Goal: Information Seeking & Learning: Understand process/instructions

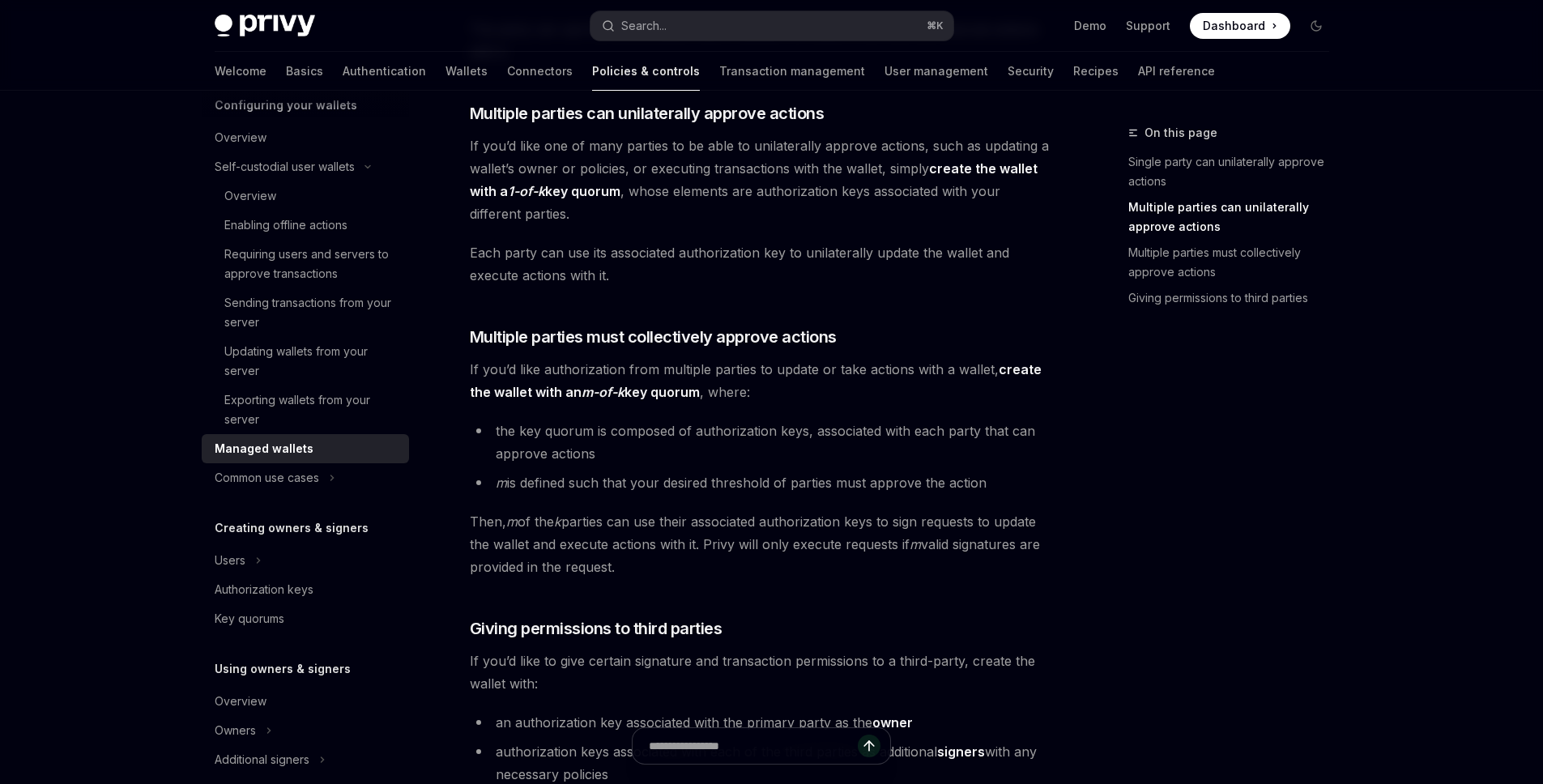
scroll to position [387, 0]
click at [735, 486] on li "m is defined such that your desired threshold of parties must approve the action" at bounding box center [762, 483] width 584 height 23
click at [805, 605] on div "Privy supports creating managed wallets that can be associated with your app, a…" at bounding box center [762, 344] width 584 height 1053
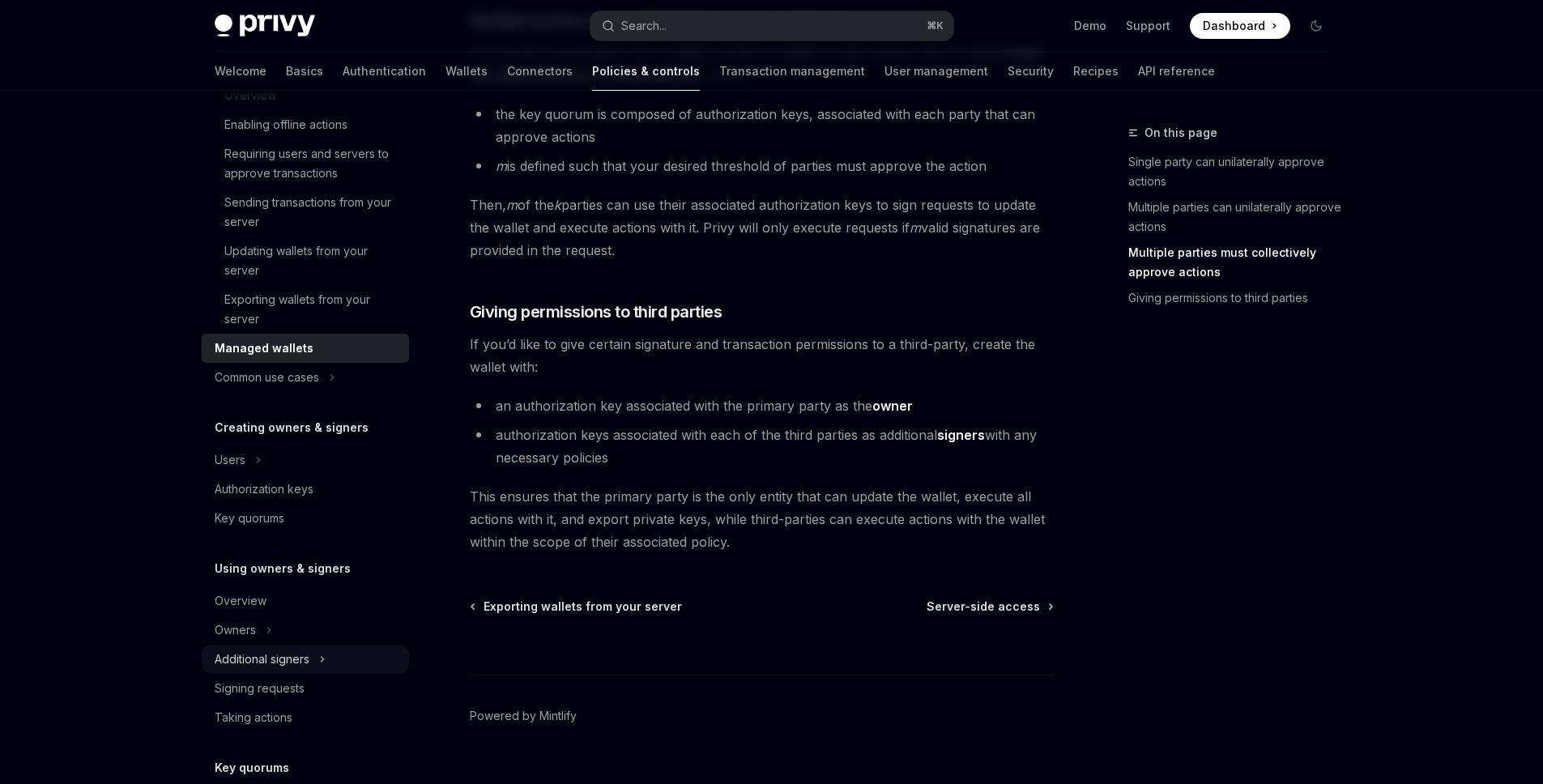
scroll to position [146, 0]
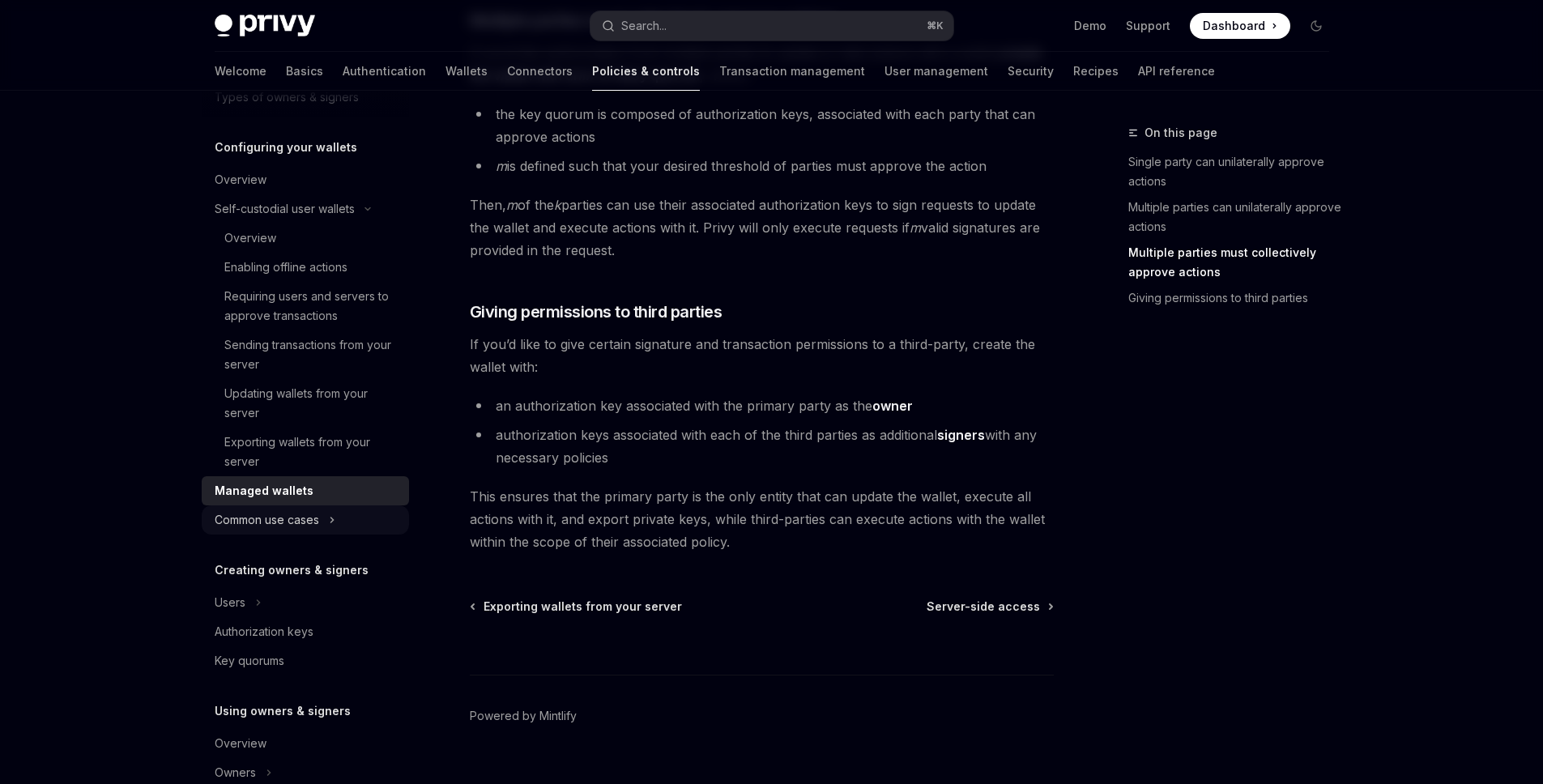
click at [311, 523] on div "Common use cases" at bounding box center [266, 520] width 104 height 20
type textarea "*"
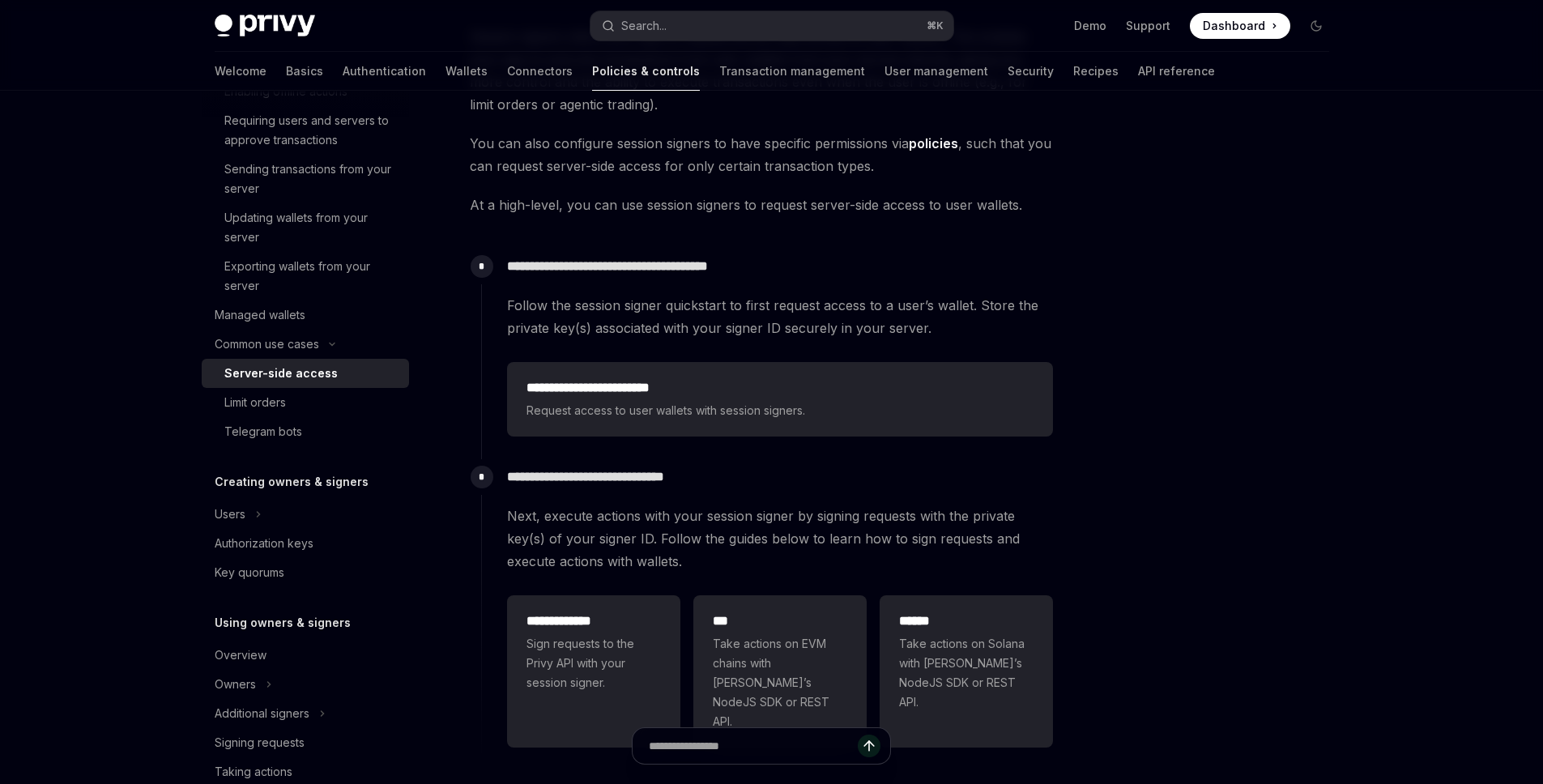
scroll to position [364, 0]
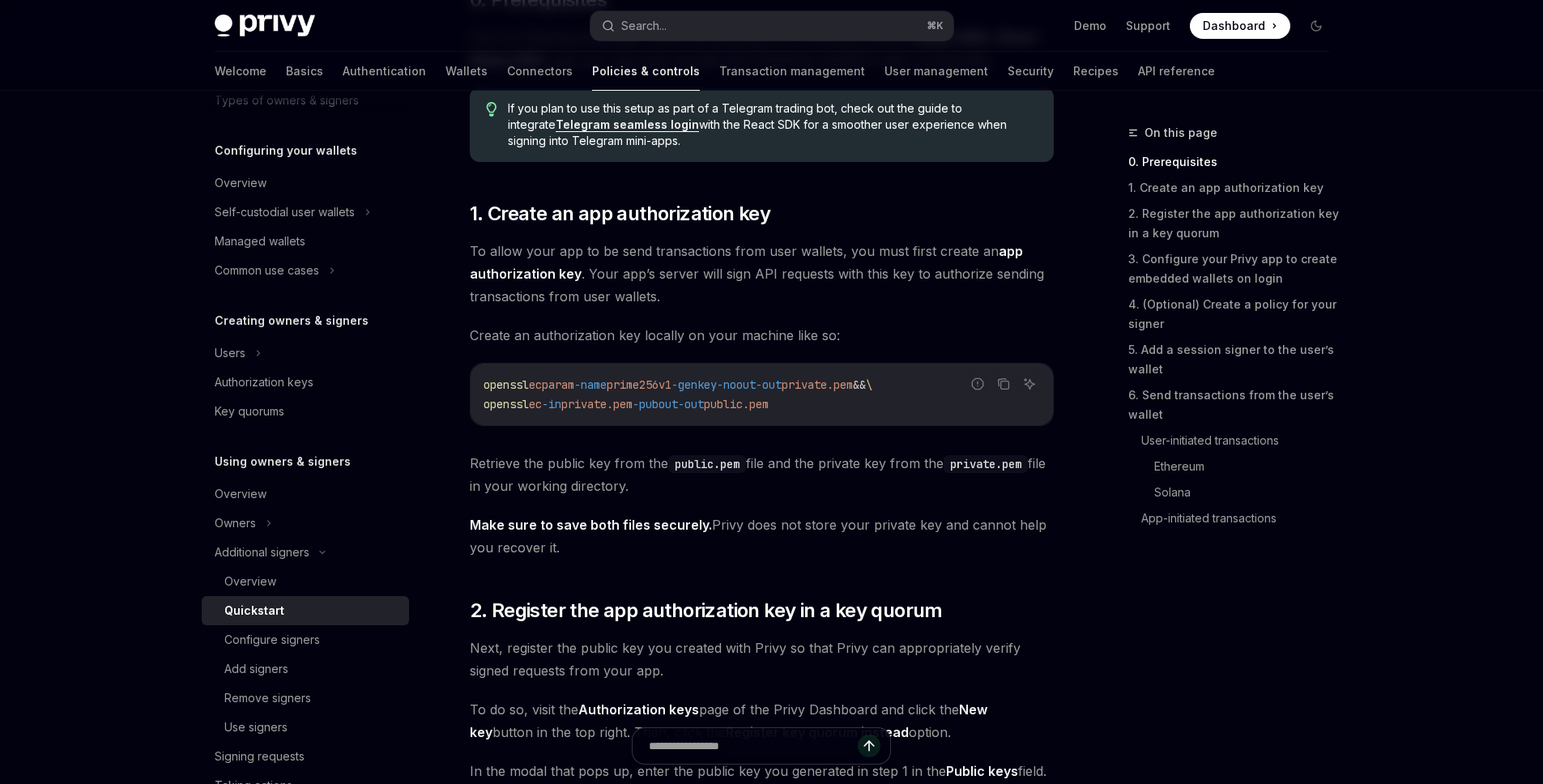
scroll to position [634, 0]
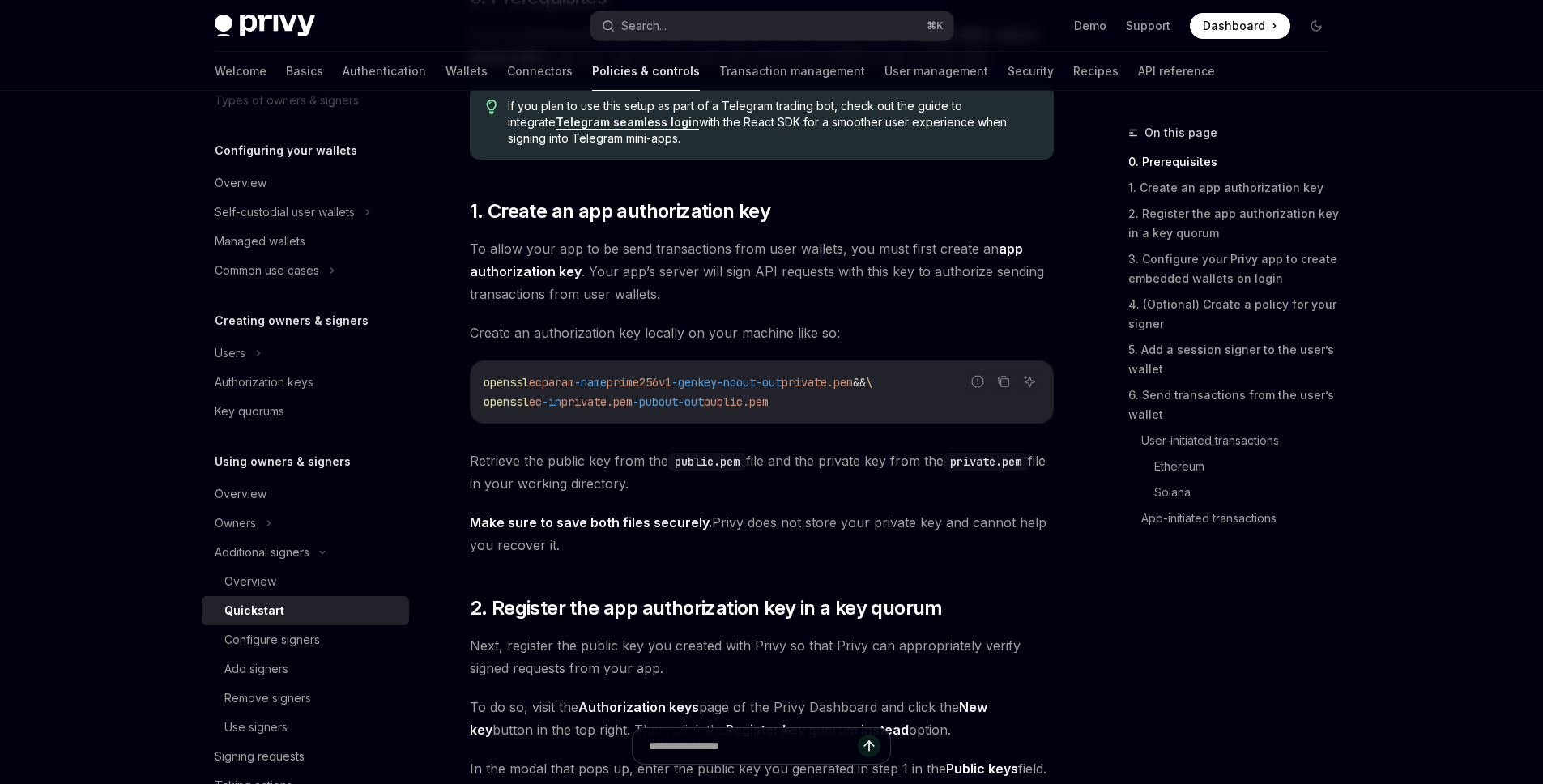
drag, startPoint x: 840, startPoint y: 384, endPoint x: 938, endPoint y: 412, distance: 101.9
click at [938, 412] on div "Report incorrect code Copy Ask AI openssl ecparam -name prime256v1 -genkey -noo…" at bounding box center [762, 392] width 584 height 63
click at [853, 386] on span "private.pem" at bounding box center [817, 381] width 72 height 14
drag, startPoint x: 845, startPoint y: 380, endPoint x: 940, endPoint y: 449, distance: 117.4
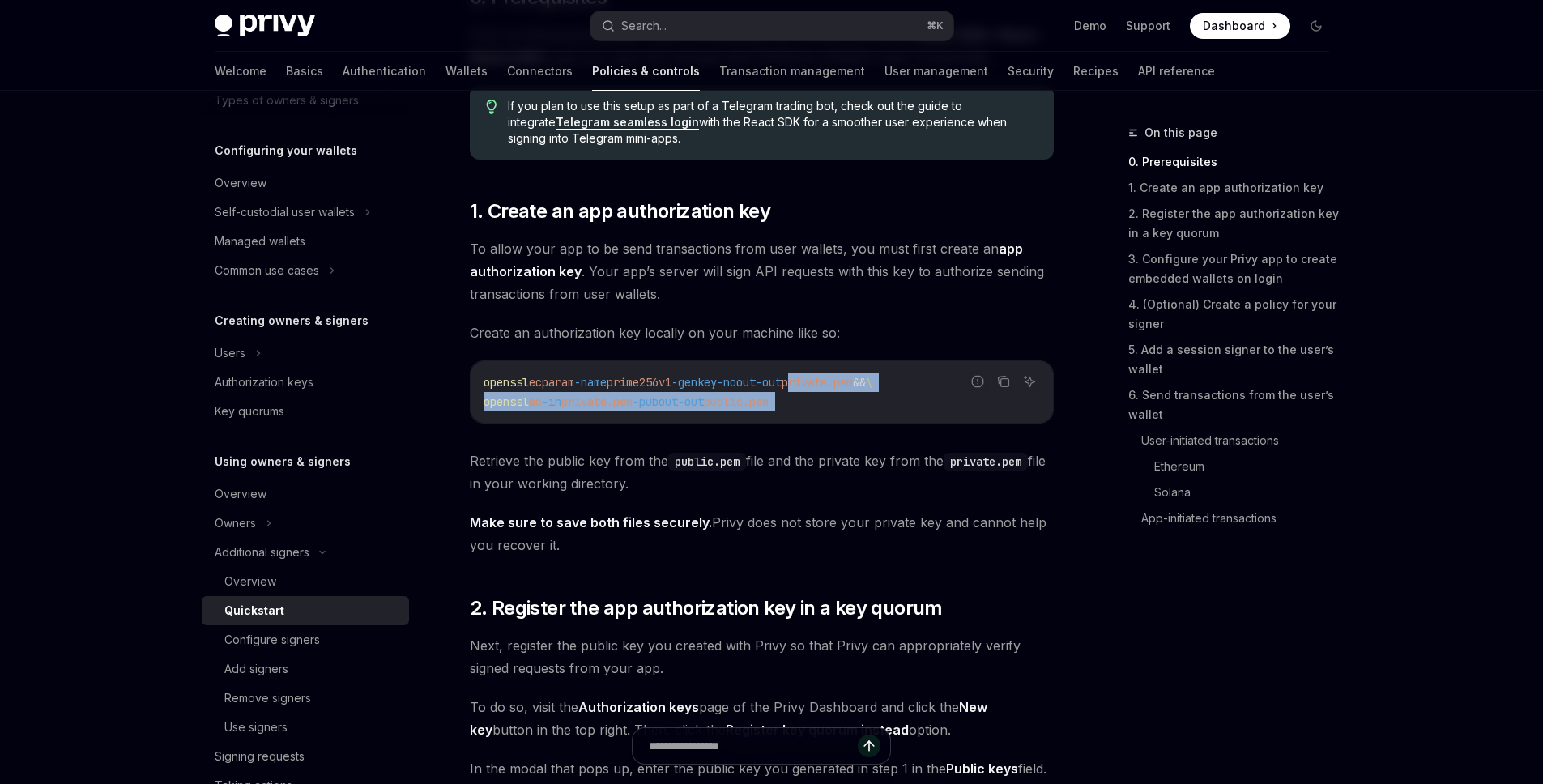
click at [906, 414] on div "openssl ecparam -name prime256v1 -genkey -noout -out private.pem && \ openssl e…" at bounding box center [762, 392] width 583 height 61
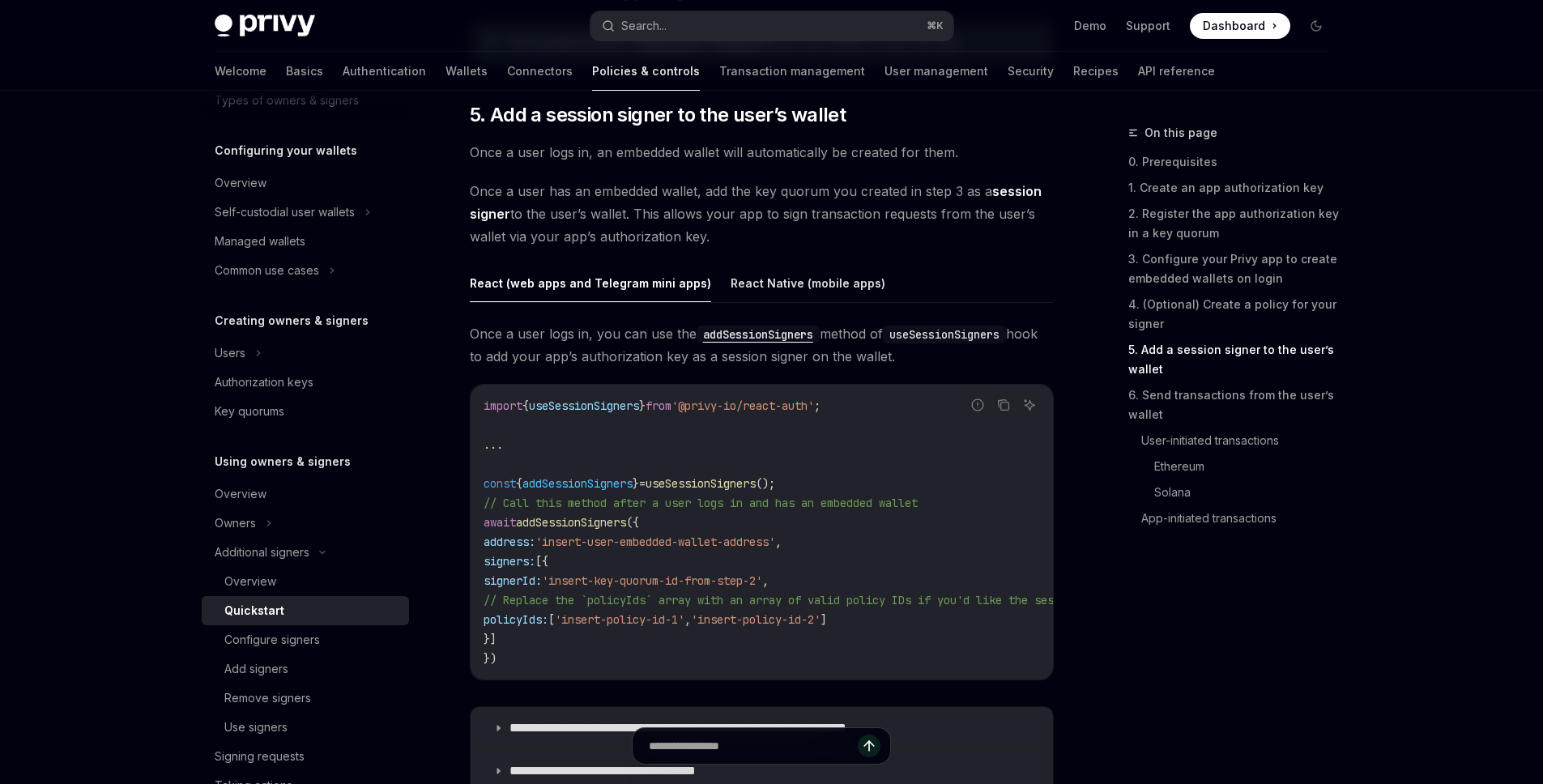
scroll to position [2512, 0]
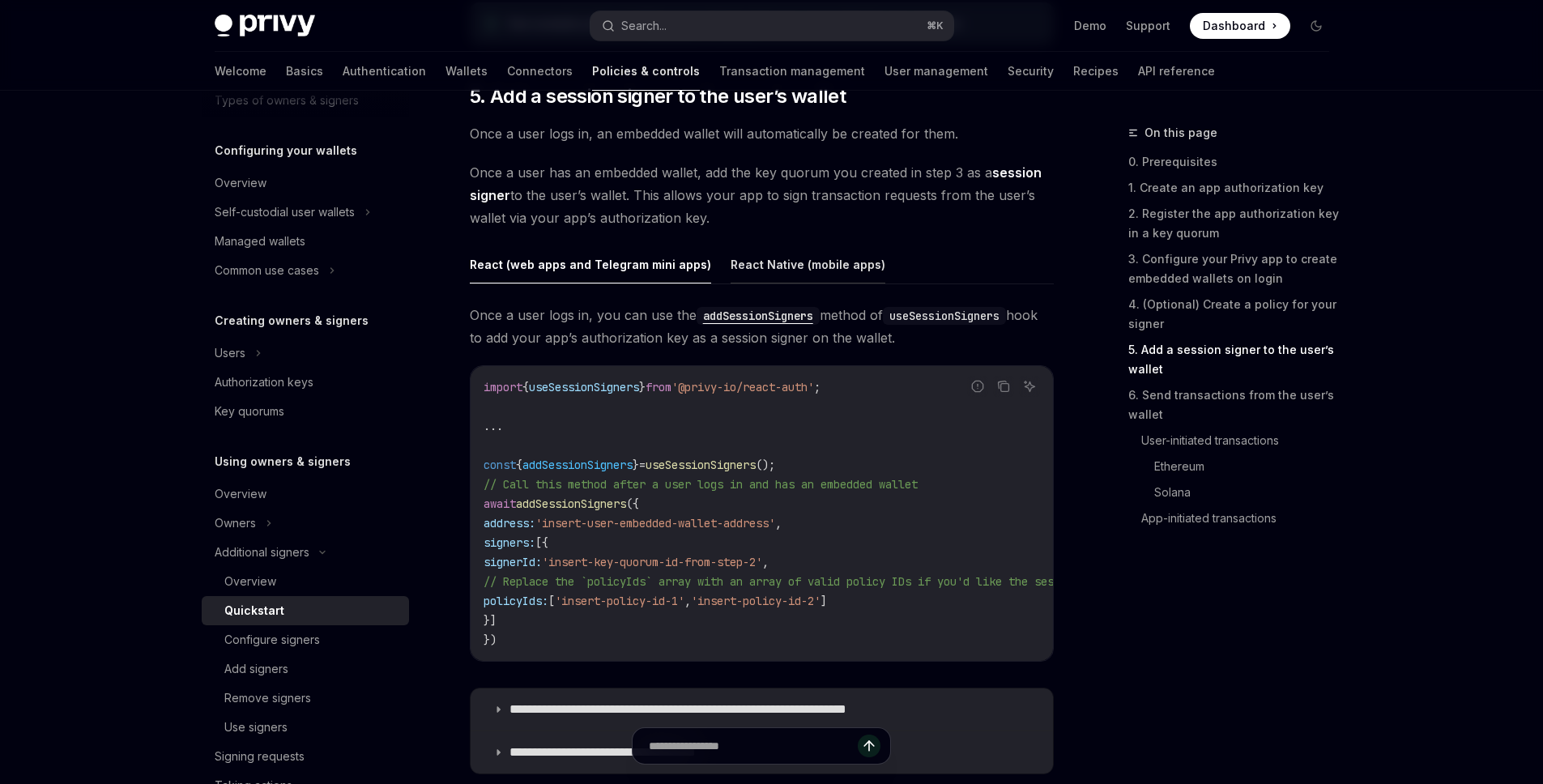
click at [817, 271] on button "React Native (mobile apps)" at bounding box center [808, 264] width 154 height 38
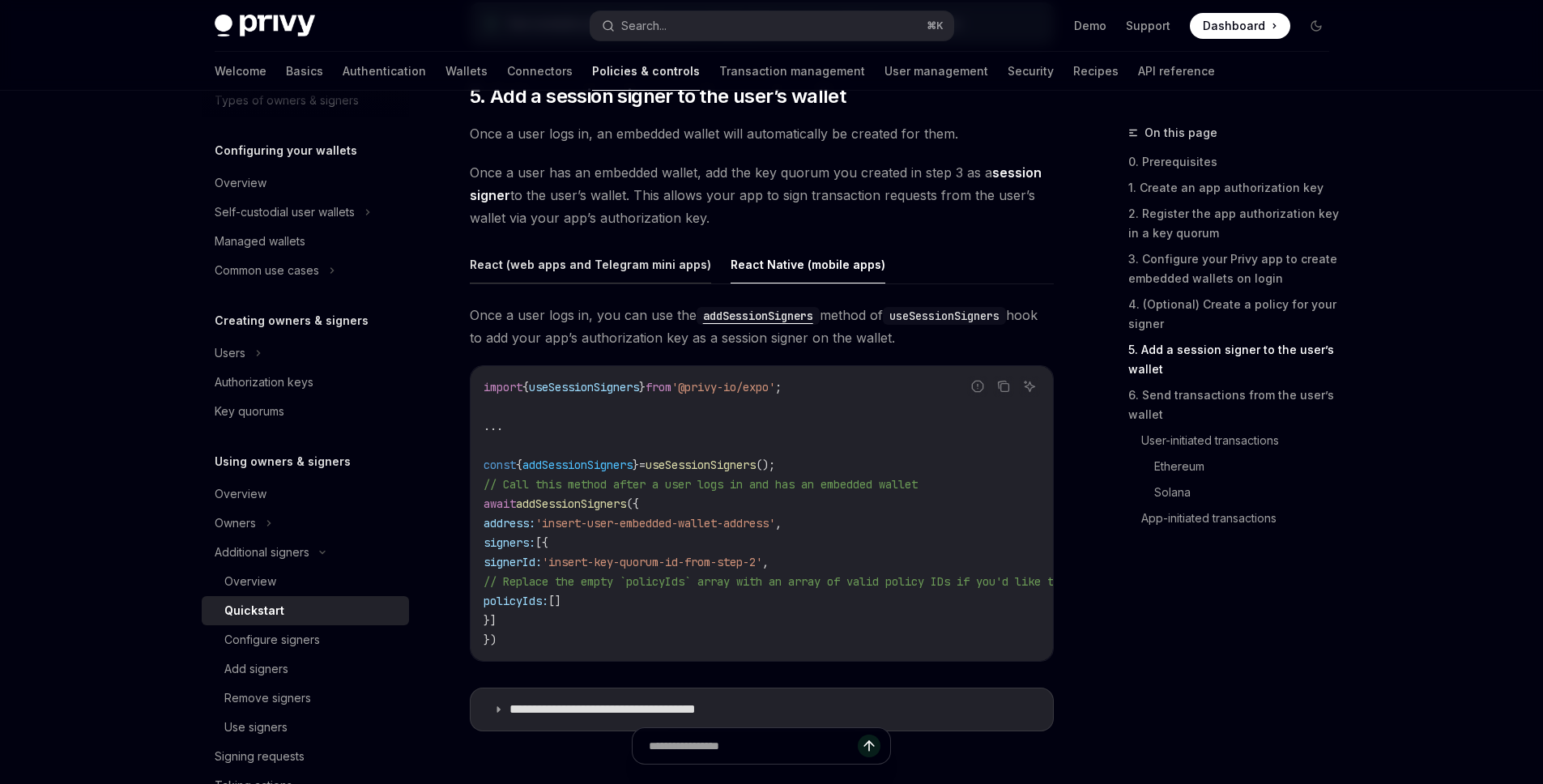
click at [633, 266] on button "React (web apps and Telegram mini apps)" at bounding box center [590, 264] width 241 height 38
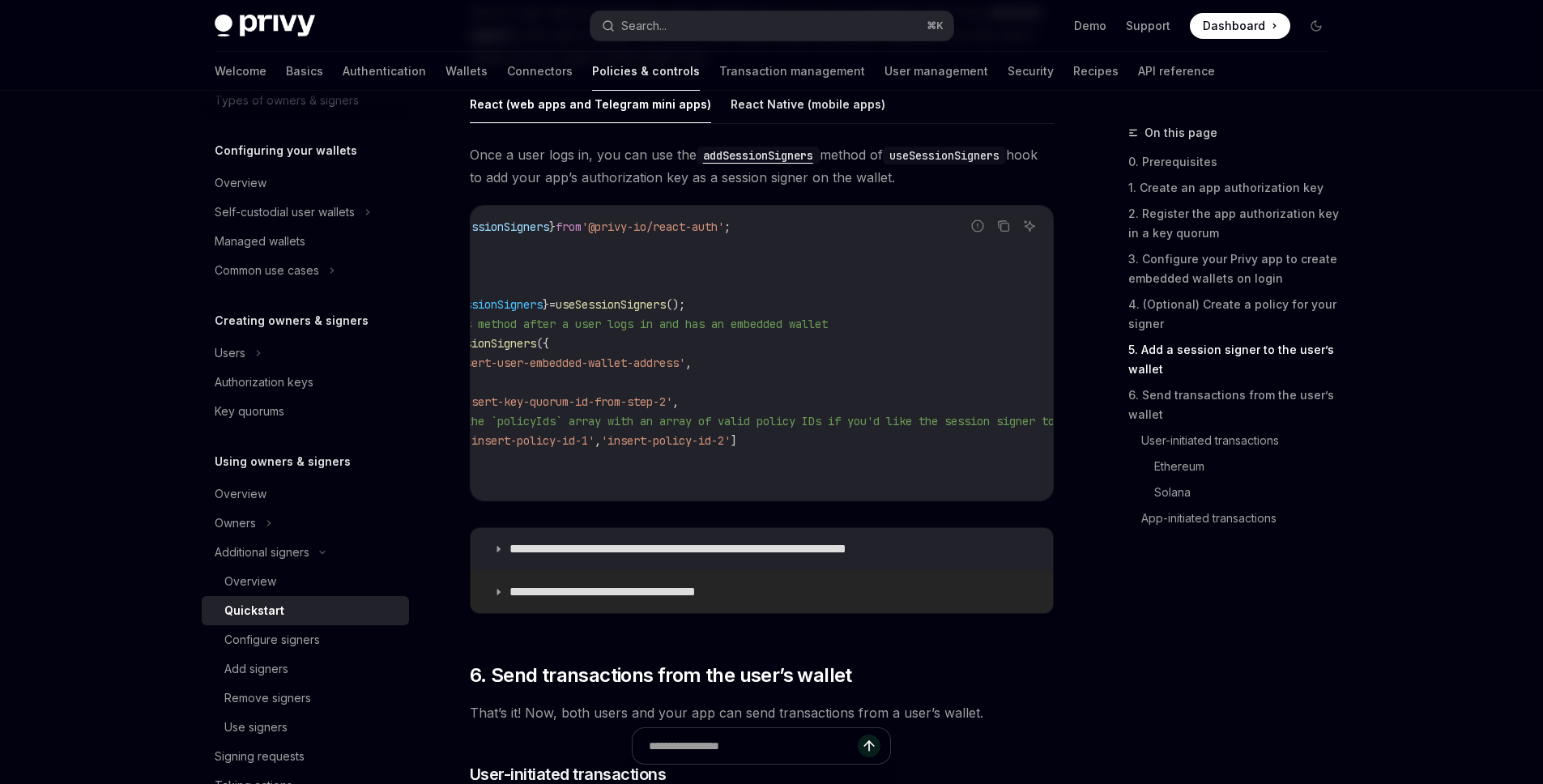
scroll to position [2673, 0]
click at [506, 554] on summary "**********" at bounding box center [762, 548] width 583 height 42
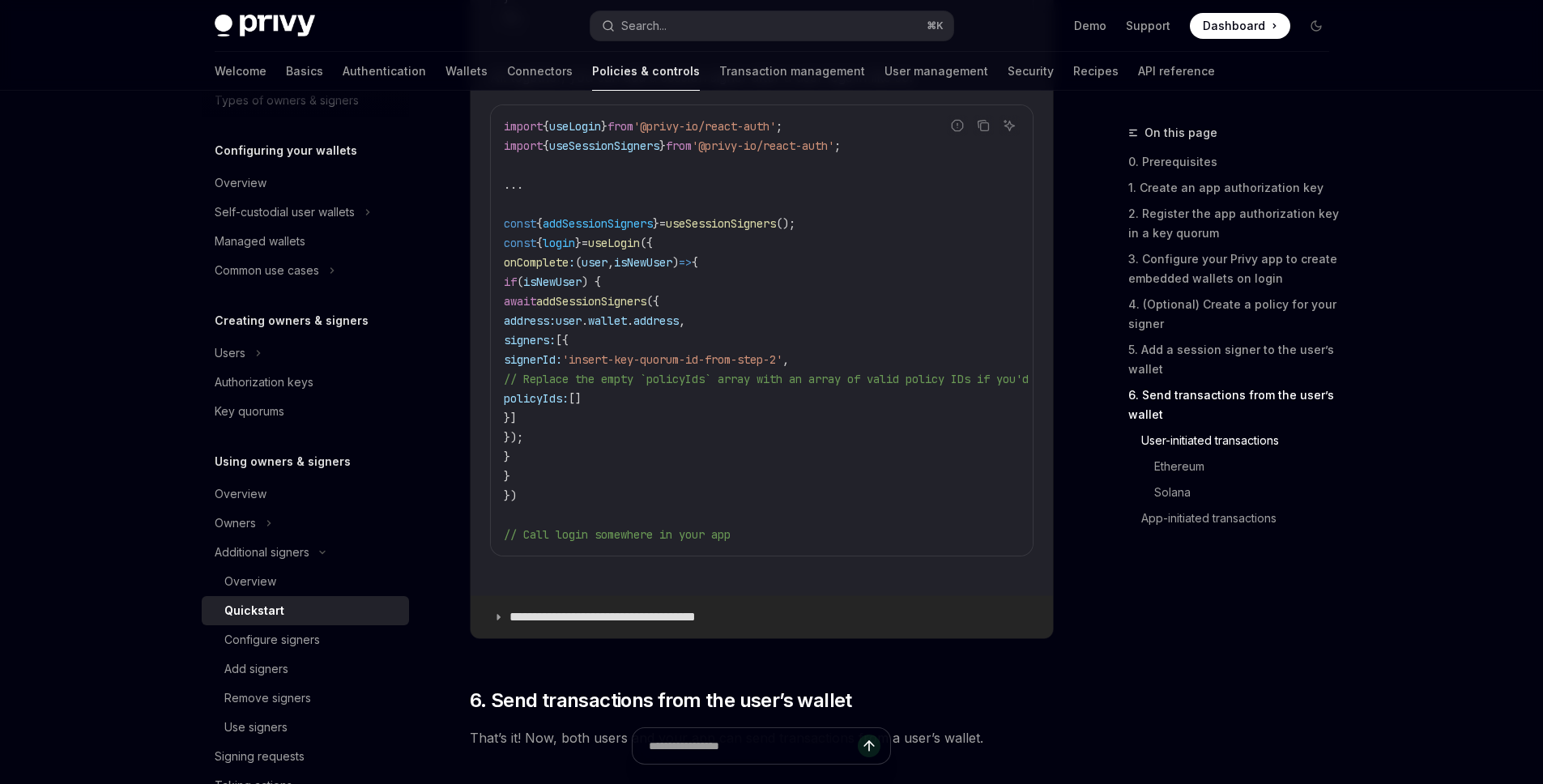
scroll to position [3470, 0]
click at [572, 625] on p "**********" at bounding box center [622, 616] width 227 height 16
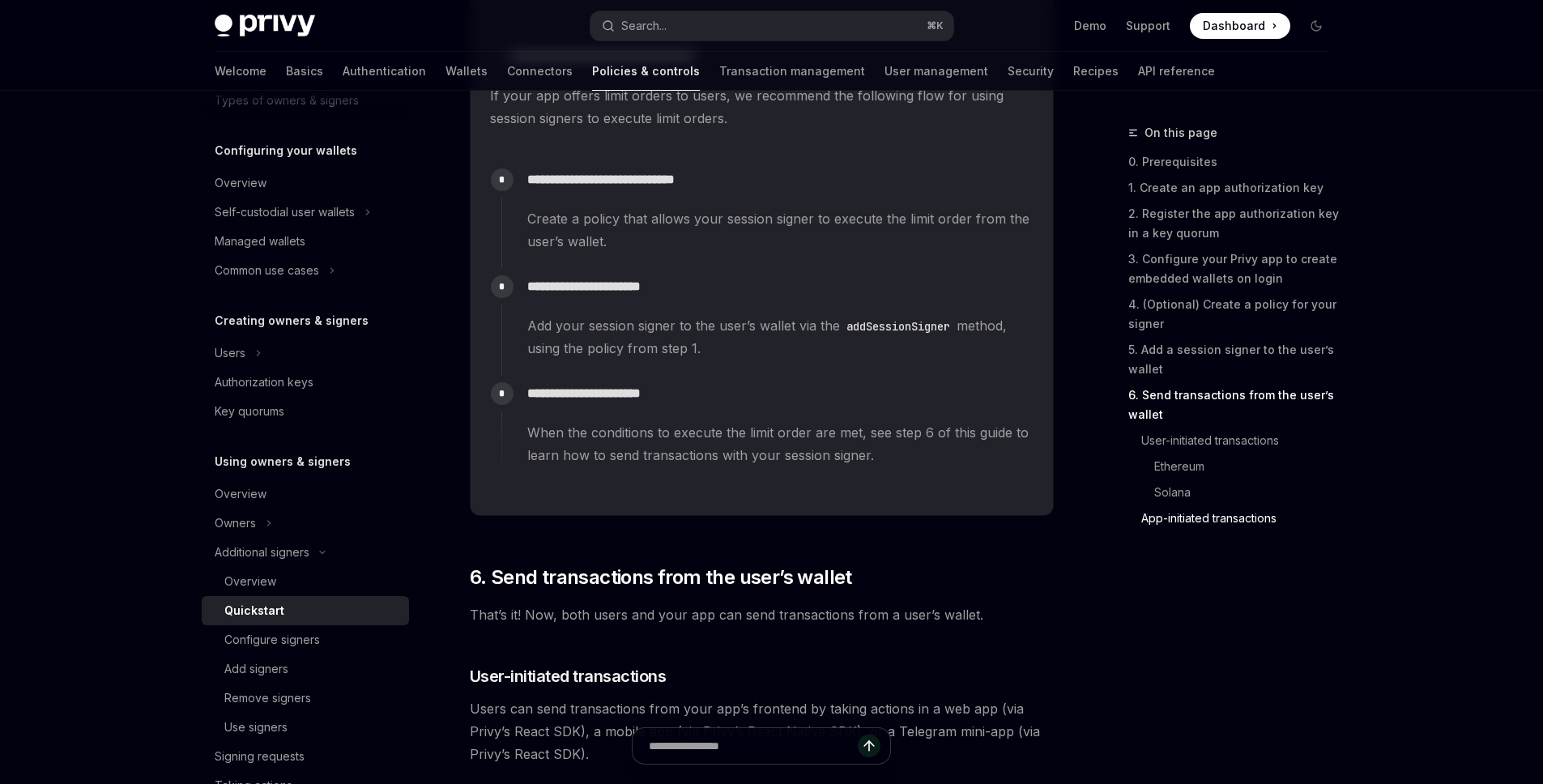
scroll to position [4317, 0]
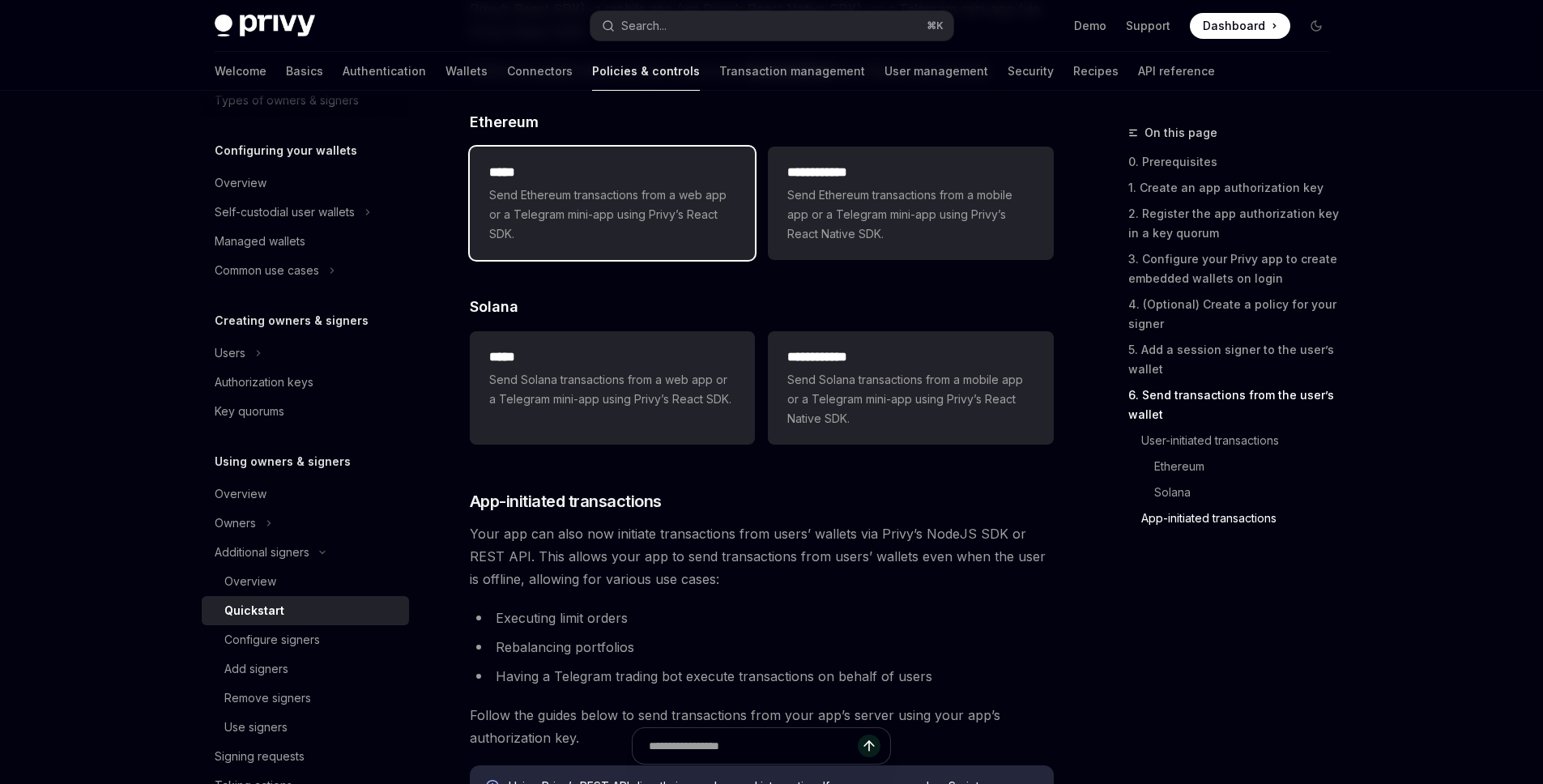
scroll to position [4735, 0]
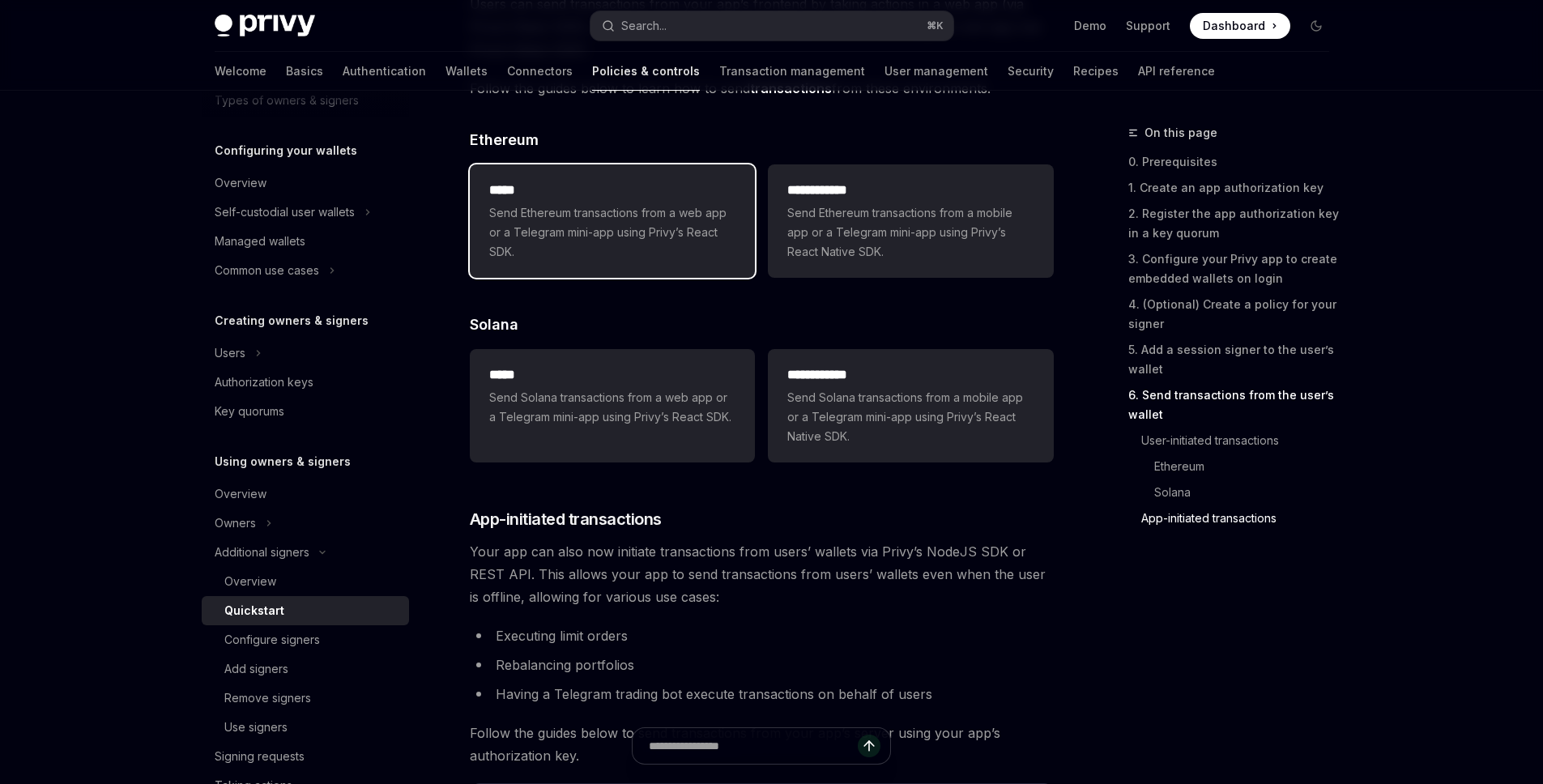
click at [592, 262] on span "Send Ethereum transactions from a web app or a Telegram mini-app using Privy’s …" at bounding box center [613, 232] width 247 height 58
type textarea "*"
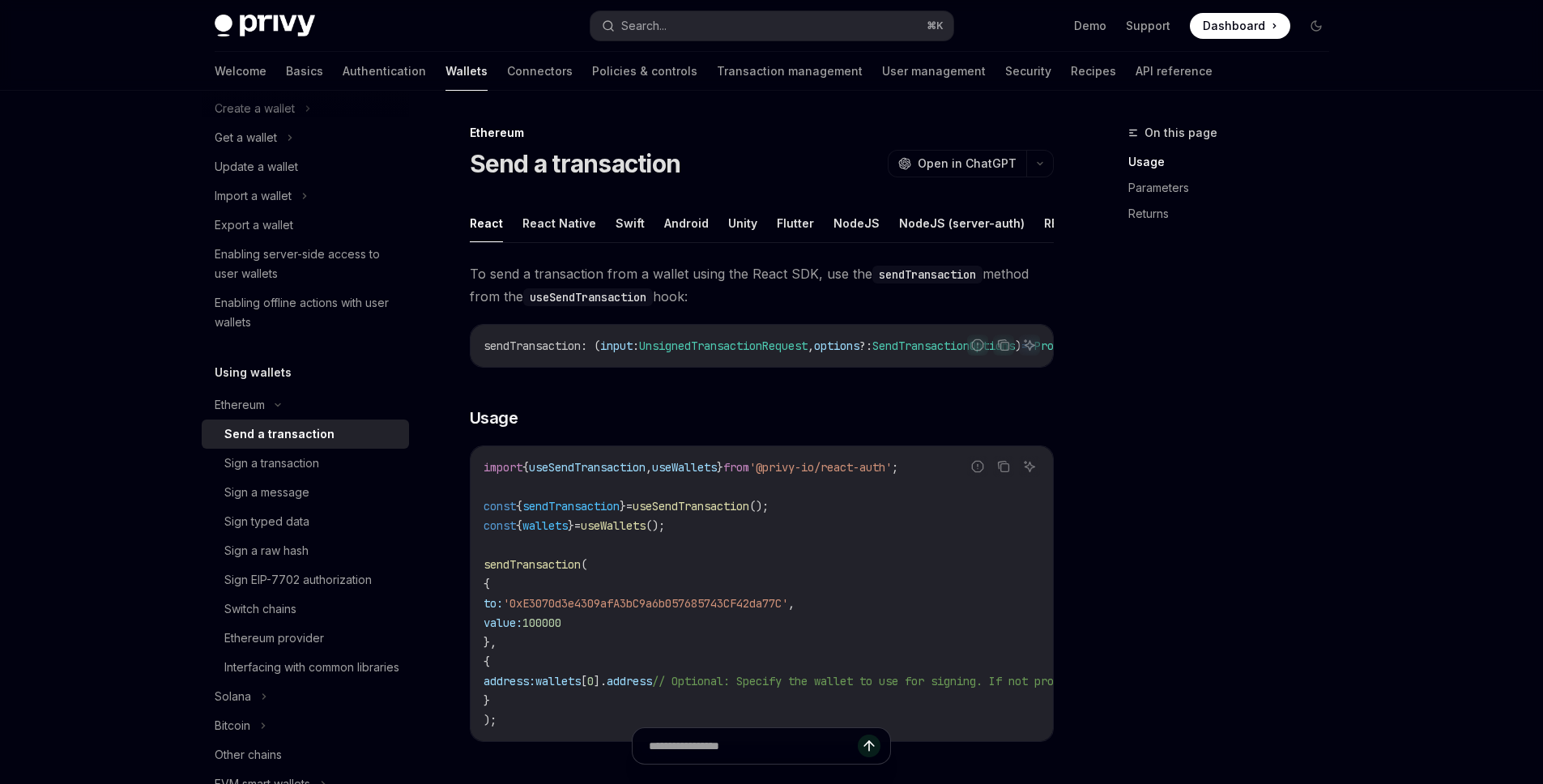
click at [1157, 390] on div "On this page Usage Parameters Returns" at bounding box center [1219, 454] width 247 height 661
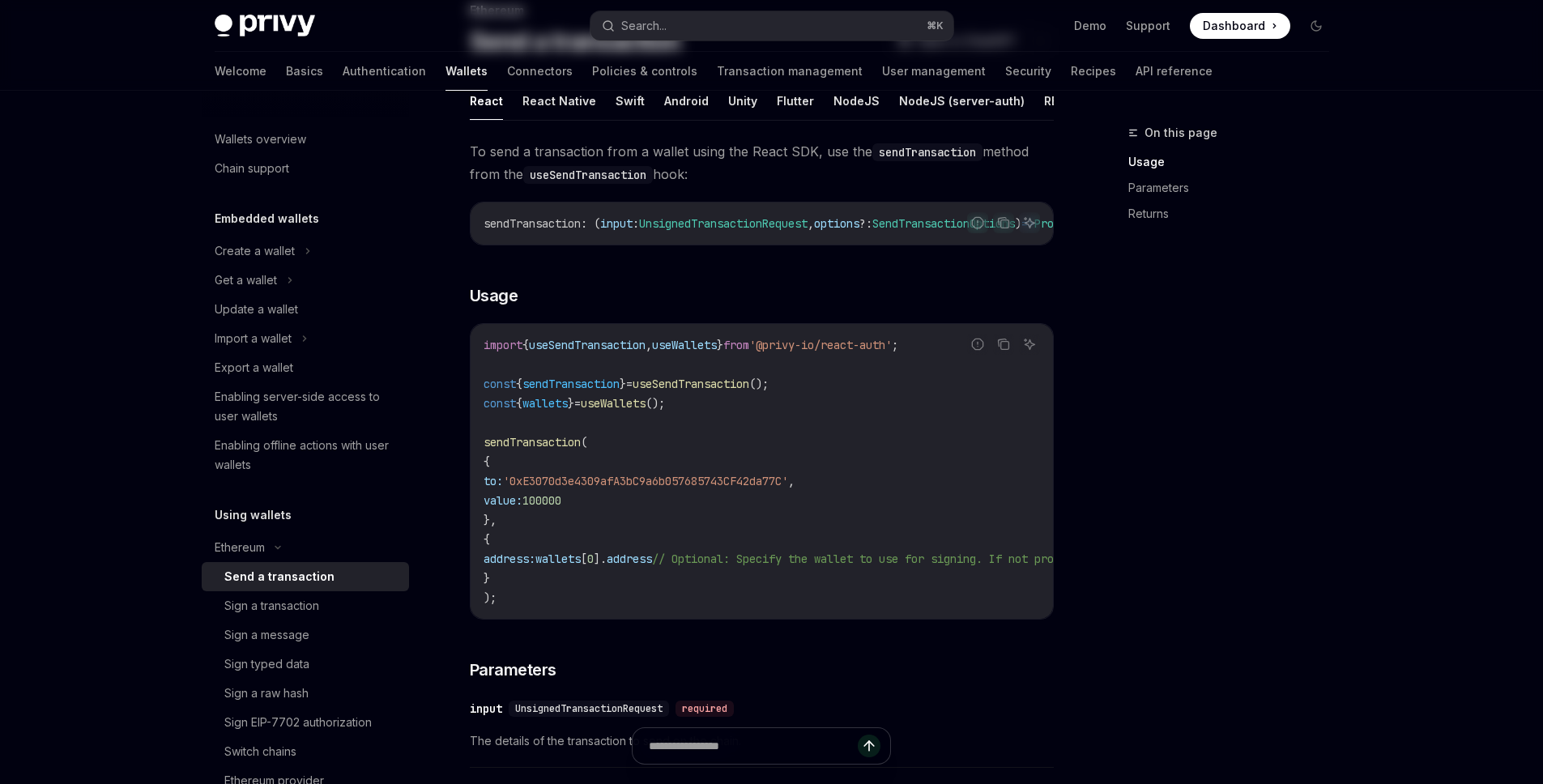
scroll to position [161, 0]
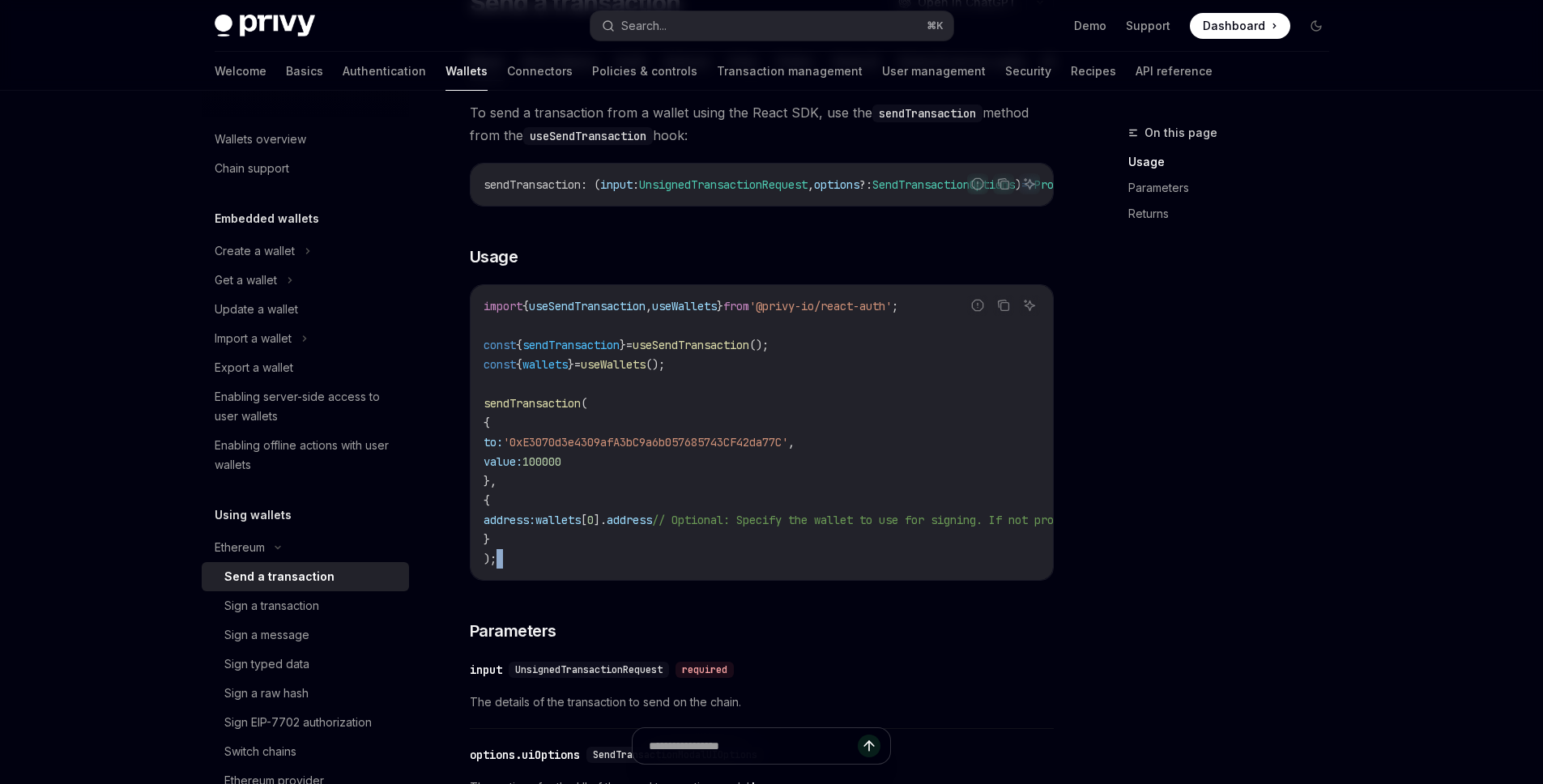
drag, startPoint x: 776, startPoint y: 607, endPoint x: 829, endPoint y: 602, distance: 53.2
click at [829, 602] on div "To send a transaction from a wallet using the React SDK, use the sendTransactio…" at bounding box center [762, 673] width 584 height 1144
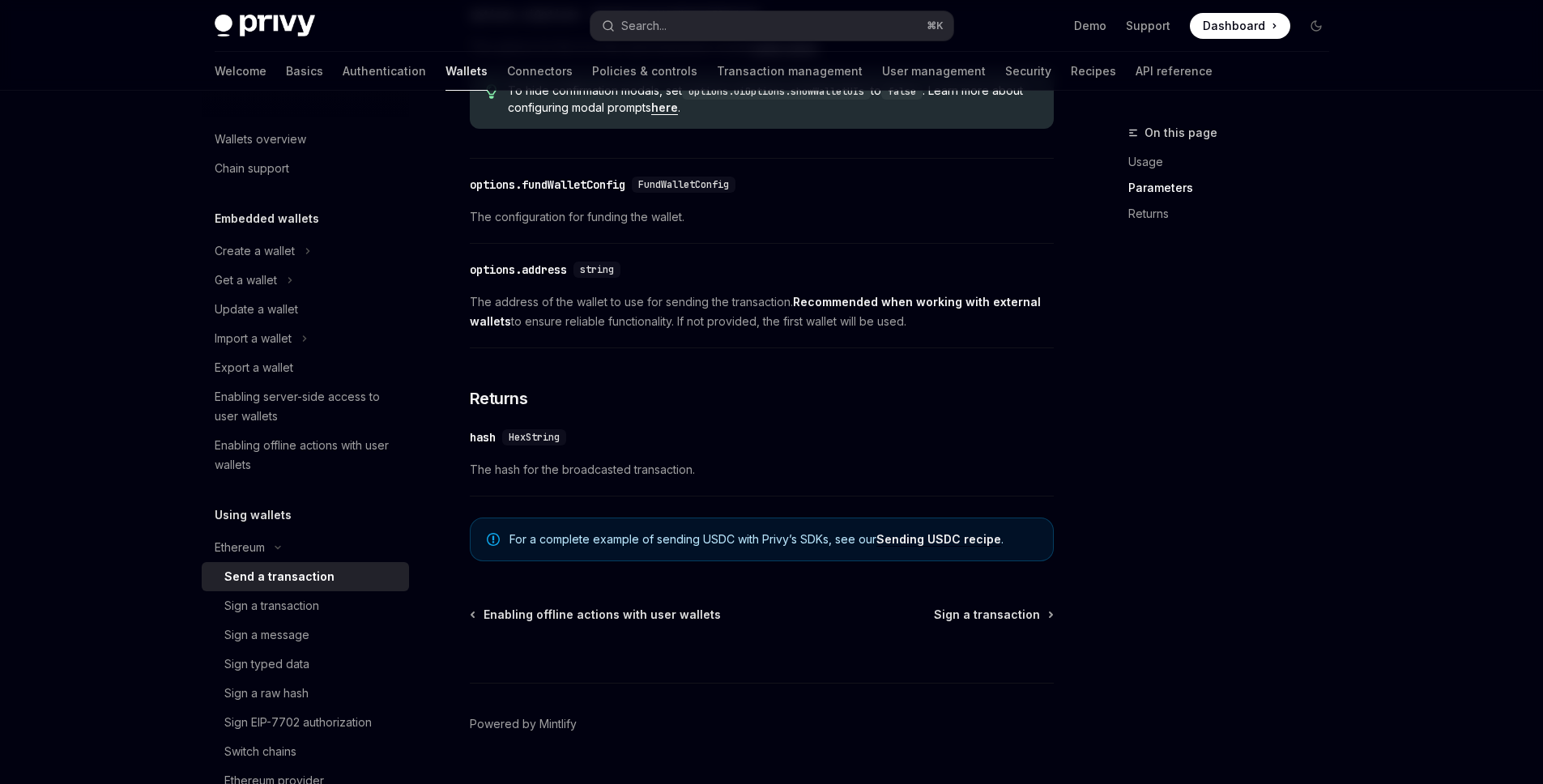
scroll to position [966, 0]
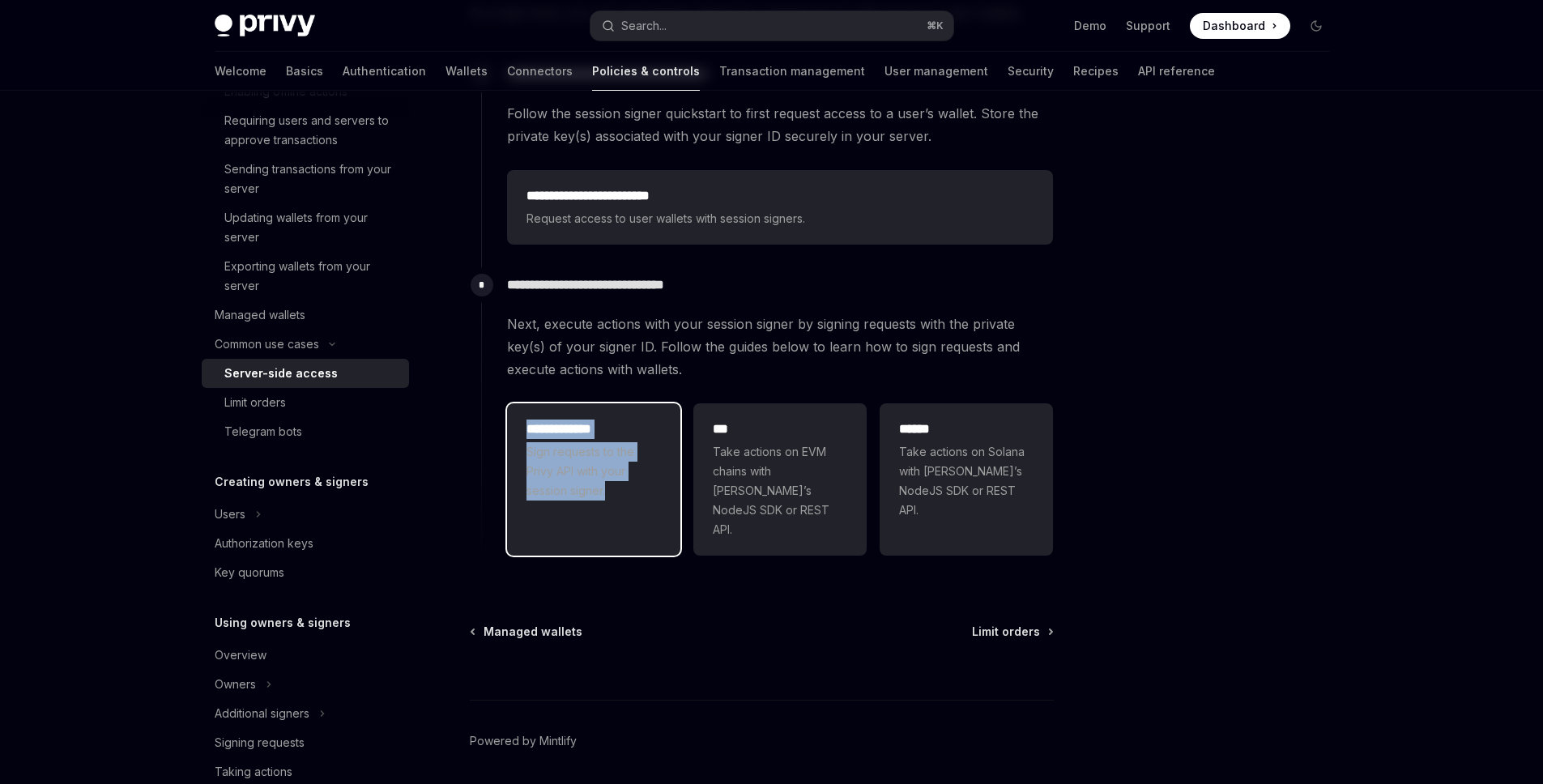
scroll to position [402, 0]
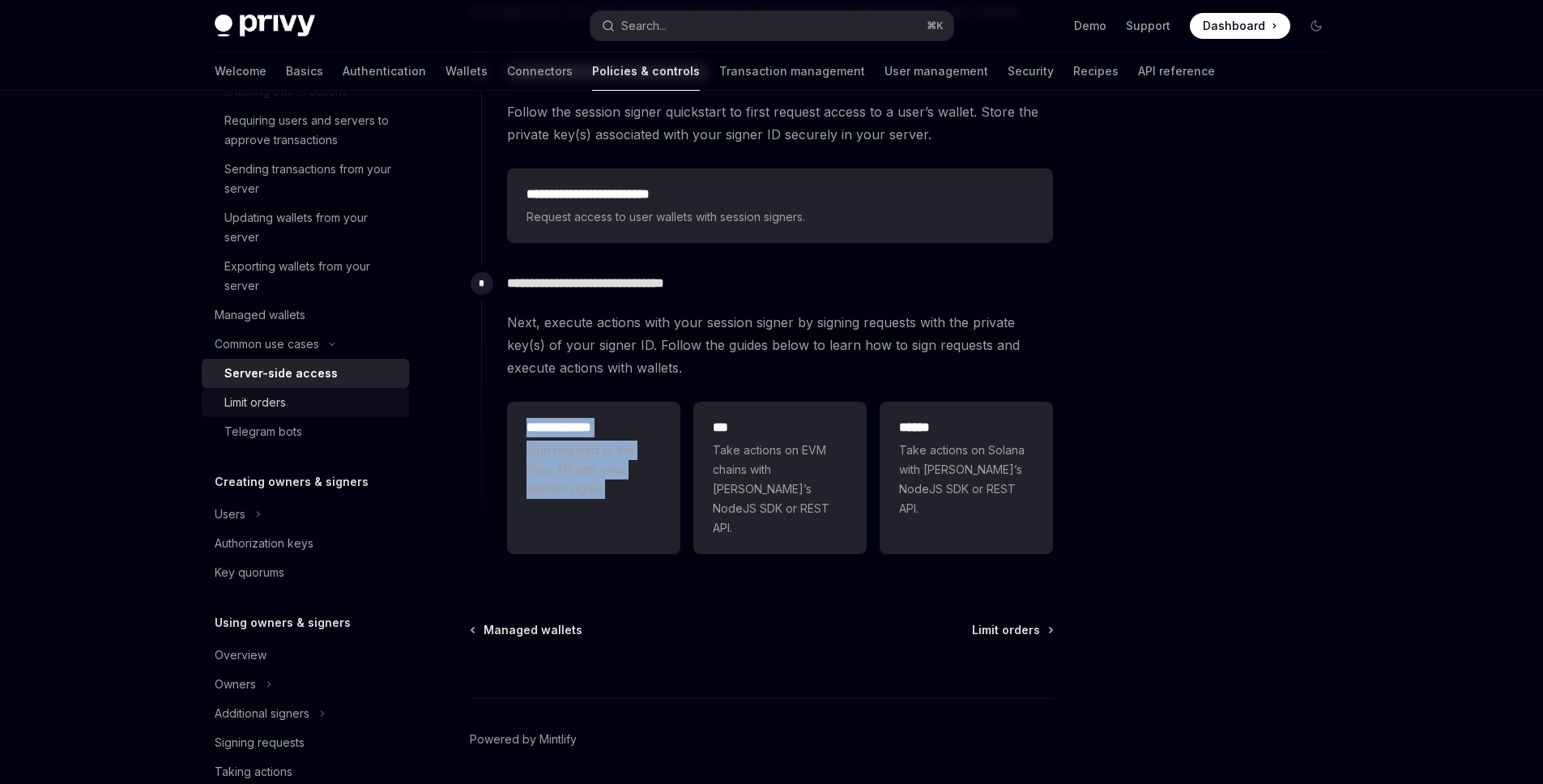
click at [276, 402] on div "Limit orders" at bounding box center [254, 402] width 61 height 20
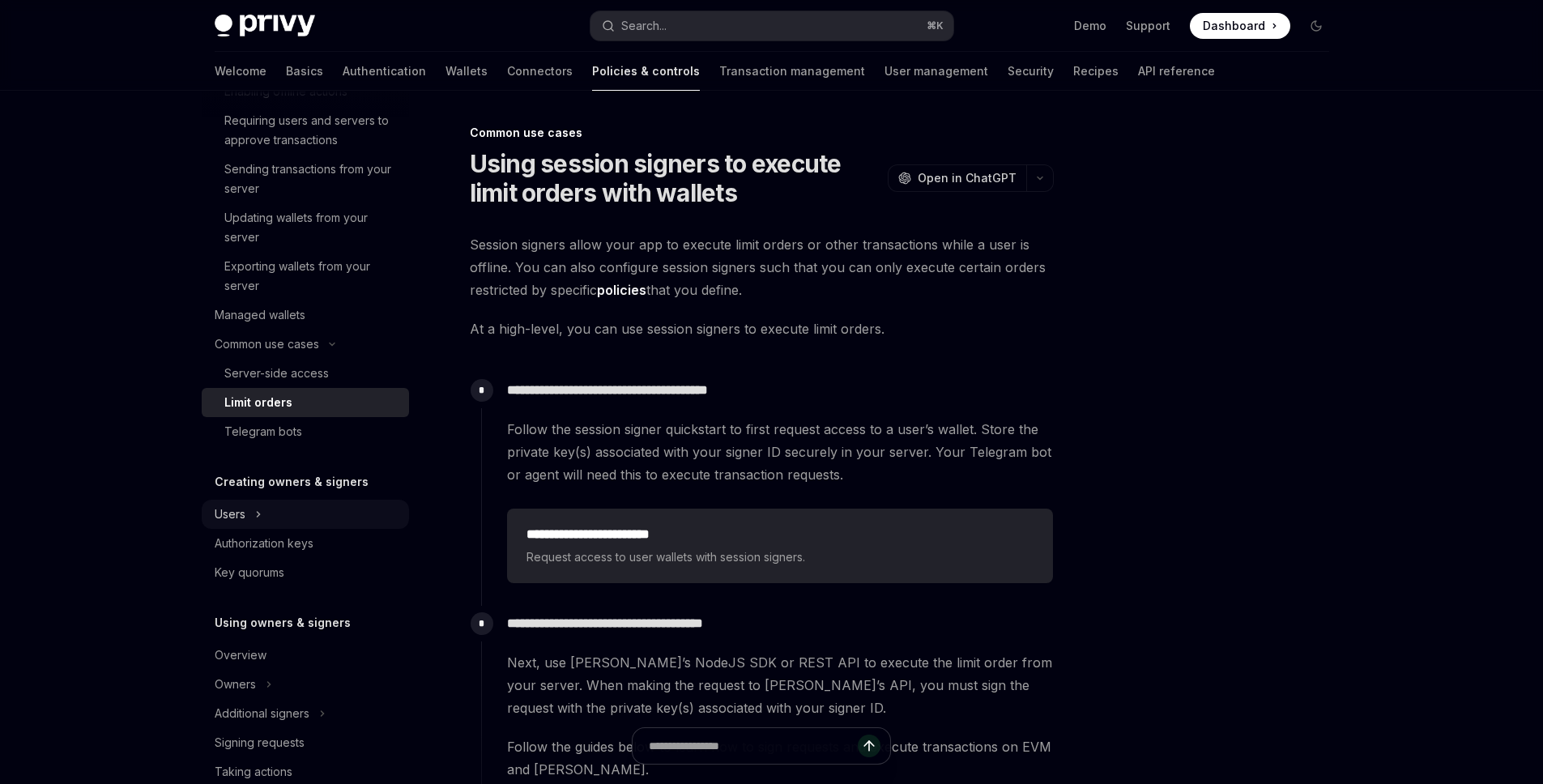
click at [322, 509] on div "Users" at bounding box center [305, 514] width 207 height 29
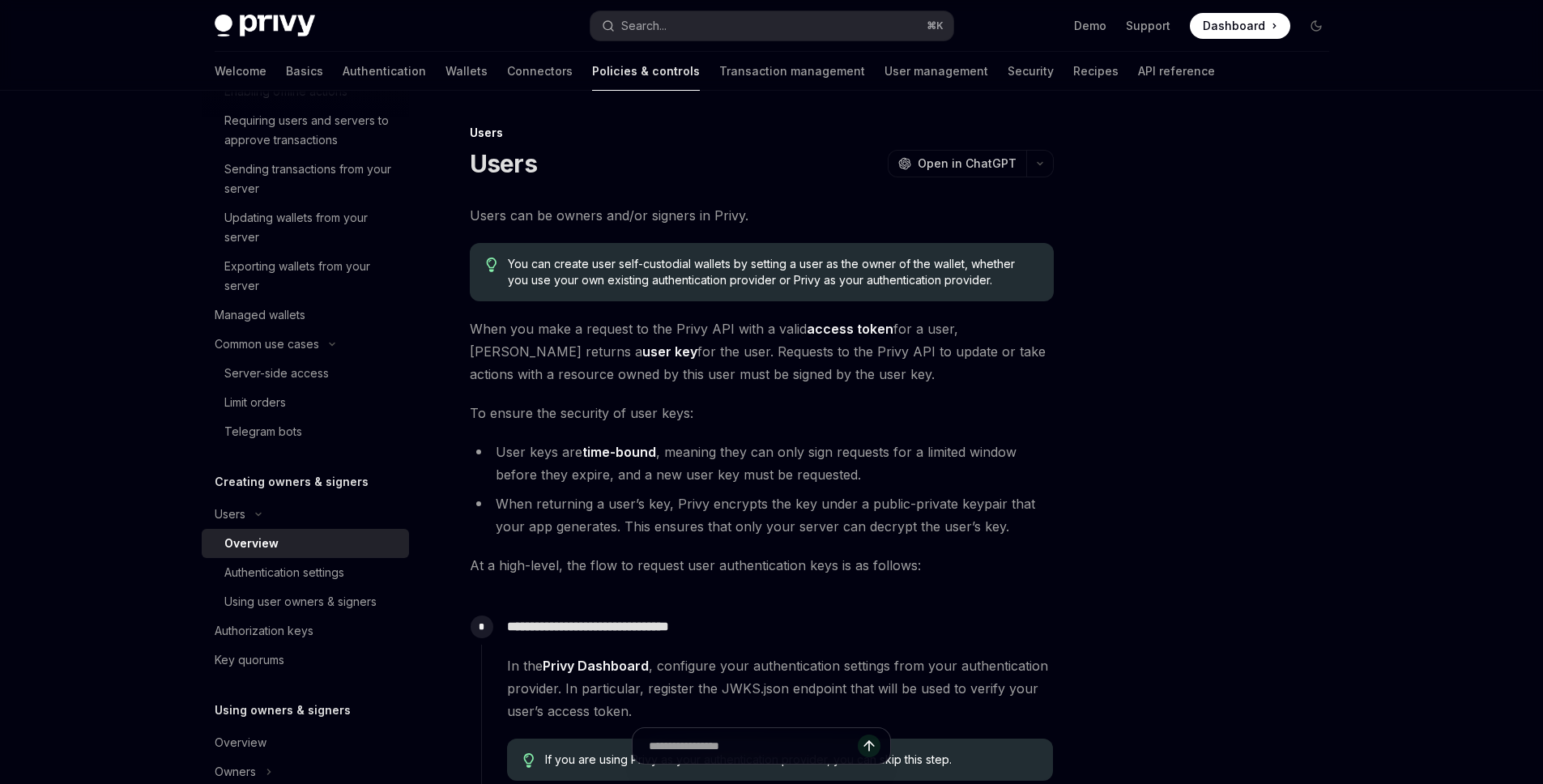
click at [289, 485] on h5 "Creating owners & signers" at bounding box center [292, 482] width 154 height 20
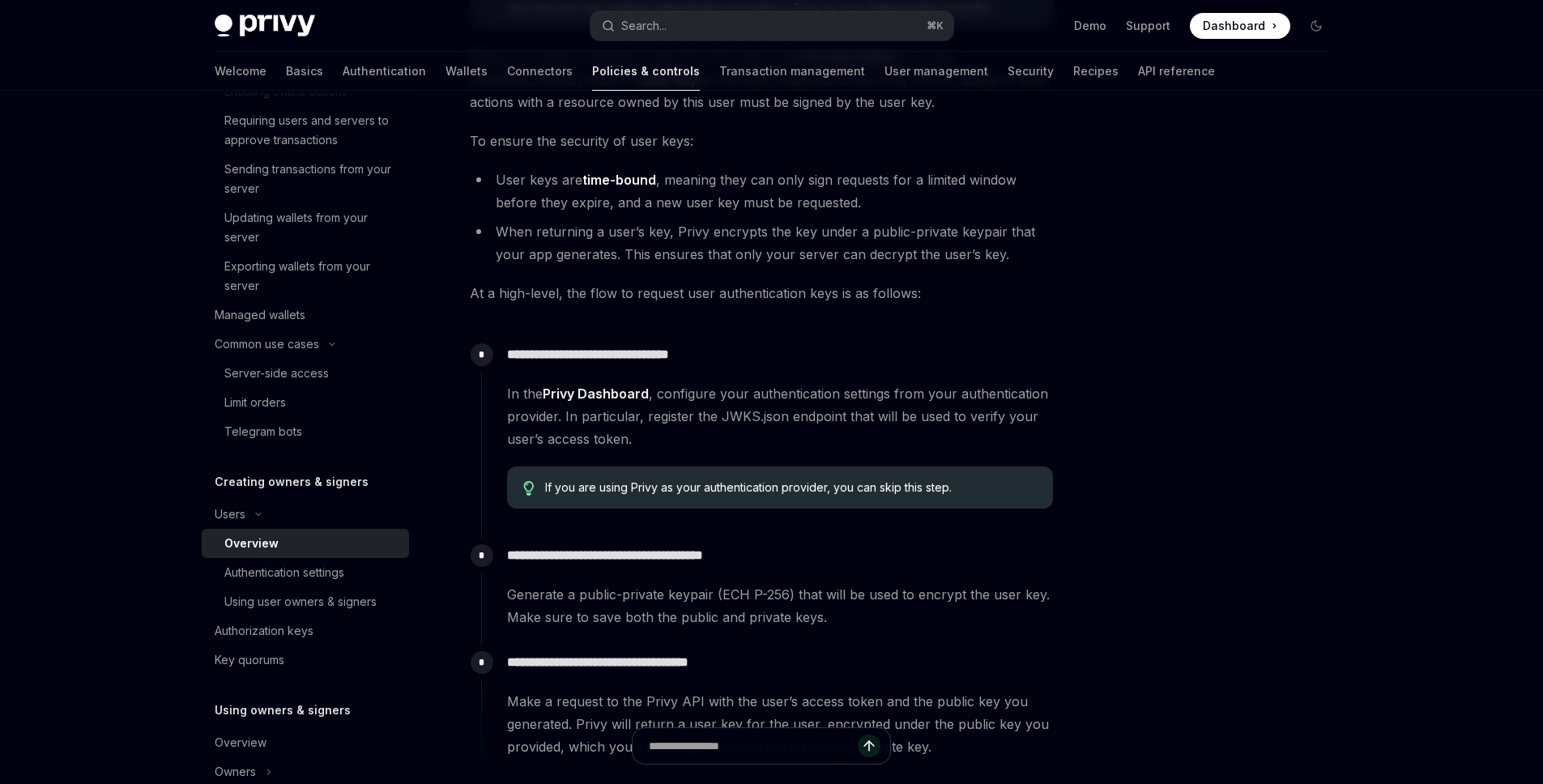
scroll to position [276, 0]
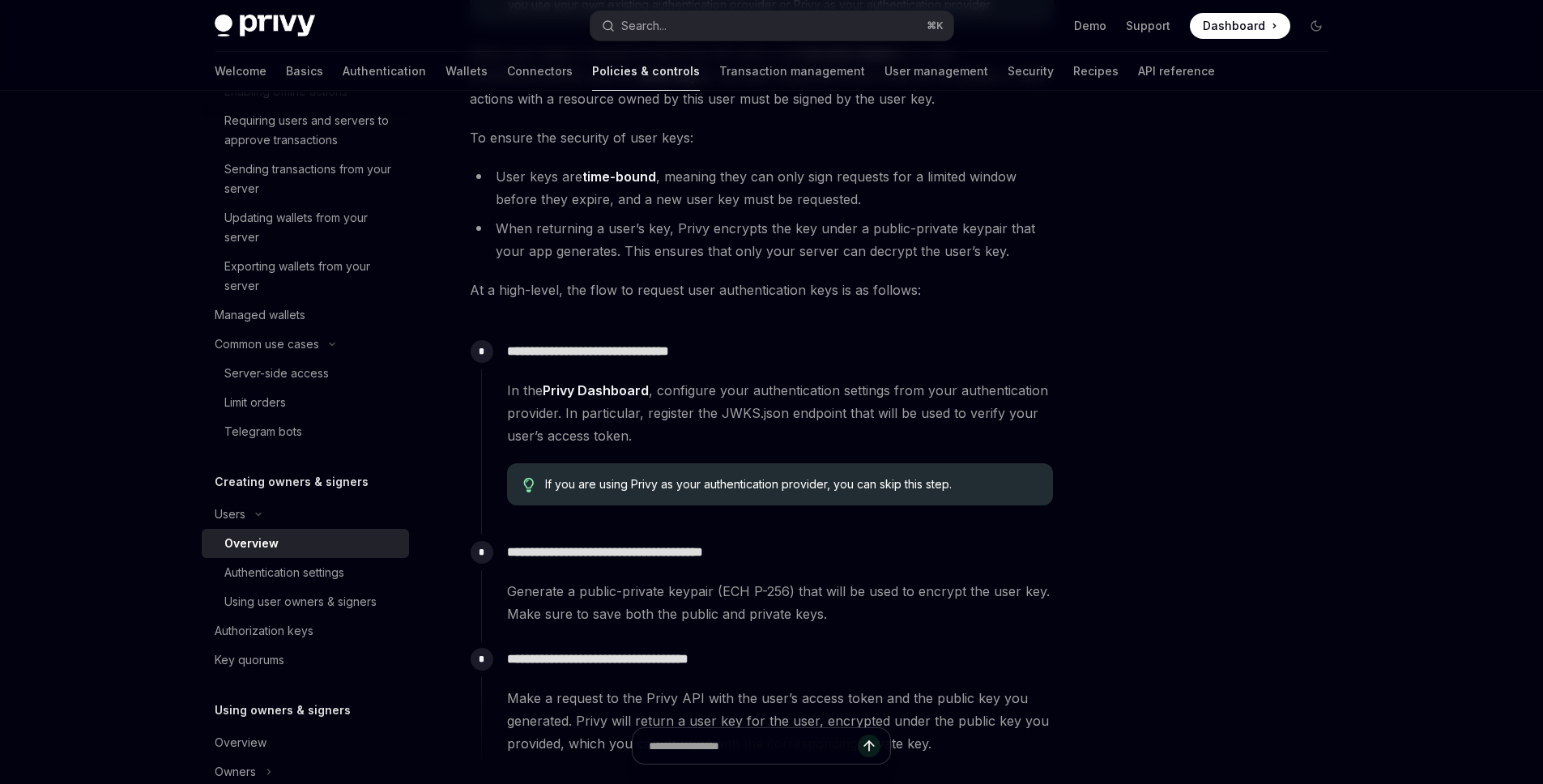
click at [729, 416] on span "In the Privy Dashboard , configure your authentication settings from your authe…" at bounding box center [780, 413] width 546 height 68
click at [760, 419] on span "In the Privy Dashboard , configure your authentication settings from your authe…" at bounding box center [780, 413] width 546 height 68
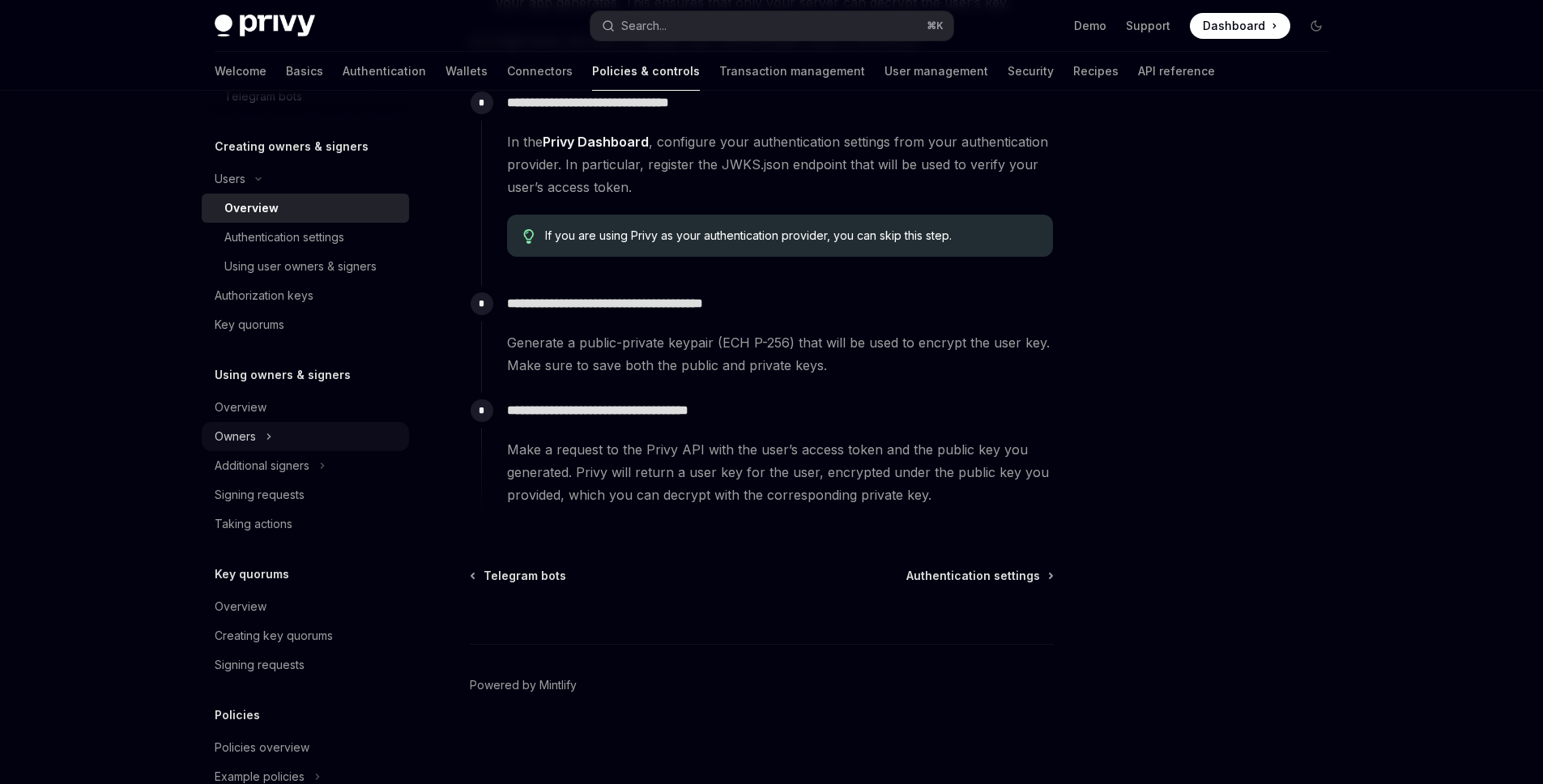
scroll to position [656, 0]
click at [289, 239] on div "Authentication settings" at bounding box center [283, 238] width 120 height 20
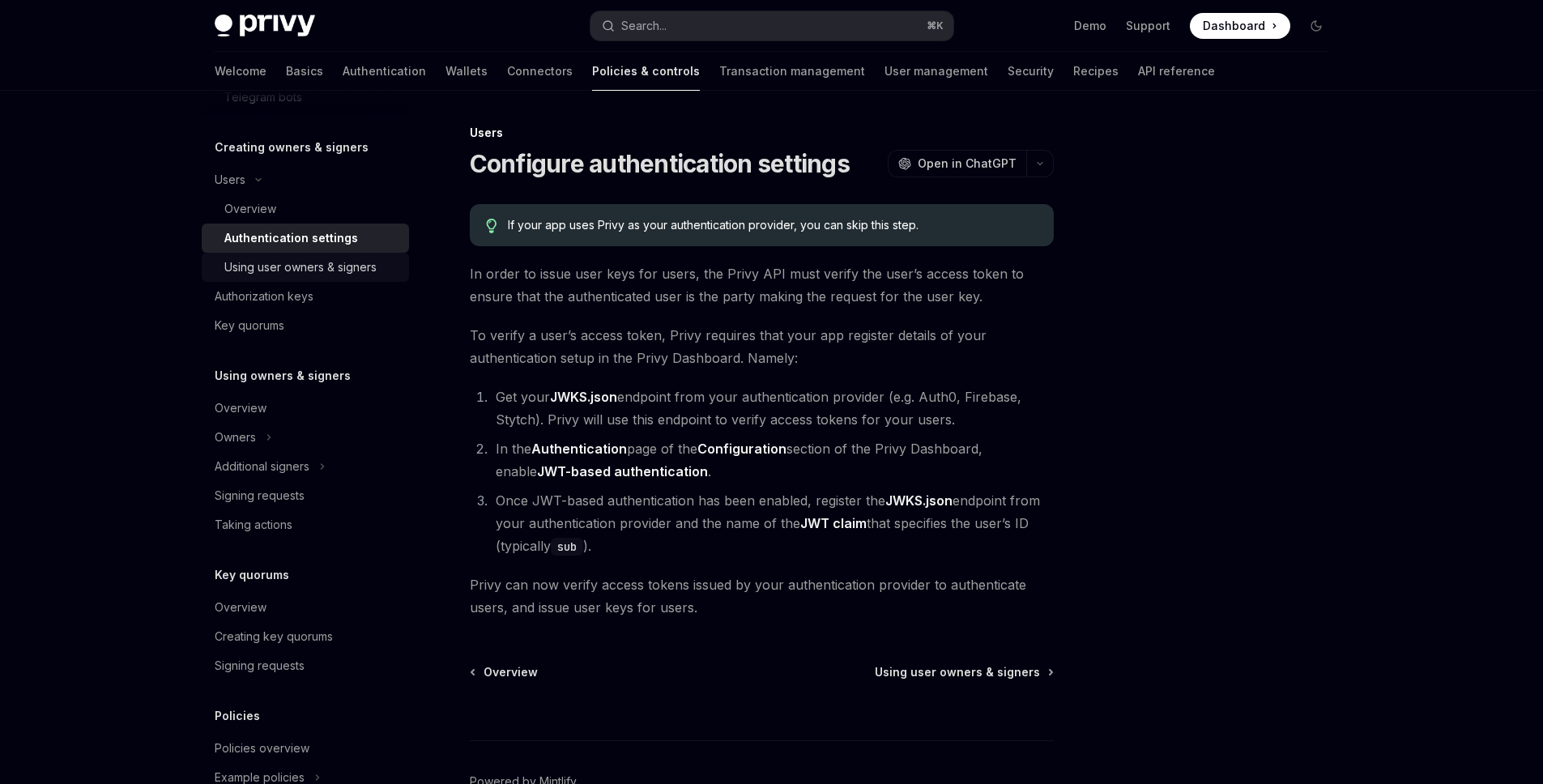
click at [294, 268] on div "Using user owners & signers" at bounding box center [300, 267] width 153 height 20
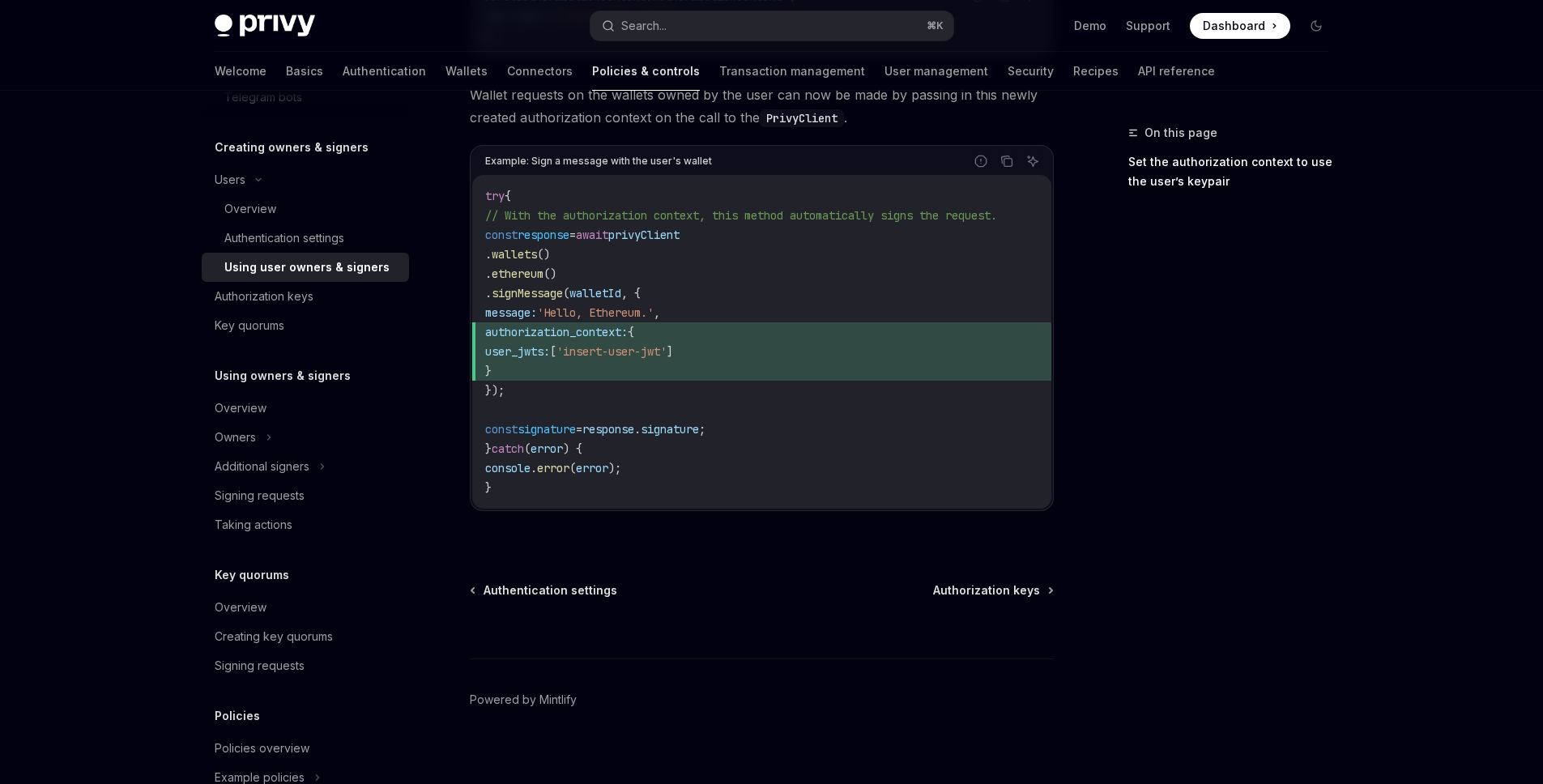
scroll to position [927, 0]
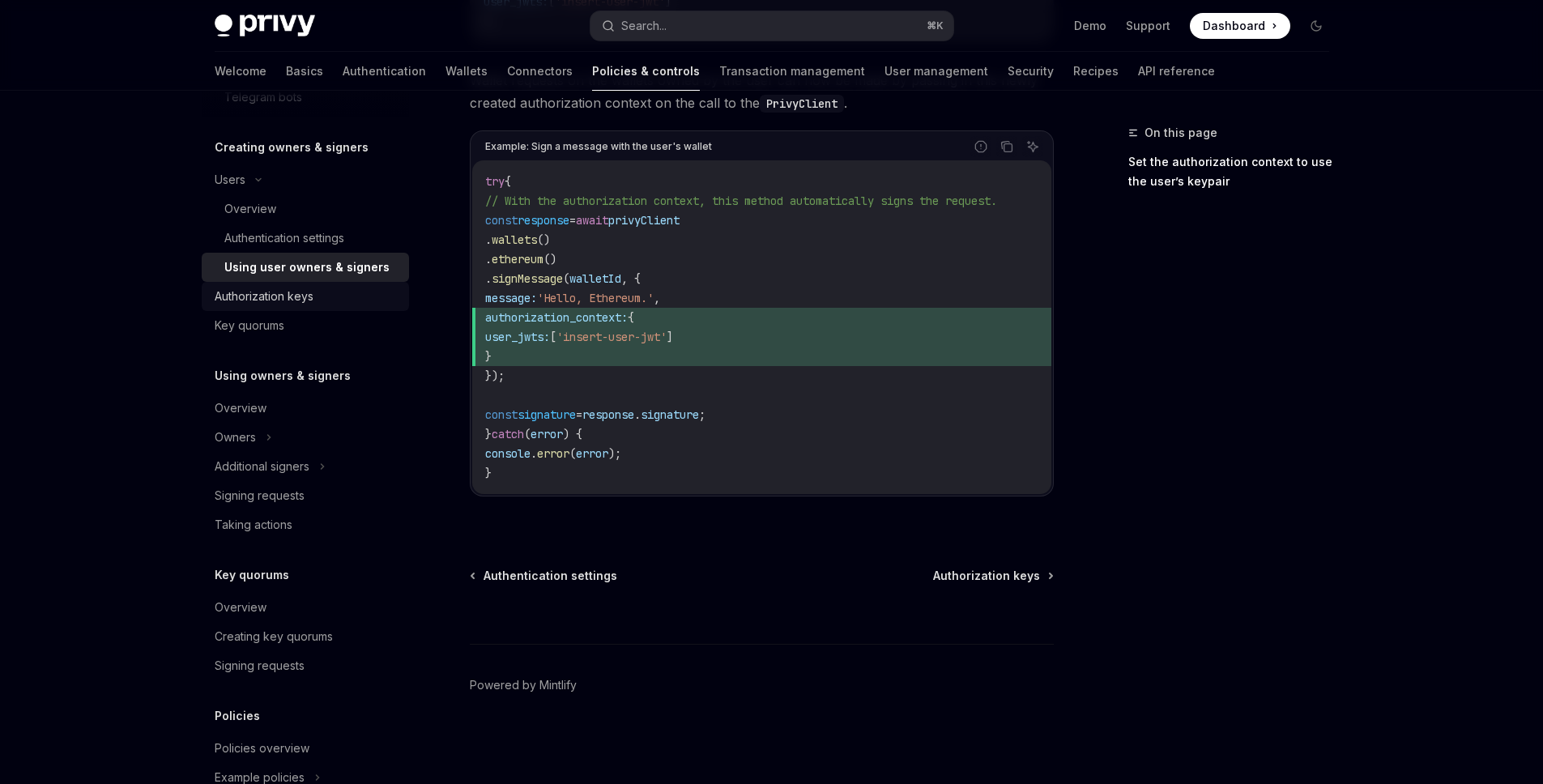
click at [299, 295] on div "Authorization keys" at bounding box center [264, 296] width 99 height 20
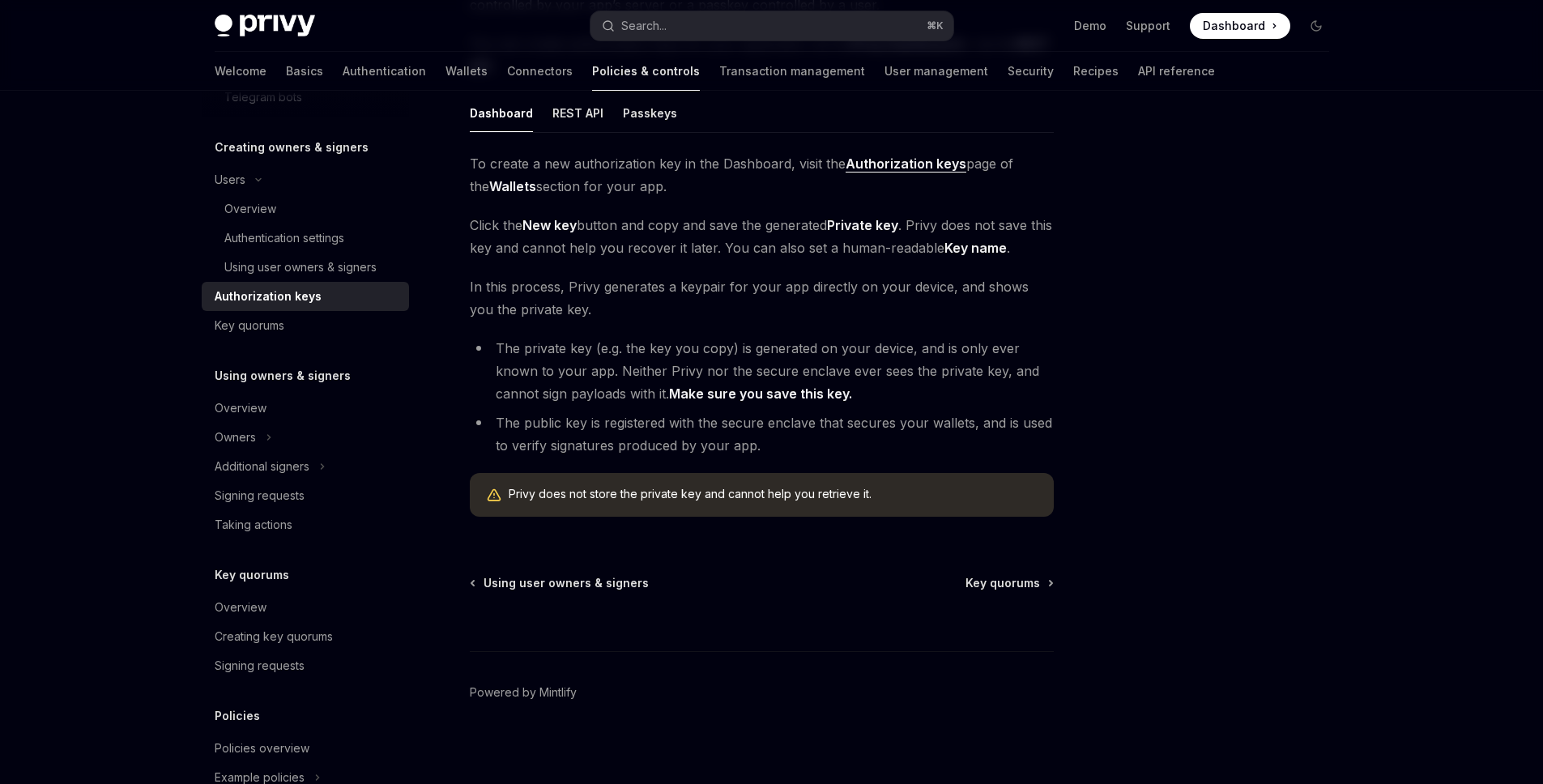
scroll to position [264, 0]
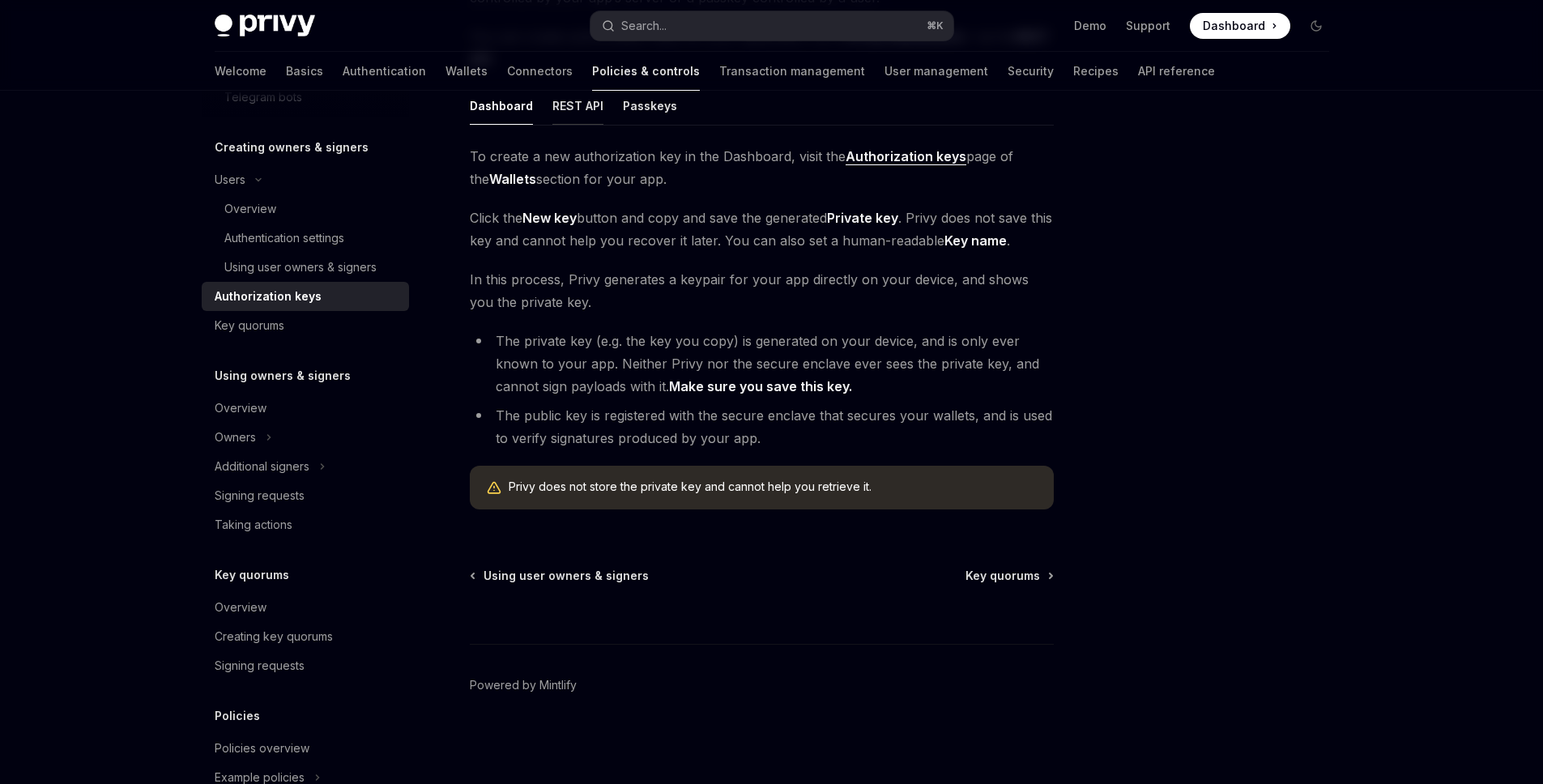
click at [567, 115] on button "REST API" at bounding box center [578, 105] width 51 height 38
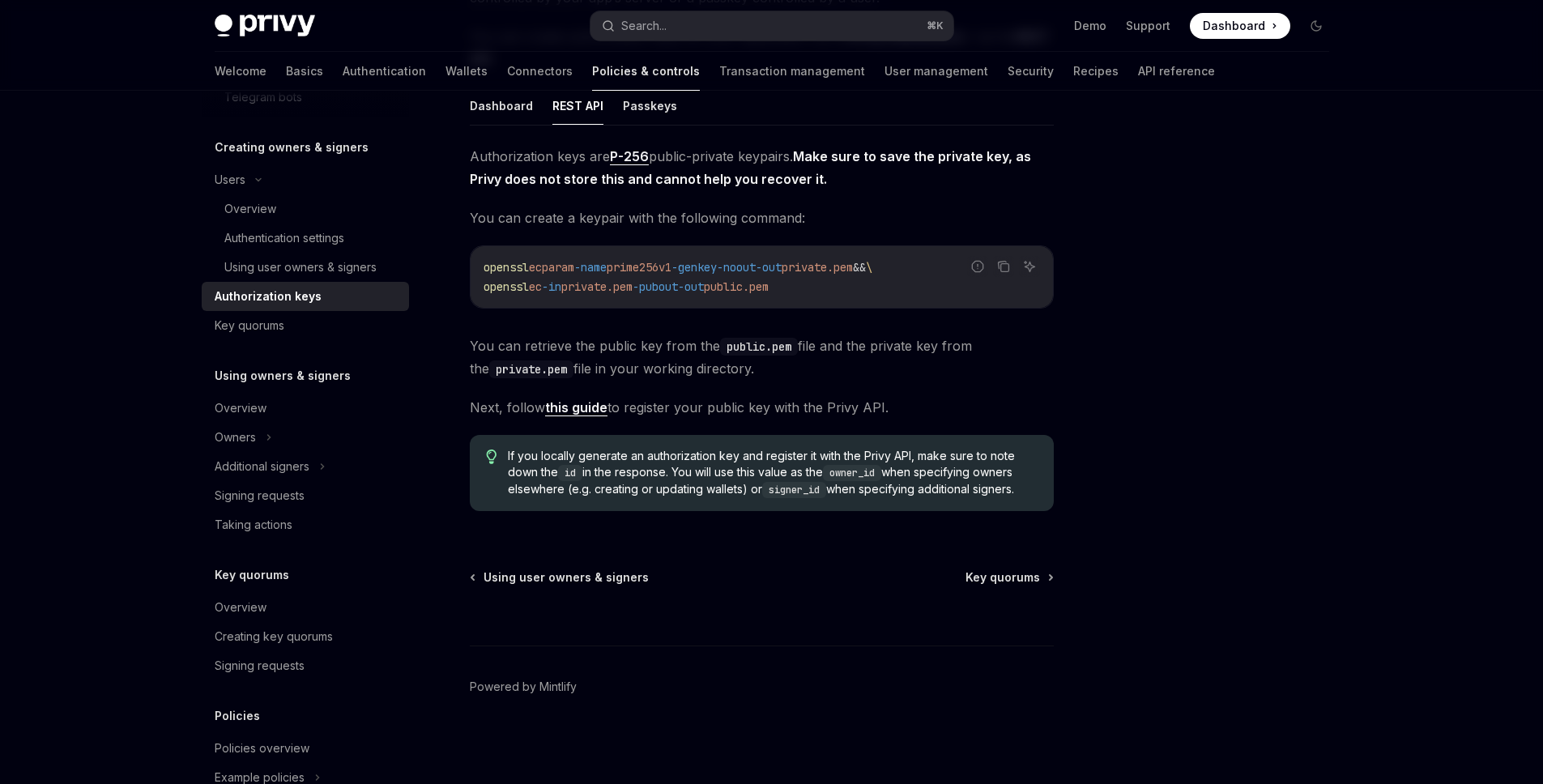
scroll to position [260, 0]
click at [250, 331] on div "Key quorums" at bounding box center [249, 326] width 70 height 20
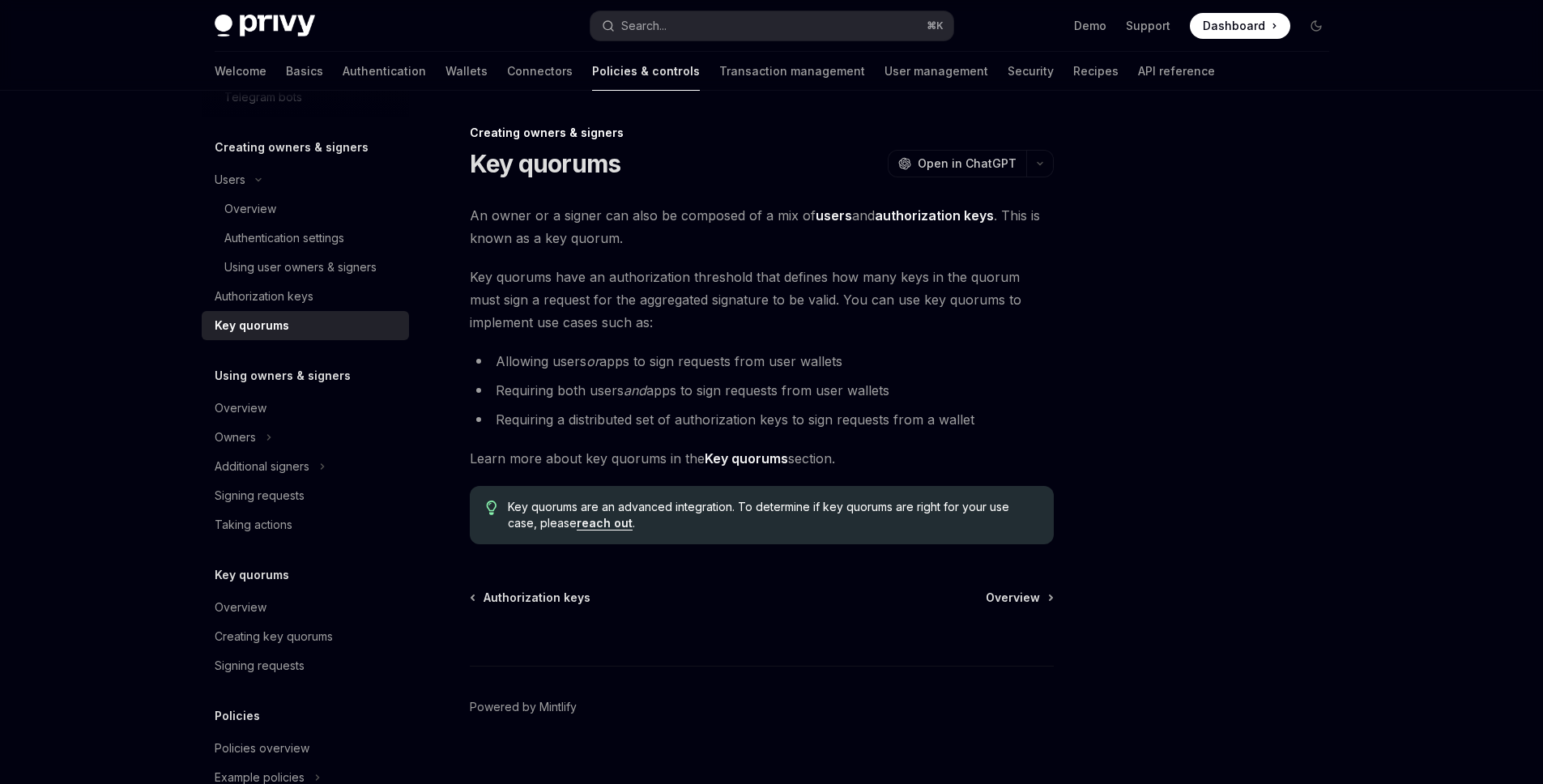
click at [292, 573] on div "Key quorums" at bounding box center [305, 575] width 207 height 20
click at [279, 595] on link "Overview" at bounding box center [305, 607] width 207 height 29
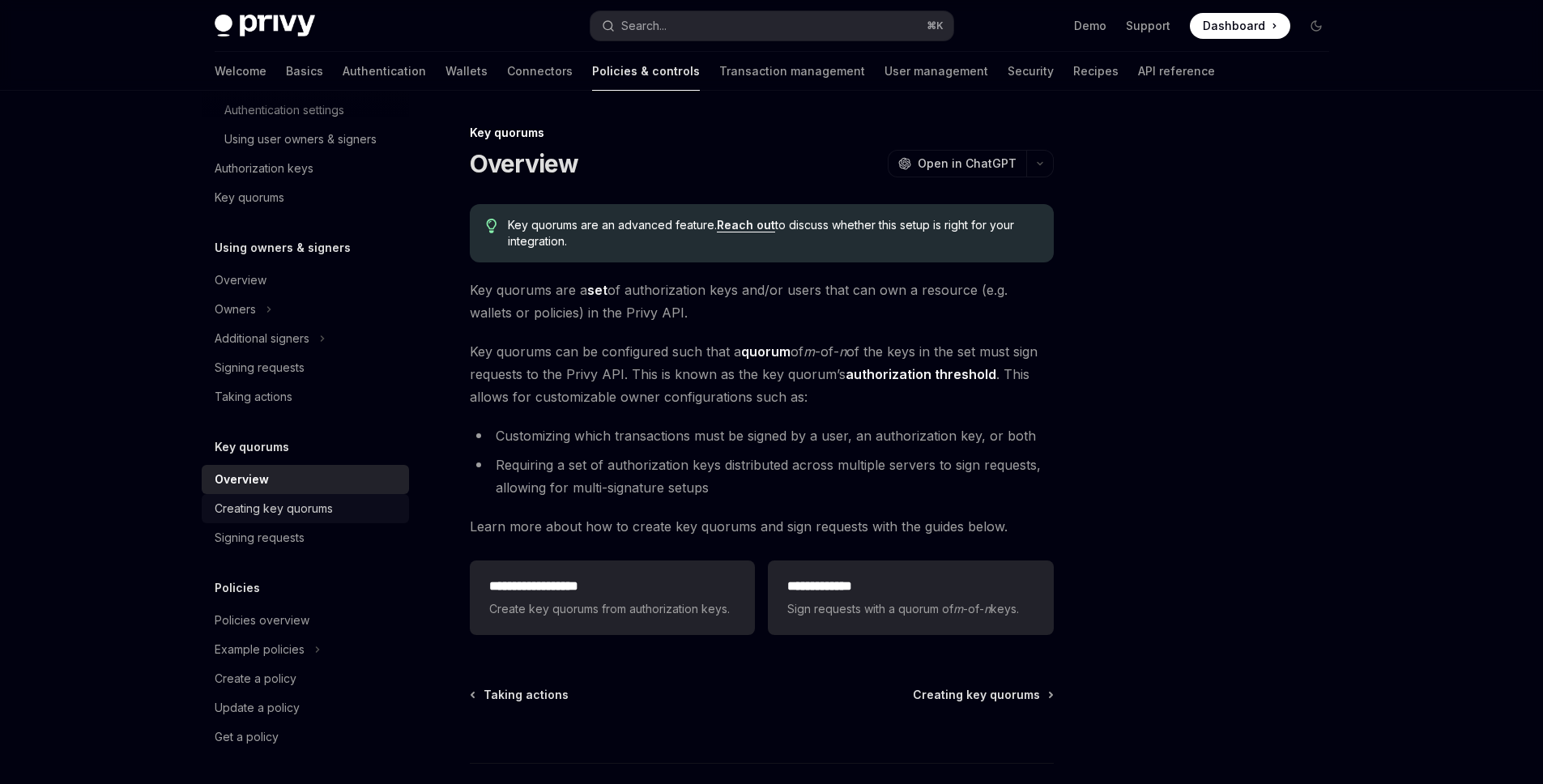
click at [273, 510] on div "Creating key quorums" at bounding box center [274, 508] width 119 height 20
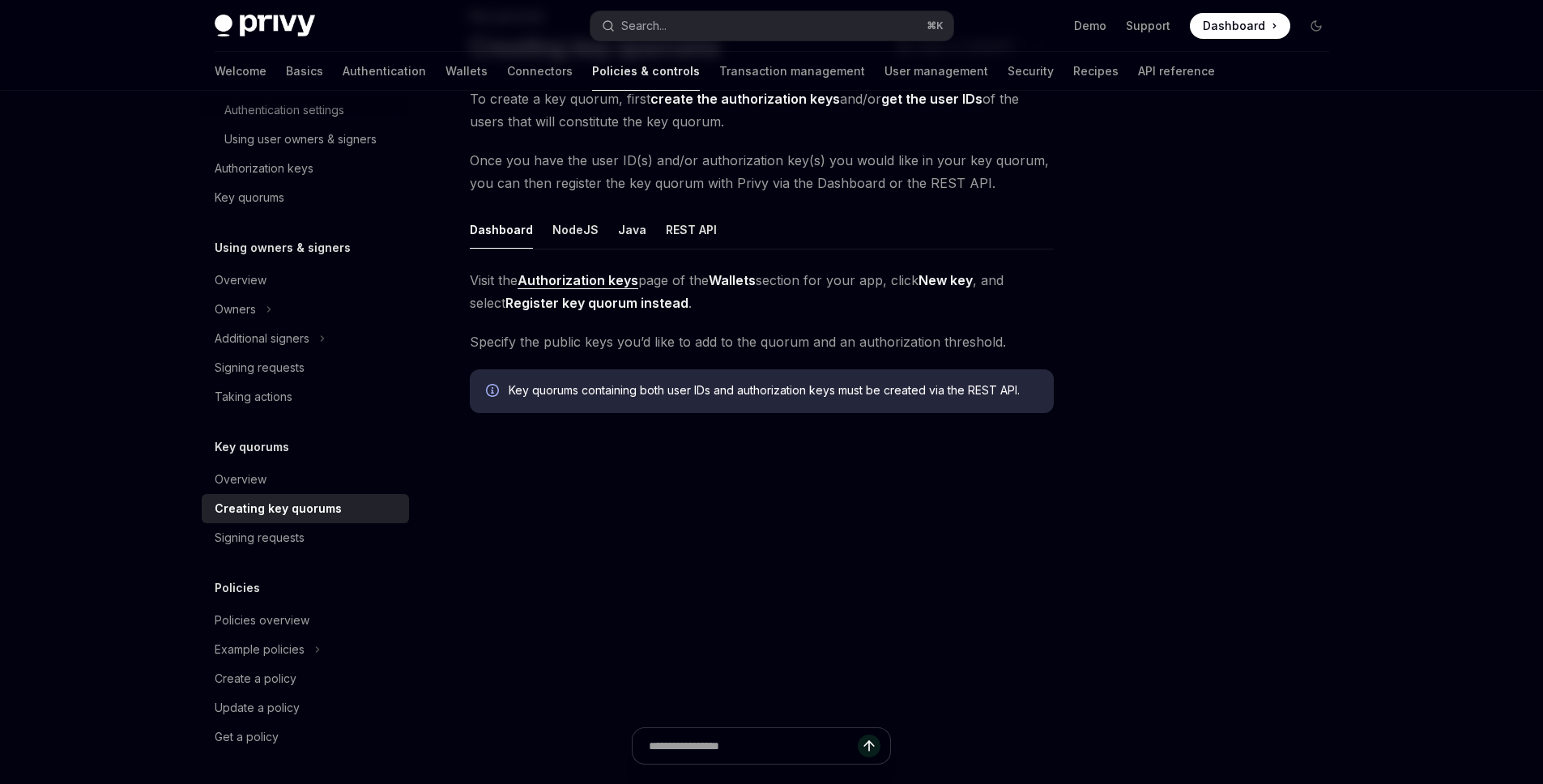
scroll to position [116, 0]
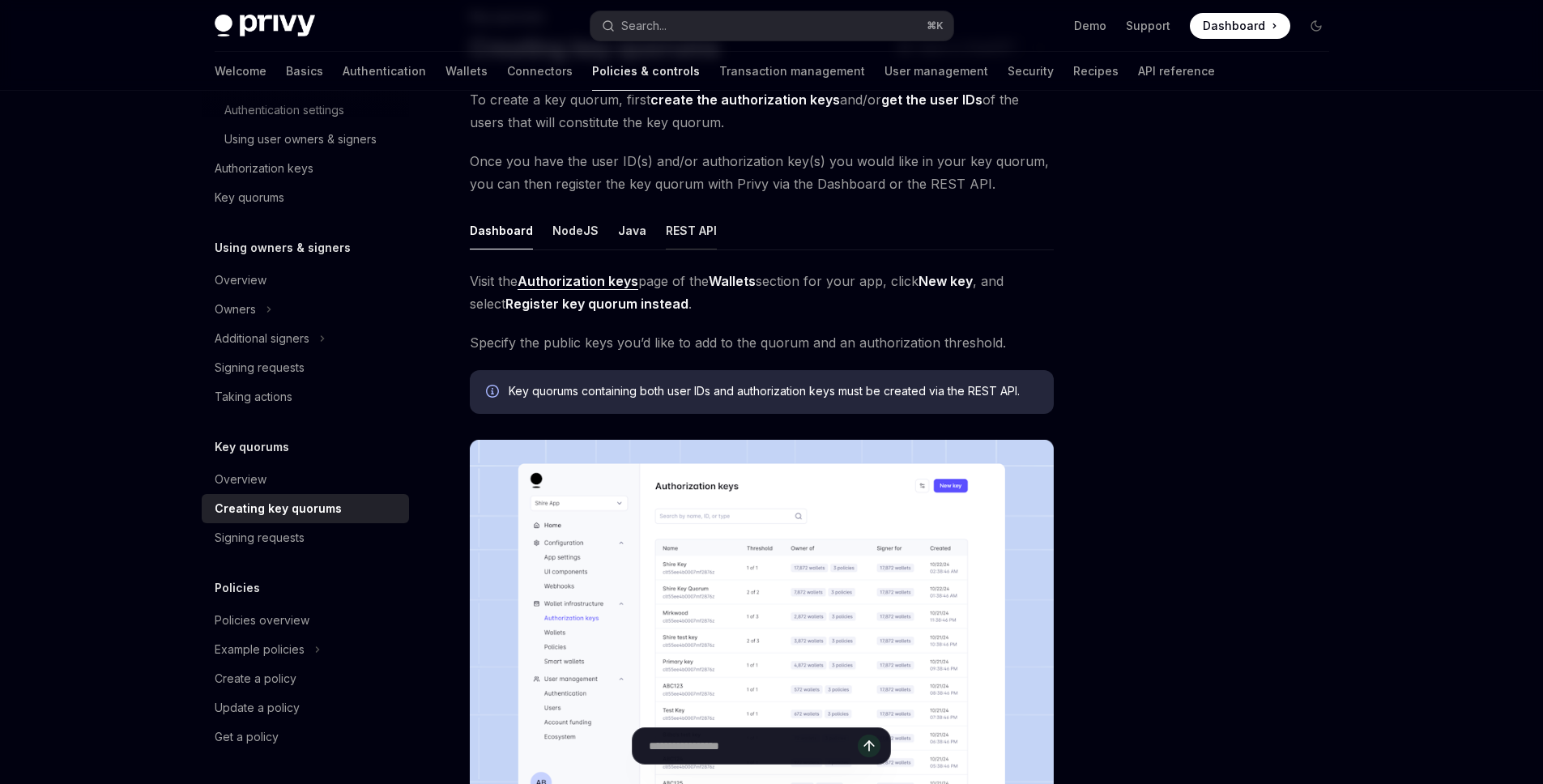
click at [689, 230] on button "REST API" at bounding box center [691, 231] width 51 height 38
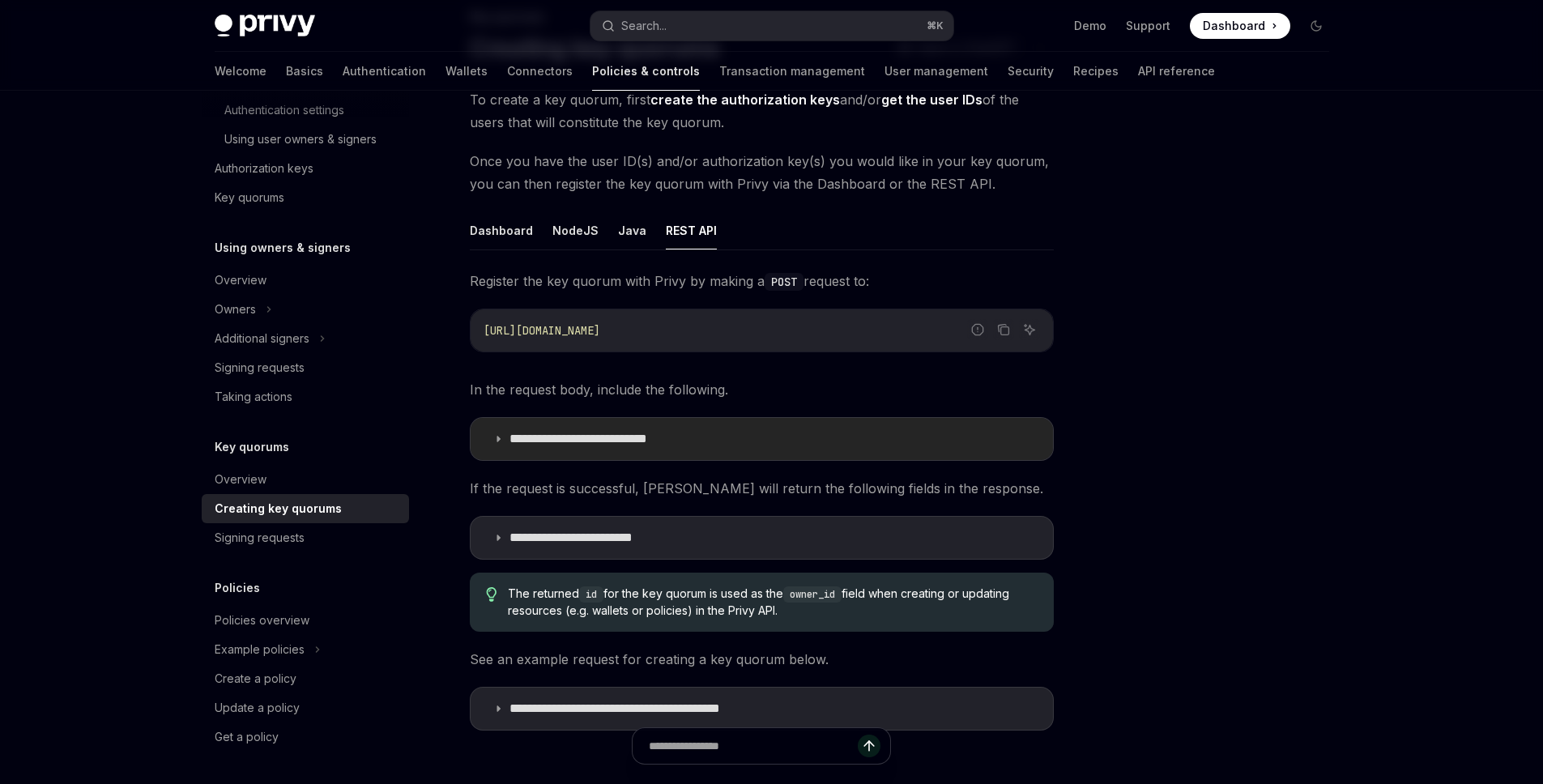
click at [636, 440] on p "**********" at bounding box center [606, 439] width 195 height 16
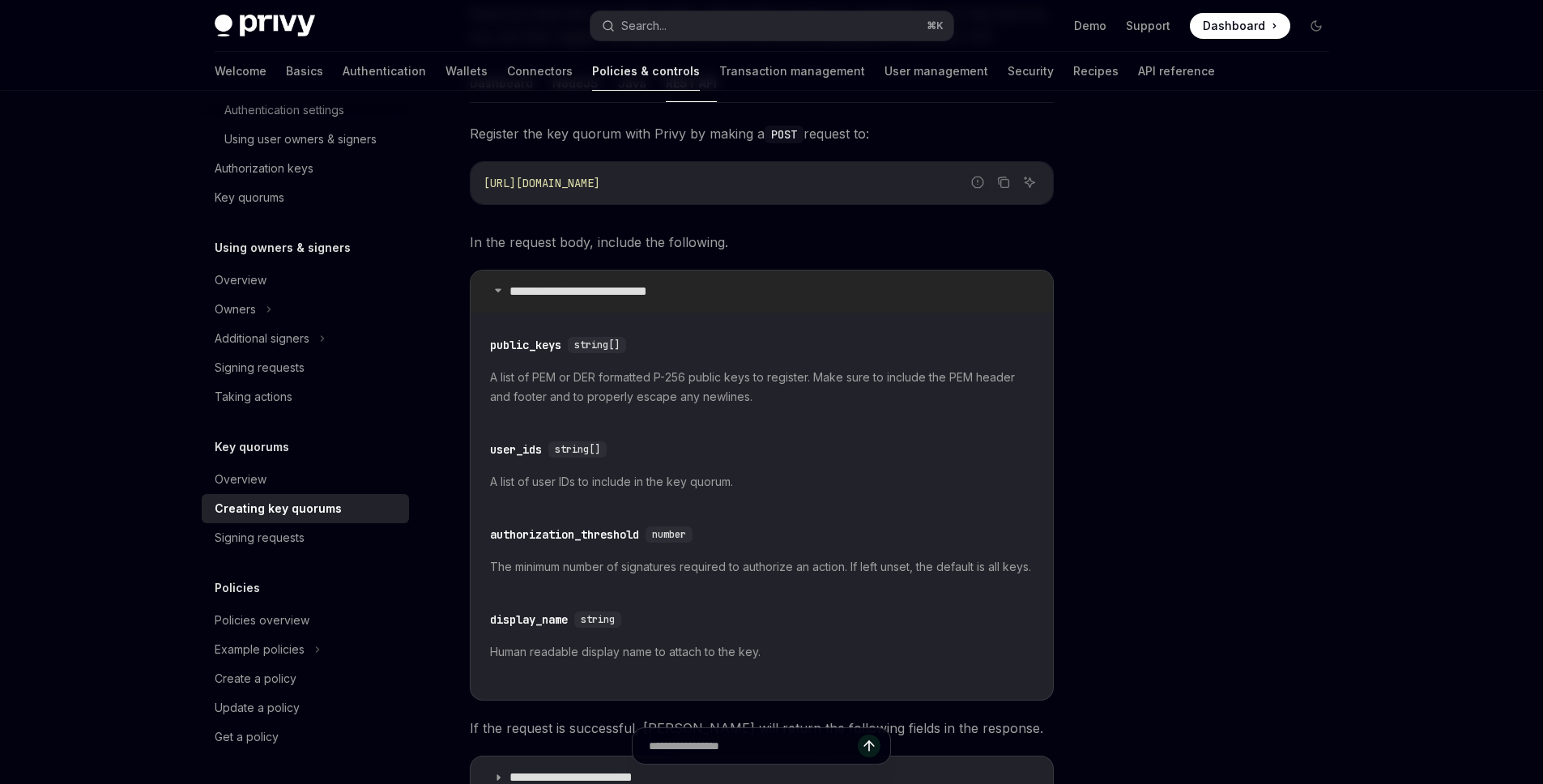
scroll to position [450, 0]
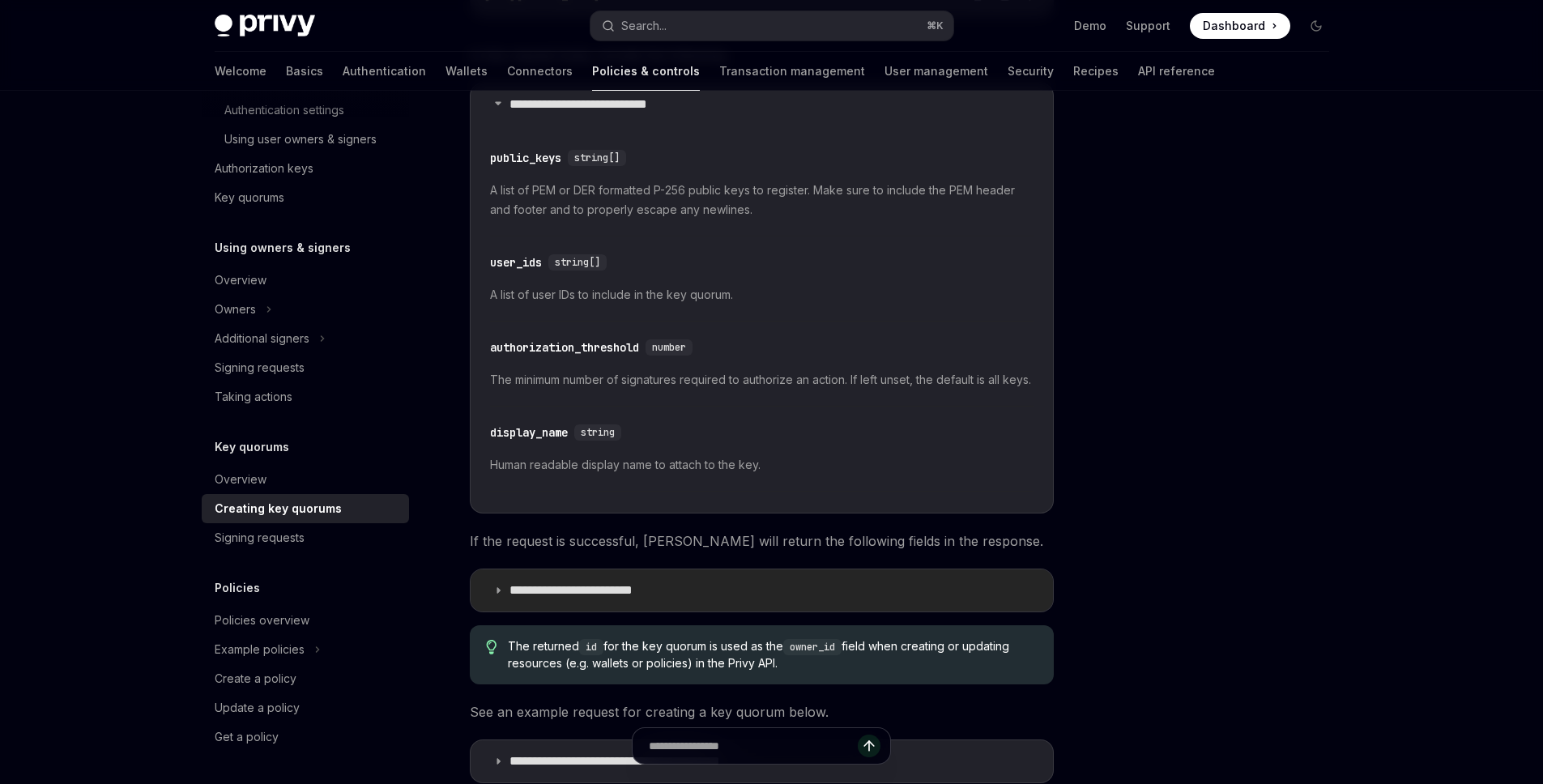
click at [775, 595] on summary "**********" at bounding box center [762, 590] width 583 height 42
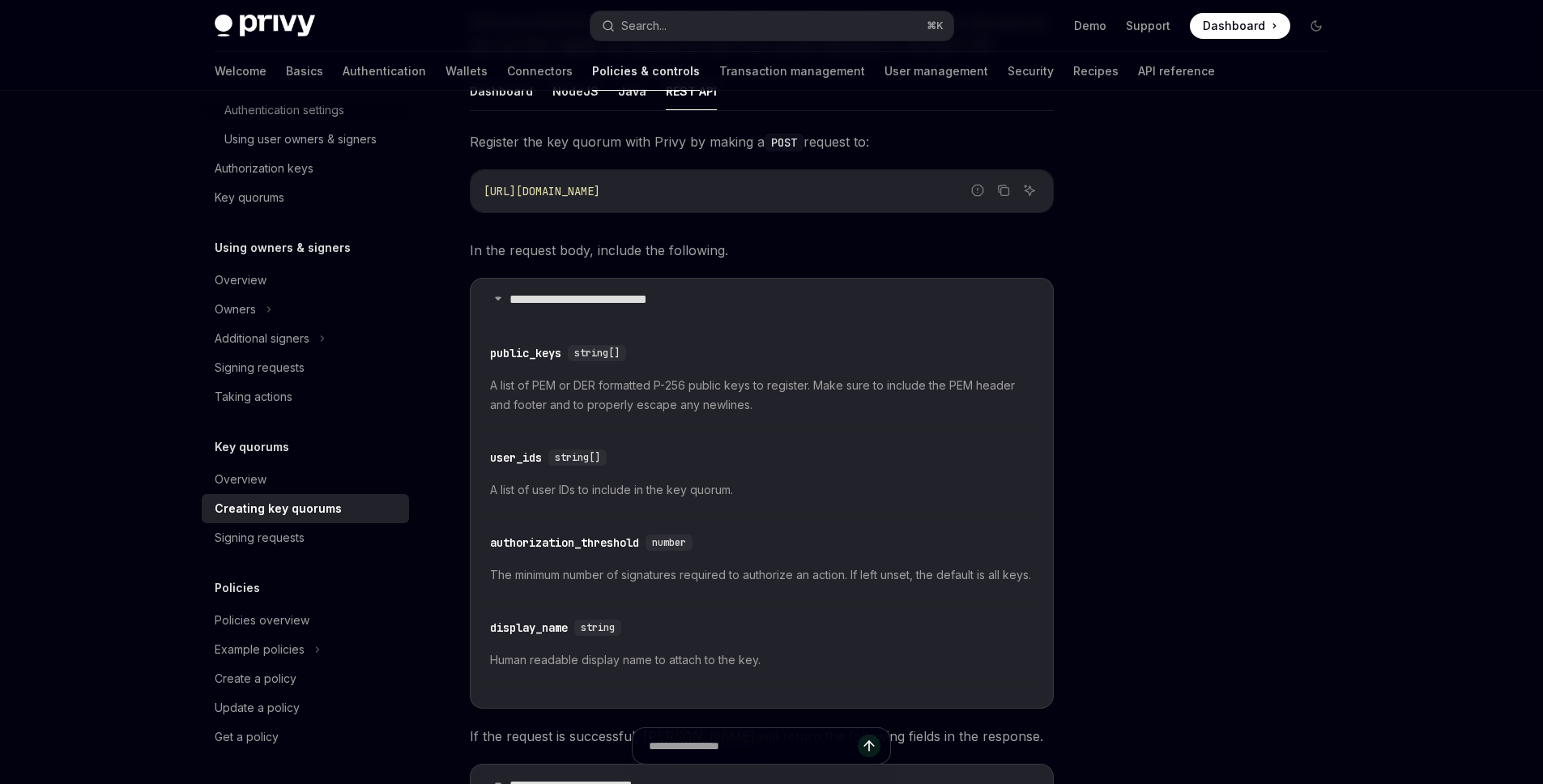
scroll to position [188, 0]
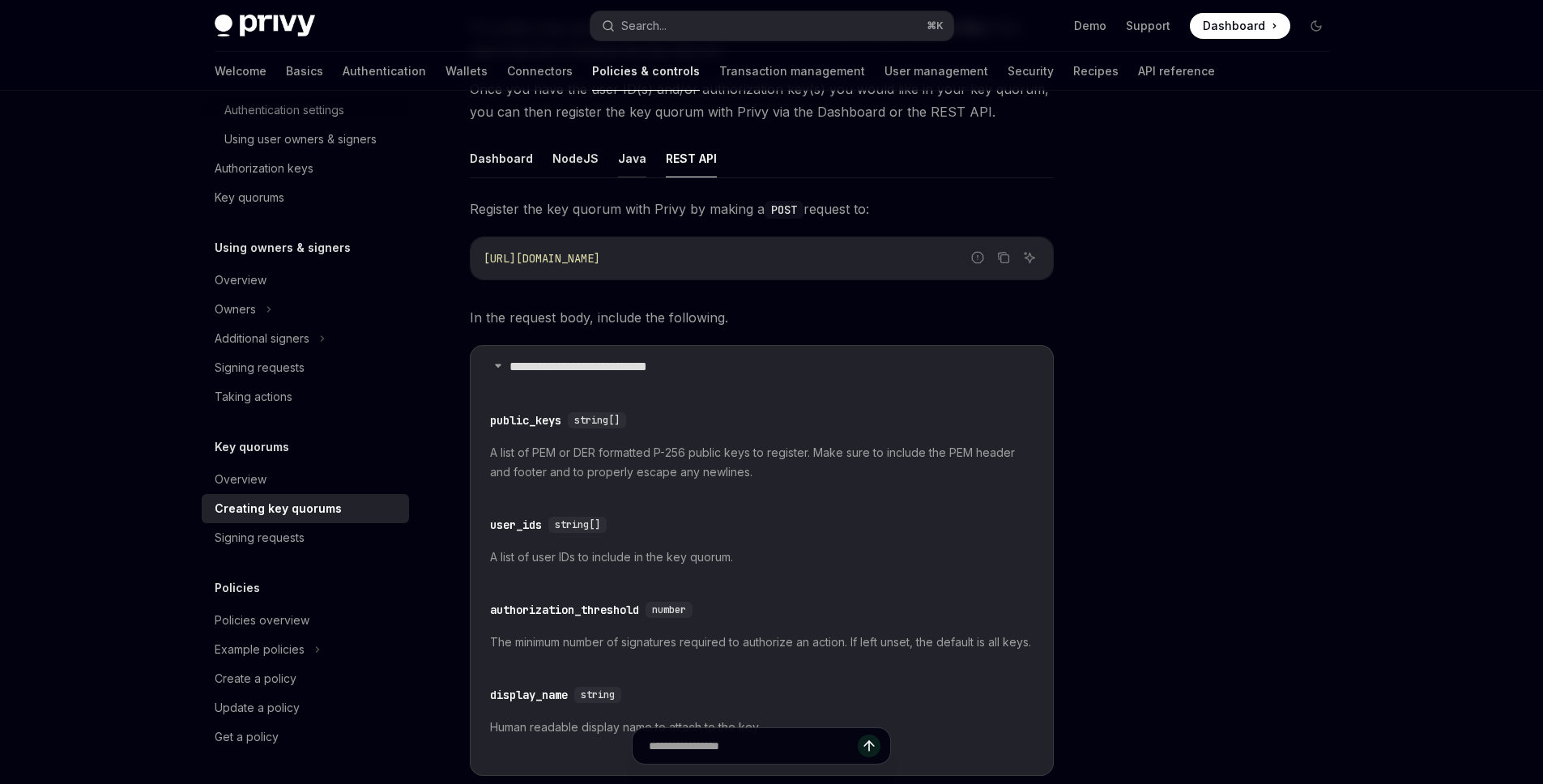
click at [619, 160] on button "Java" at bounding box center [633, 158] width 28 height 38
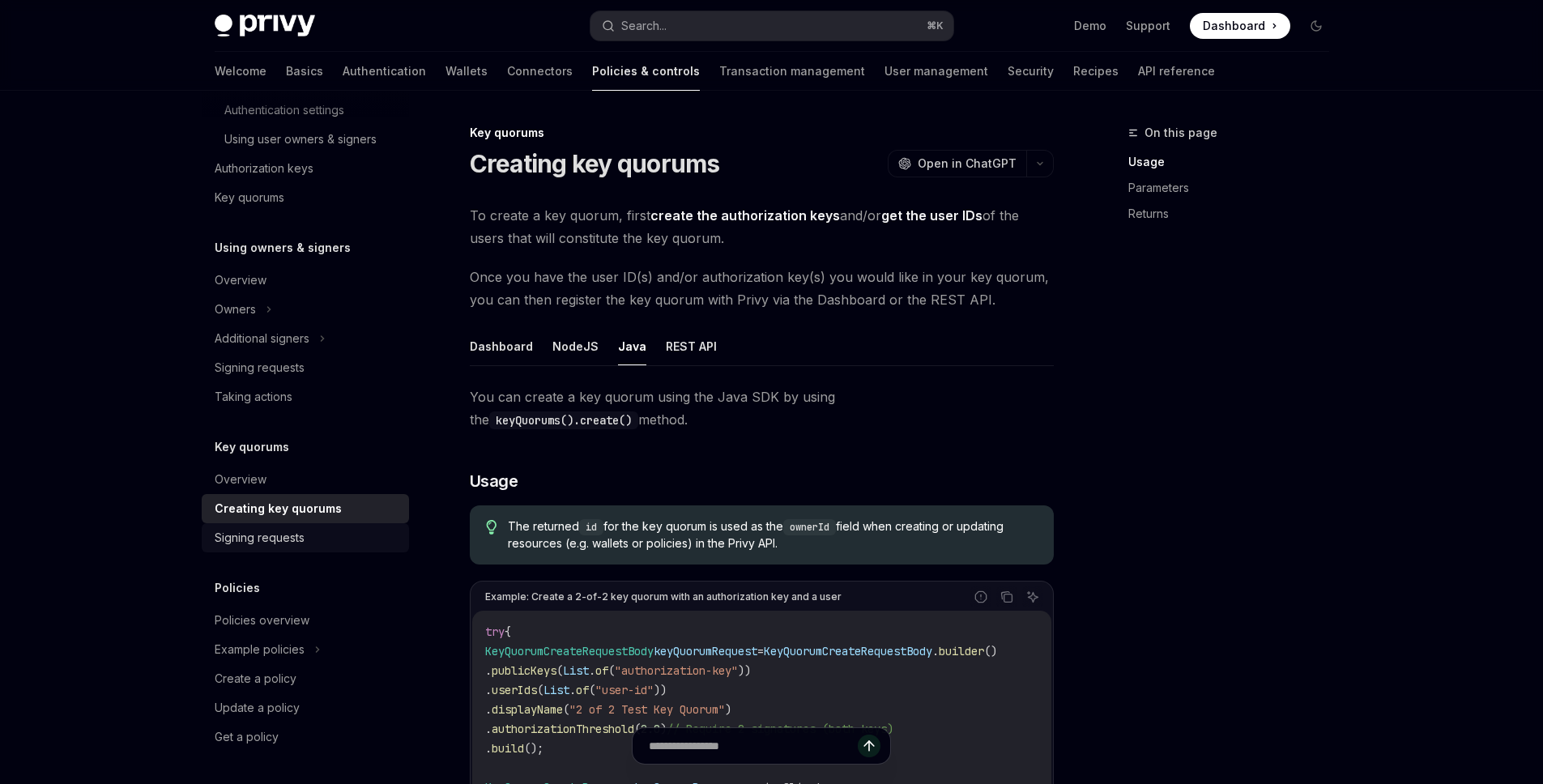
click at [254, 533] on div "Signing requests" at bounding box center [260, 537] width 90 height 20
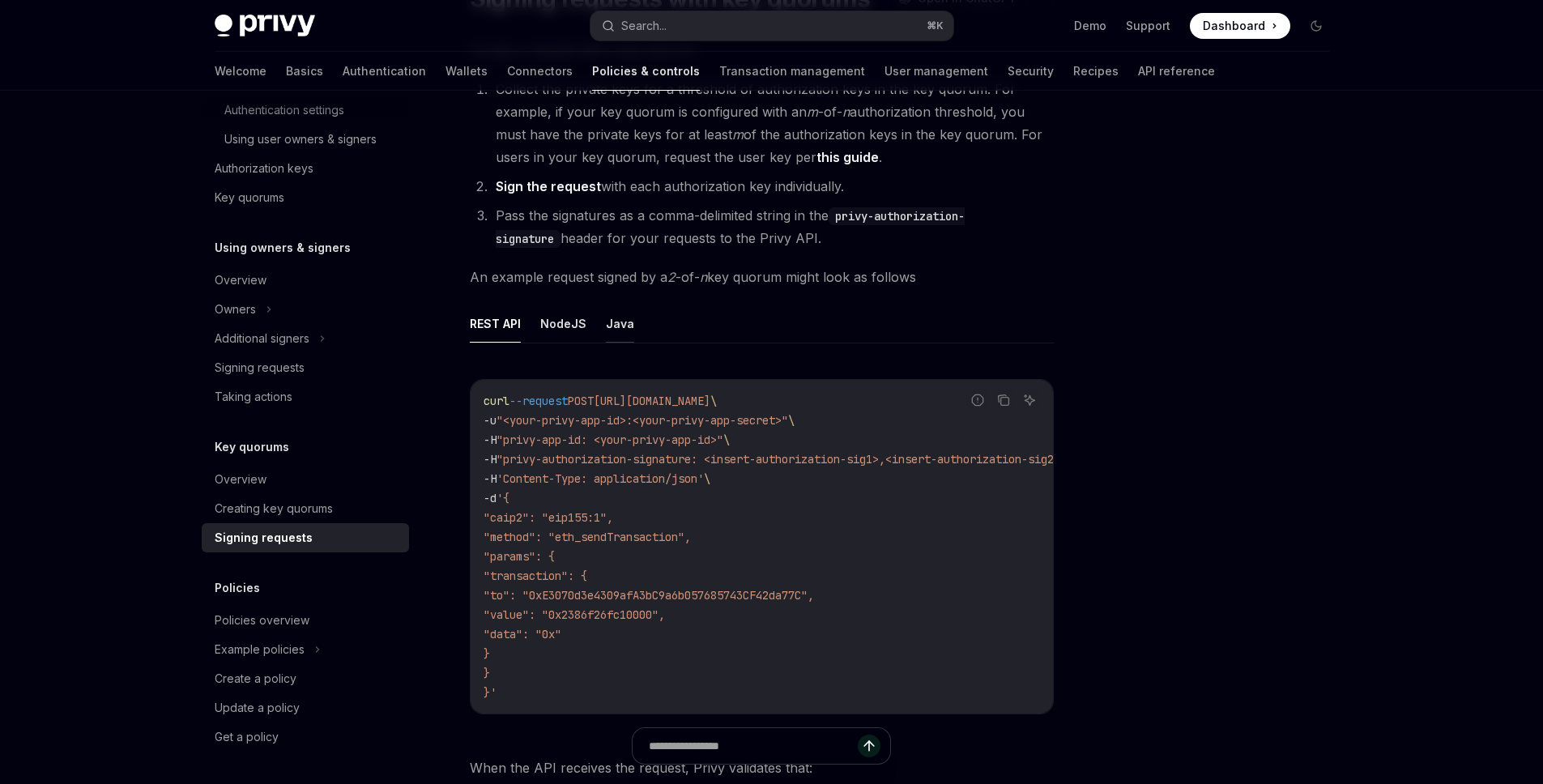
click at [613, 324] on button "Java" at bounding box center [620, 324] width 28 height 38
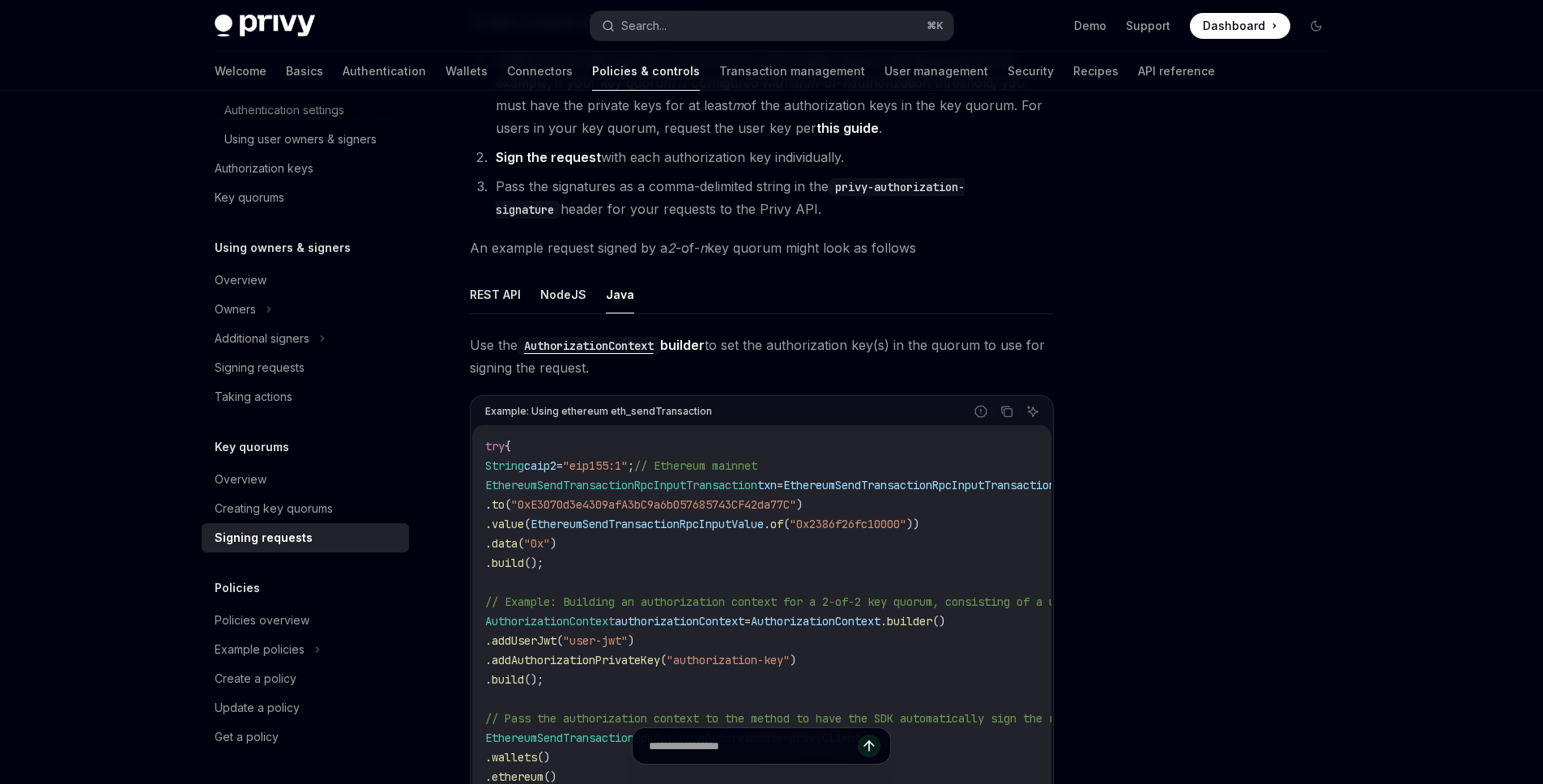
scroll to position [323, 0]
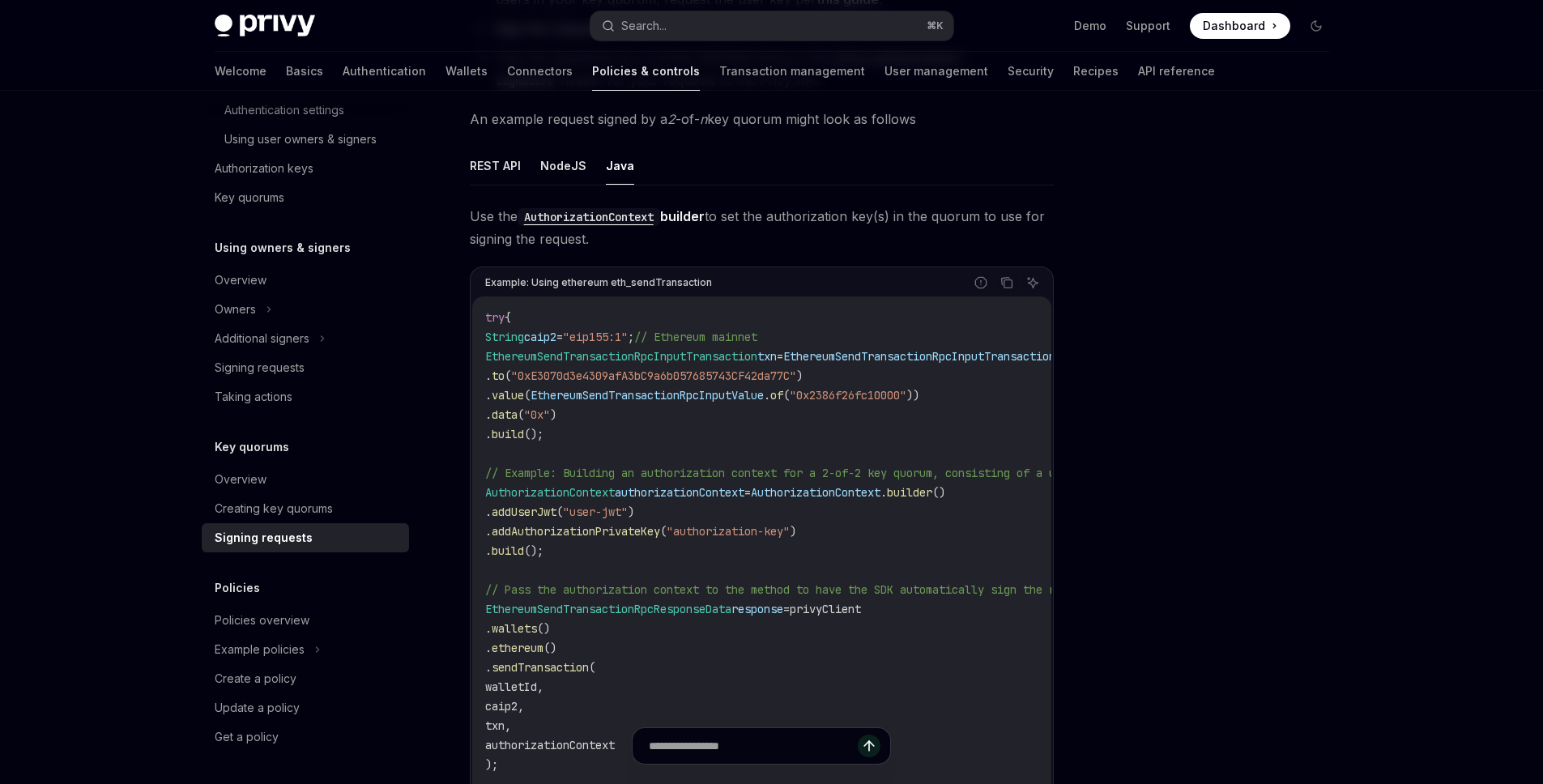
click at [869, 366] on code "try { String caip2 = "eip155:1" ; // Ethereum mainnet EthereumSendTransactionRp…" at bounding box center [870, 618] width 771 height 622
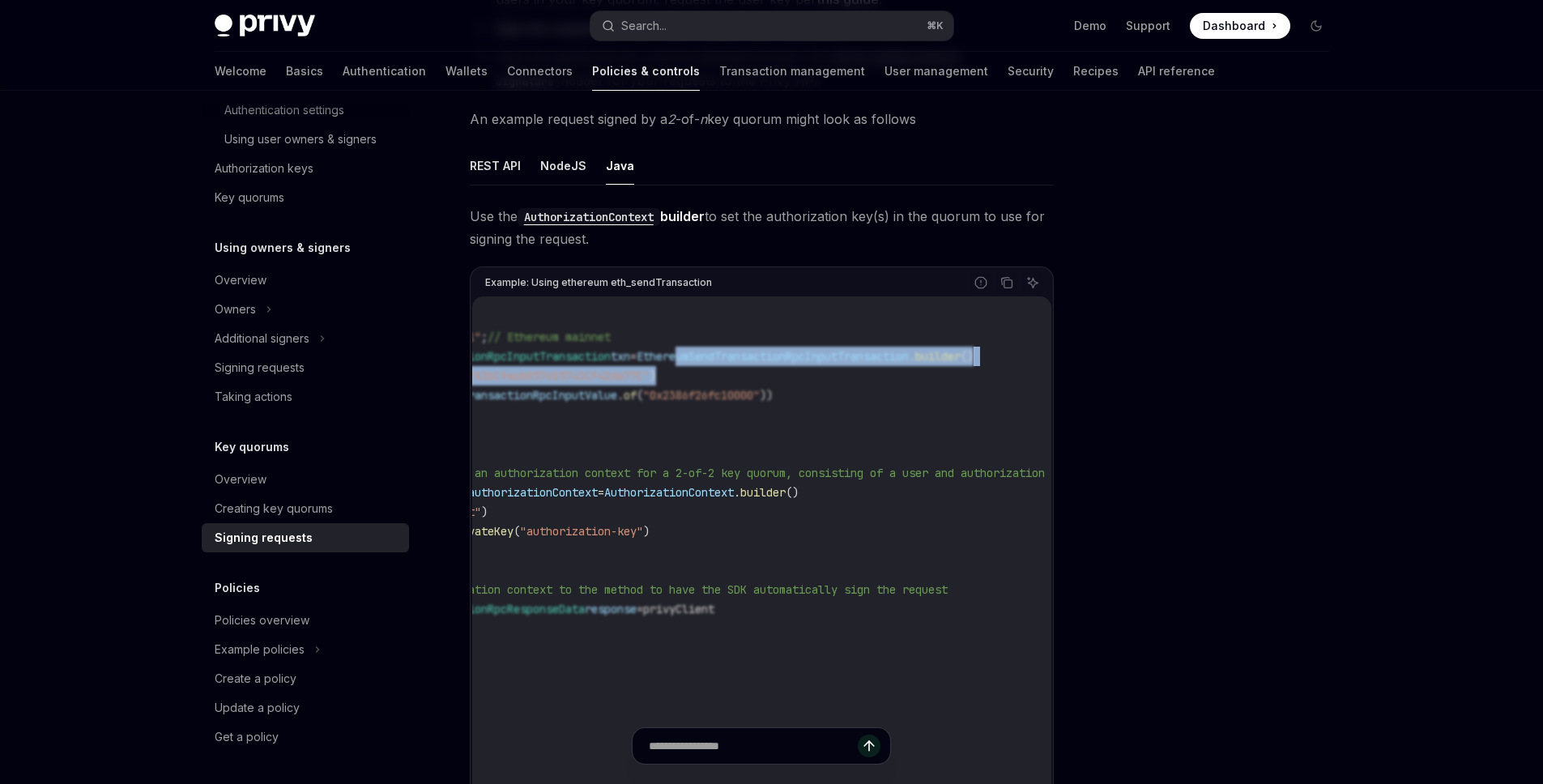
drag, startPoint x: 881, startPoint y: 360, endPoint x: 1056, endPoint y: 366, distance: 175.1
click at [1056, 366] on div "Key quorums Signing requests with key quorums OpenAI Open in ChatGPT OpenAI Ope…" at bounding box center [610, 602] width 894 height 1606
click at [904, 363] on code "try { String caip2 = "eip155:1" ; // Ethereum mainnet EthereumSendTransactionRp…" at bounding box center [666, 618] width 771 height 622
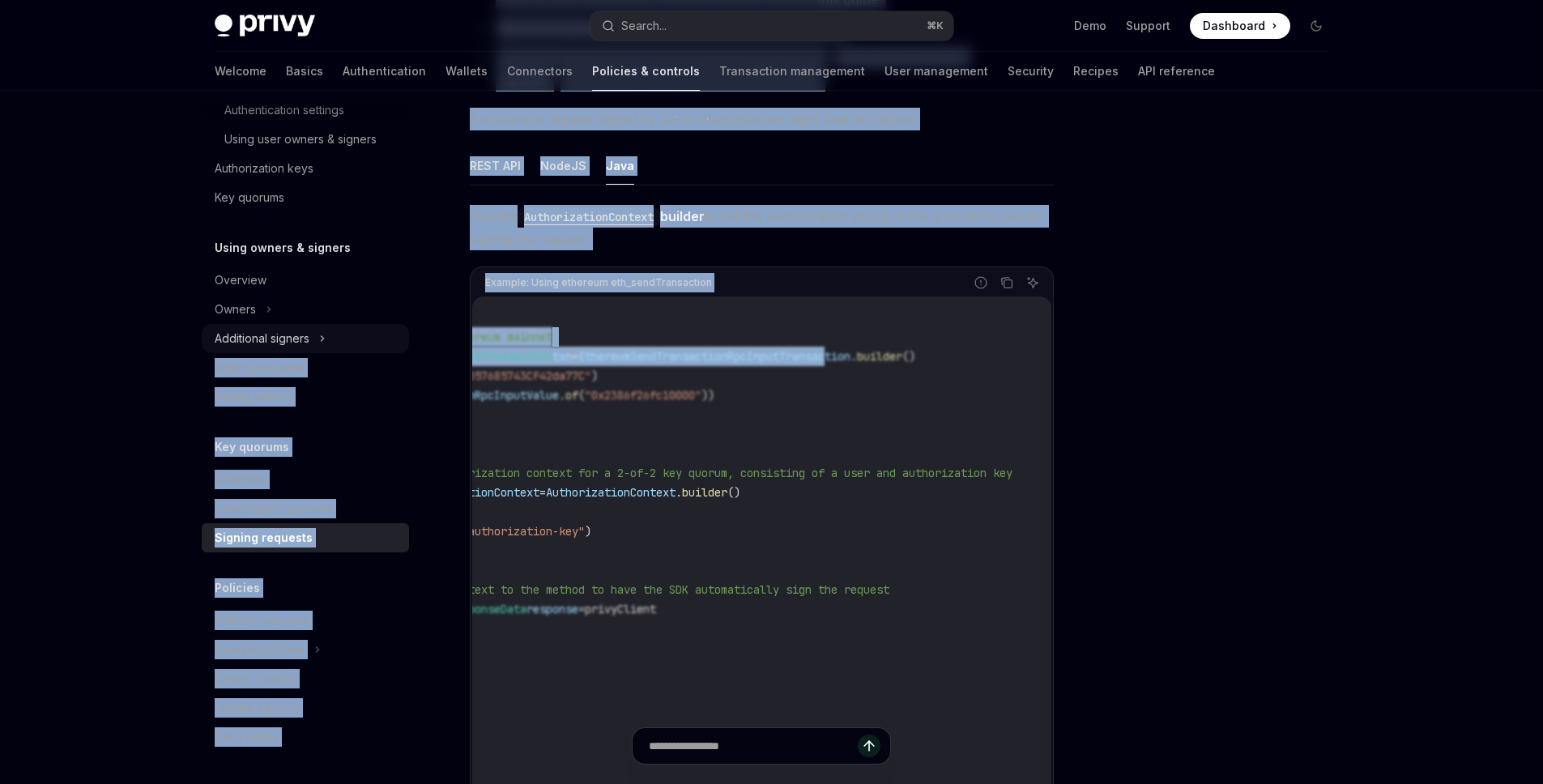
scroll to position [0, 0]
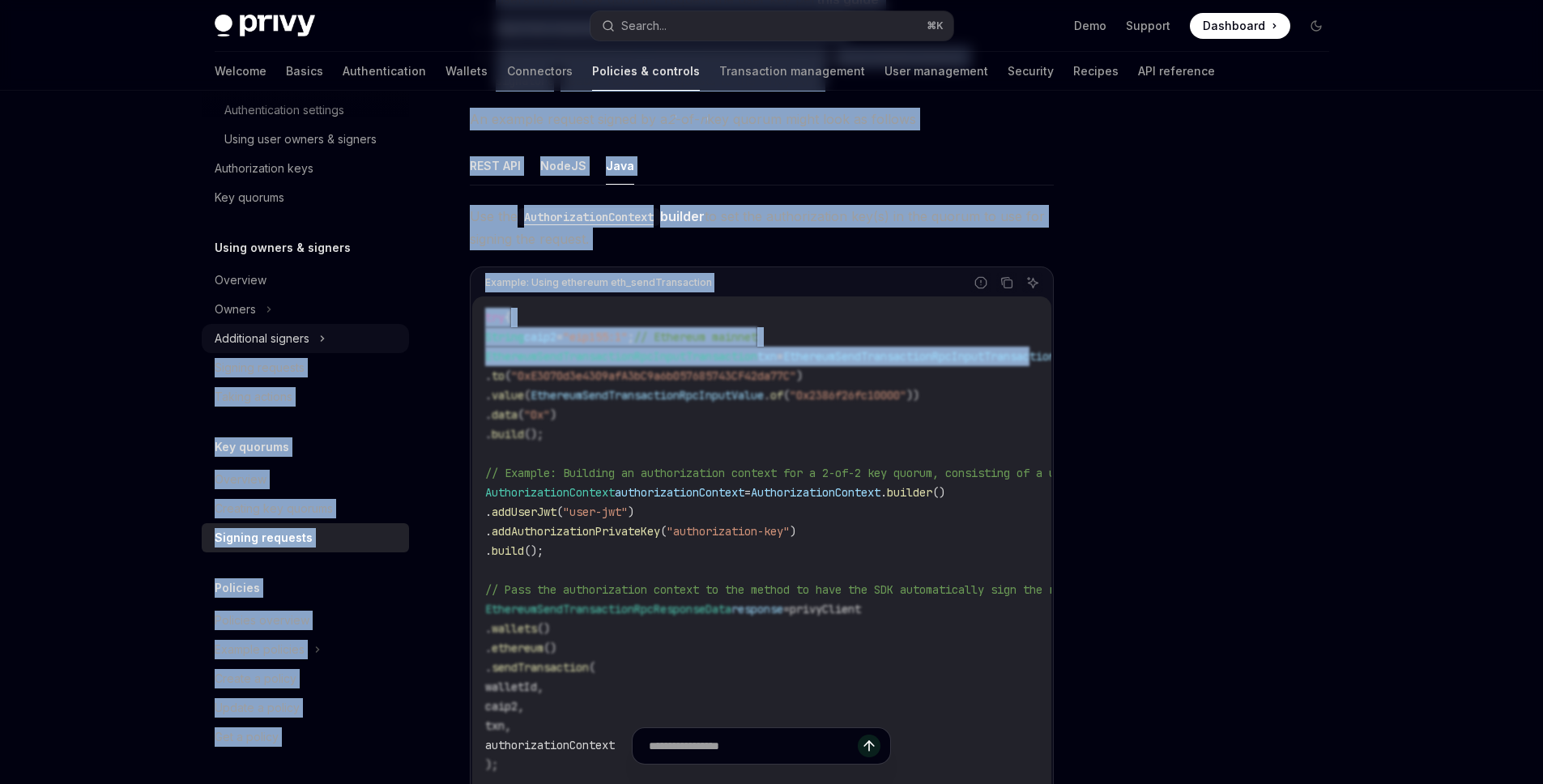
drag, startPoint x: 863, startPoint y: 357, endPoint x: 352, endPoint y: 328, distance: 511.8
click at [352, 328] on div "Overview Owners & signers Controls overview Types of owners & signers Configuri…" at bounding box center [772, 586] width 1193 height 1639
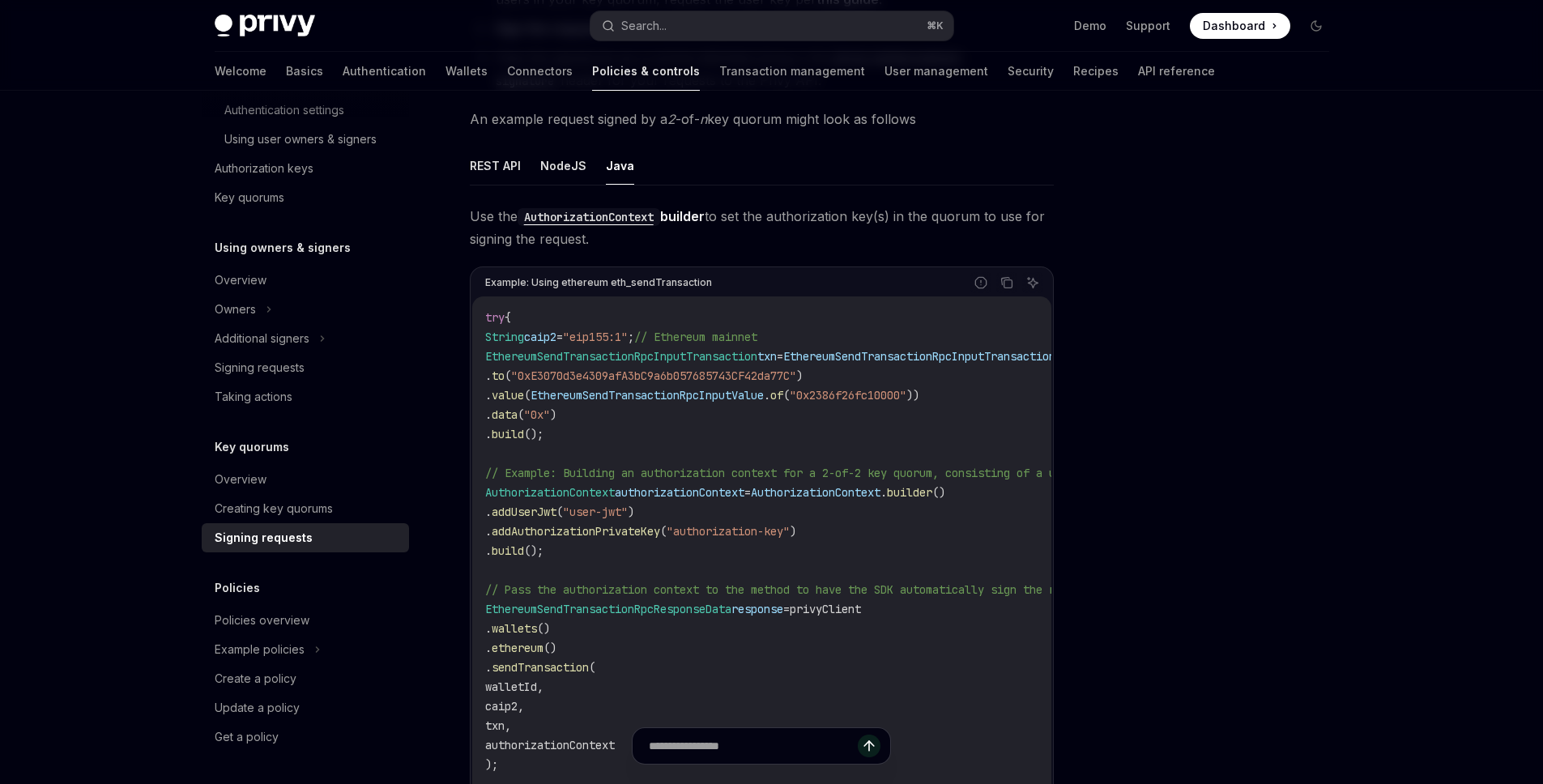
click at [690, 382] on code "try { String caip2 = "eip155:1" ; // Ethereum mainnet EthereumSendTransactionRp…" at bounding box center [870, 618] width 771 height 622
click at [801, 473] on span "// Example: Building an authorization context for a 2-of-2 key quorum, consisti…" at bounding box center [851, 472] width 732 height 14
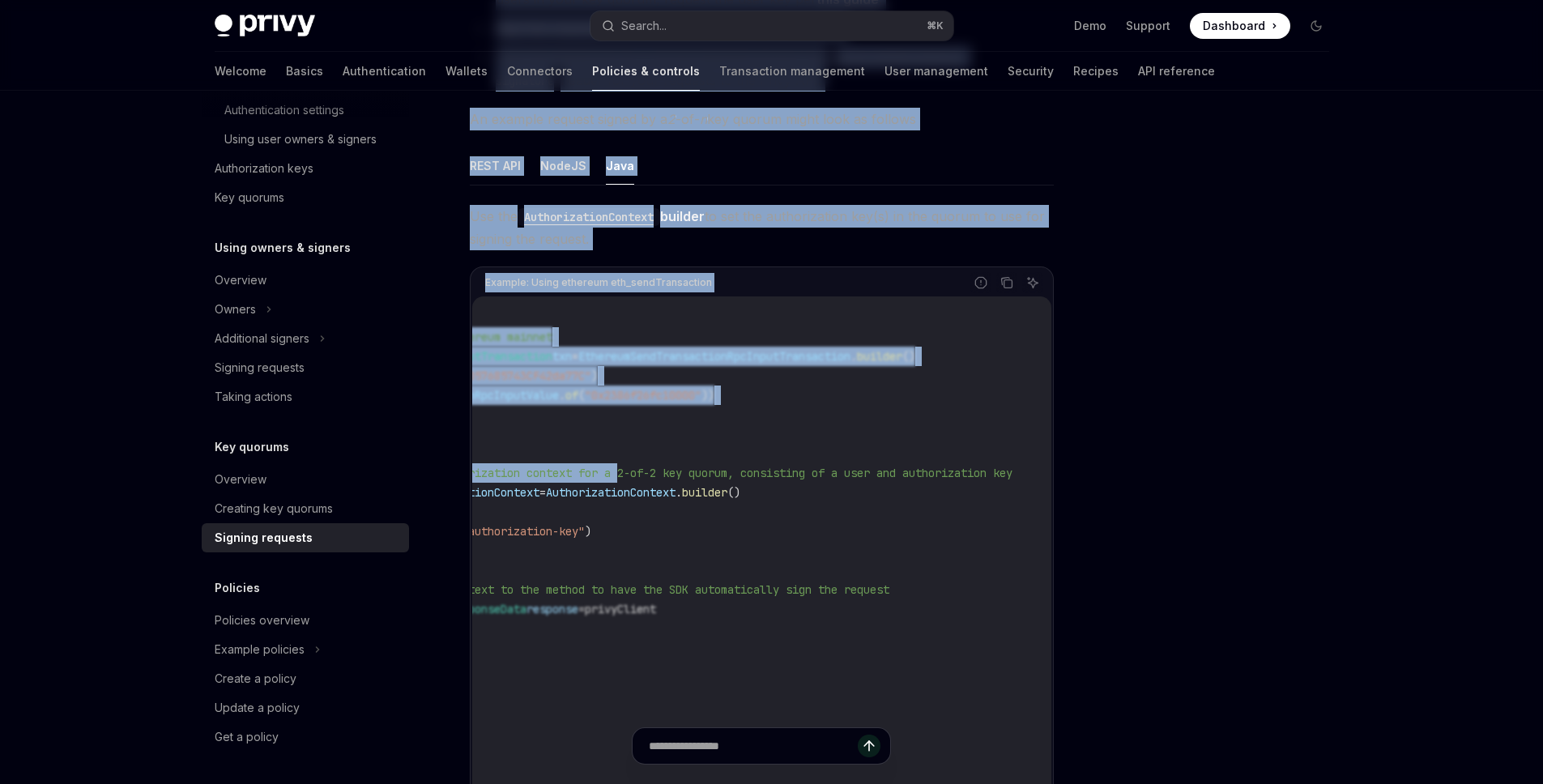
drag, startPoint x: 854, startPoint y: 468, endPoint x: 1162, endPoint y: 471, distance: 308.0
click at [1162, 471] on div "Key quorums Signing requests with key quorums OpenAI Open in ChatGPT OpenAI Ope…" at bounding box center [772, 586] width 1141 height 1639
click at [918, 462] on code "try { String caip2 = "eip155:1" ; // Ethereum mainnet EthereumSendTransactionRp…" at bounding box center [666, 618] width 771 height 622
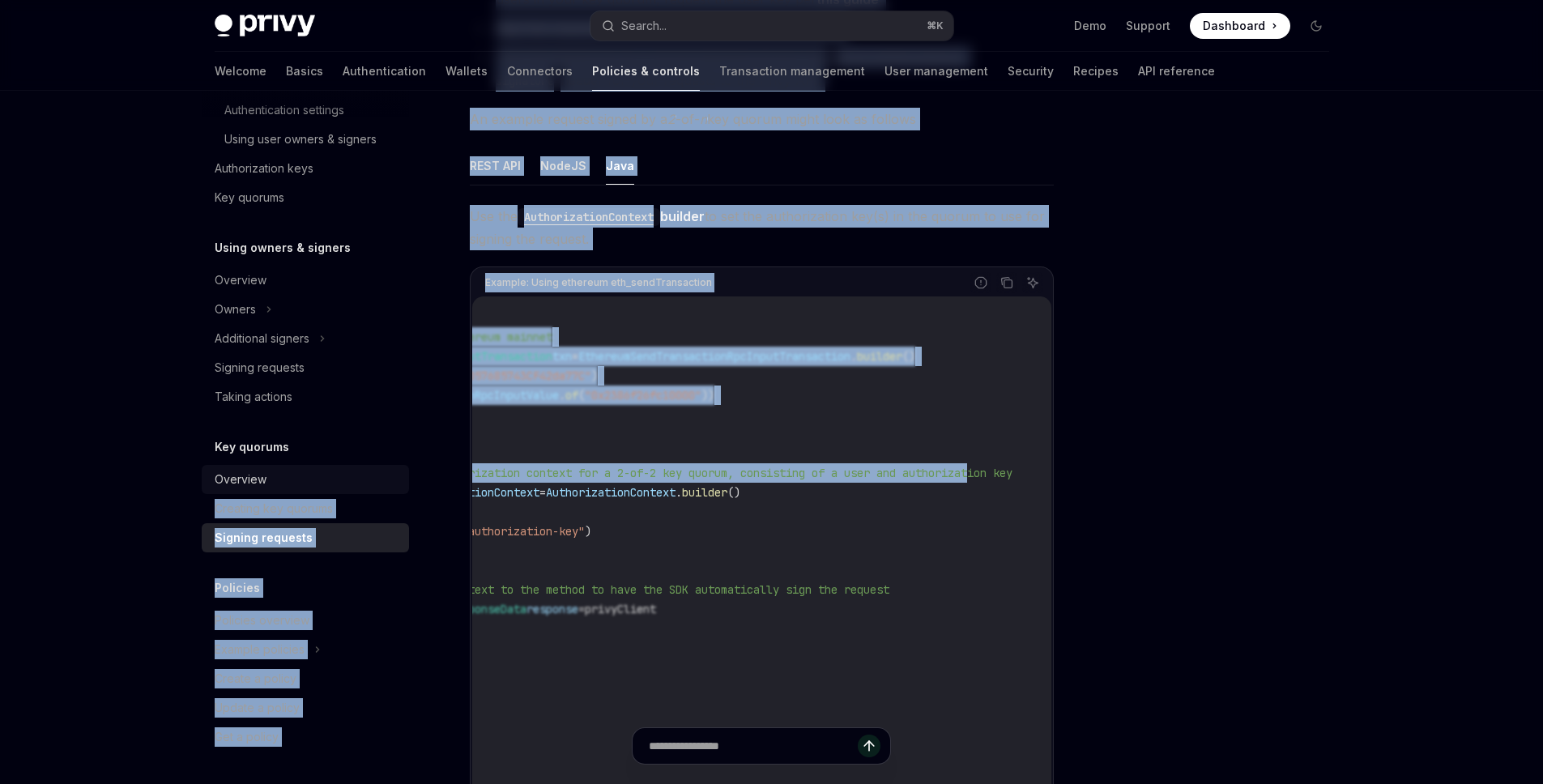
scroll to position [0, 0]
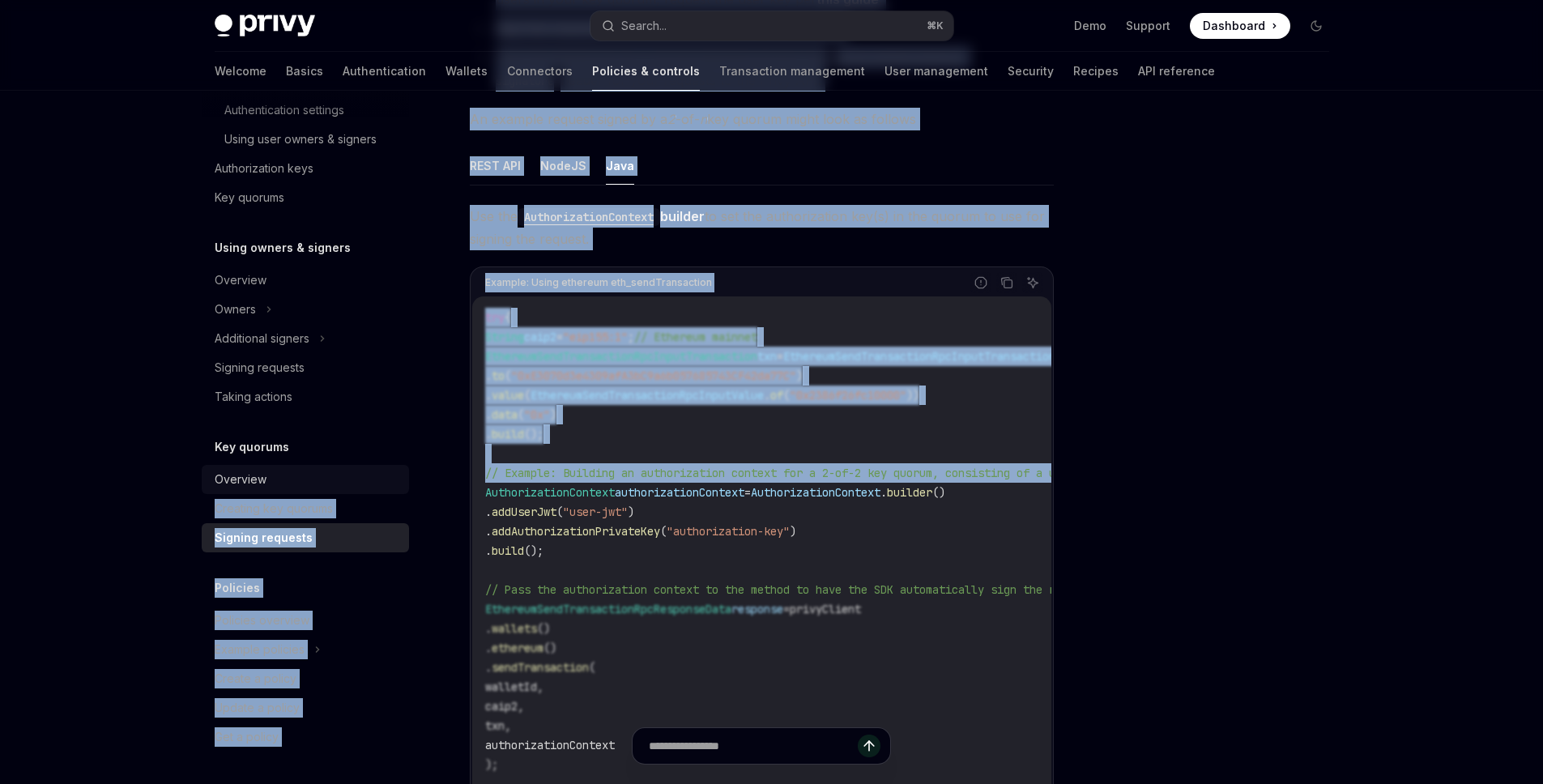
drag, startPoint x: 937, startPoint y: 473, endPoint x: 268, endPoint y: 472, distance: 669.0
click at [267, 472] on div "Overview Owners & signers Controls overview Types of owners & signers Configuri…" at bounding box center [772, 586] width 1193 height 1639
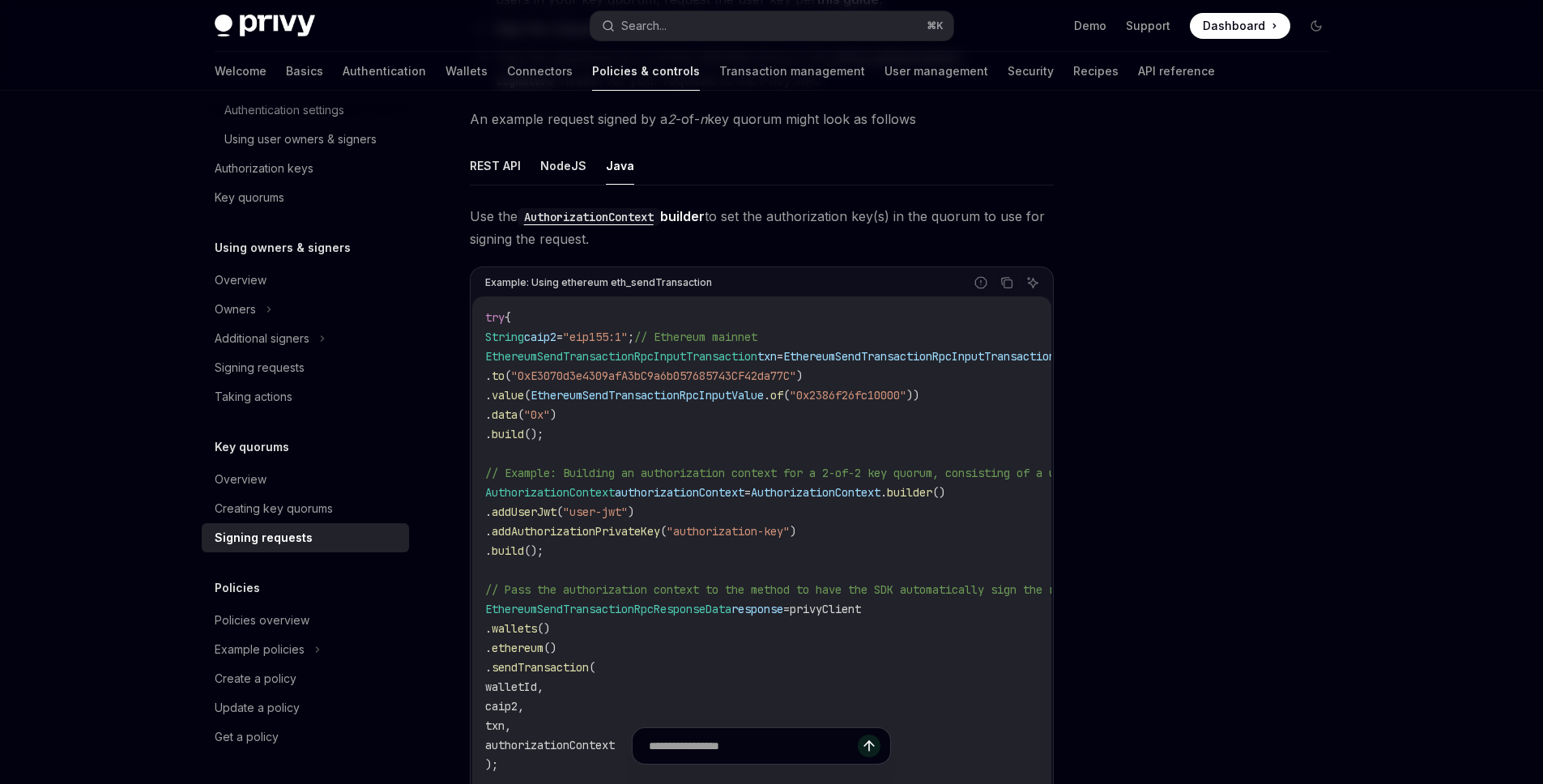
click at [655, 498] on span "authorizationContext" at bounding box center [680, 491] width 130 height 14
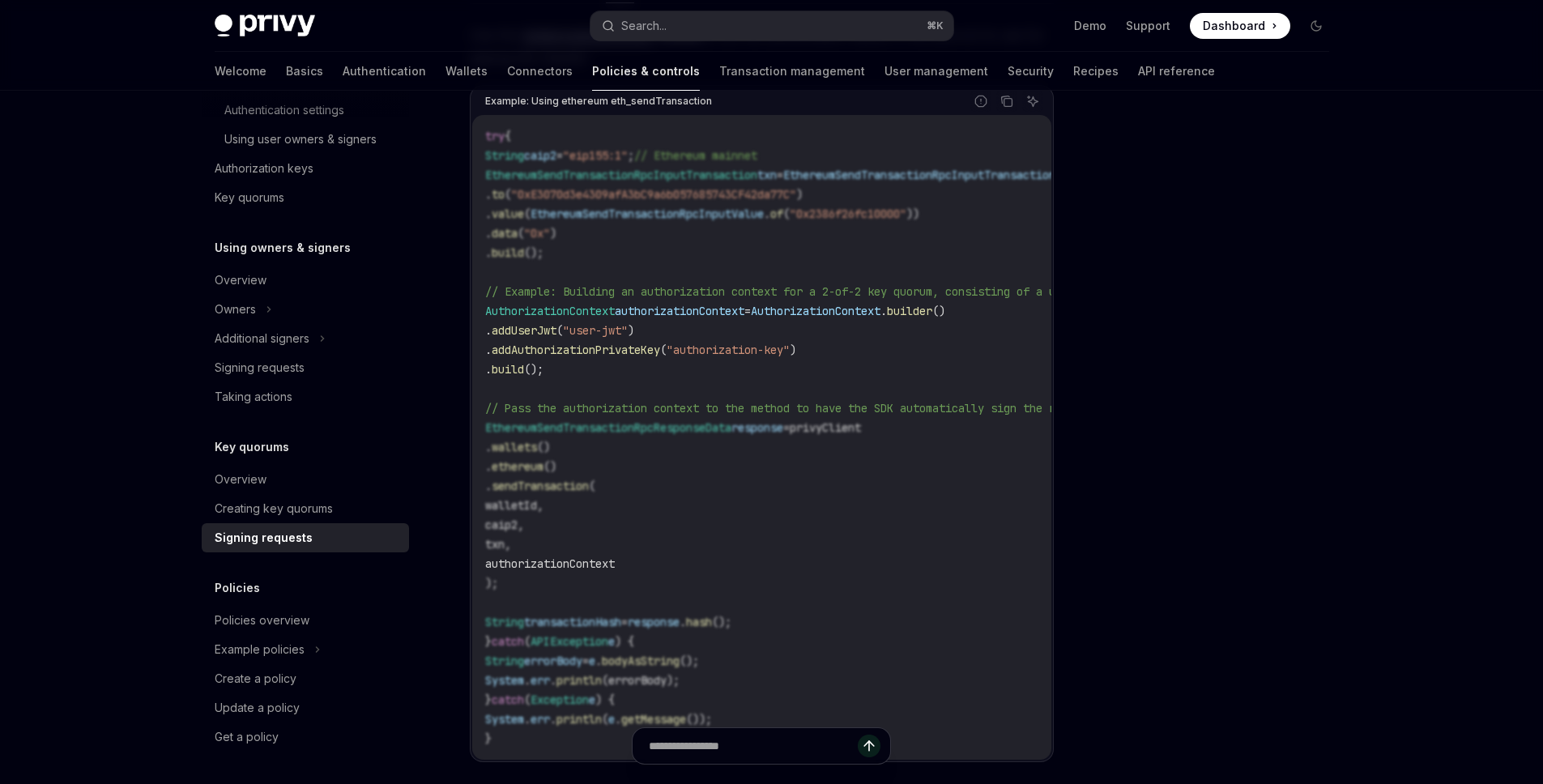
scroll to position [385, 0]
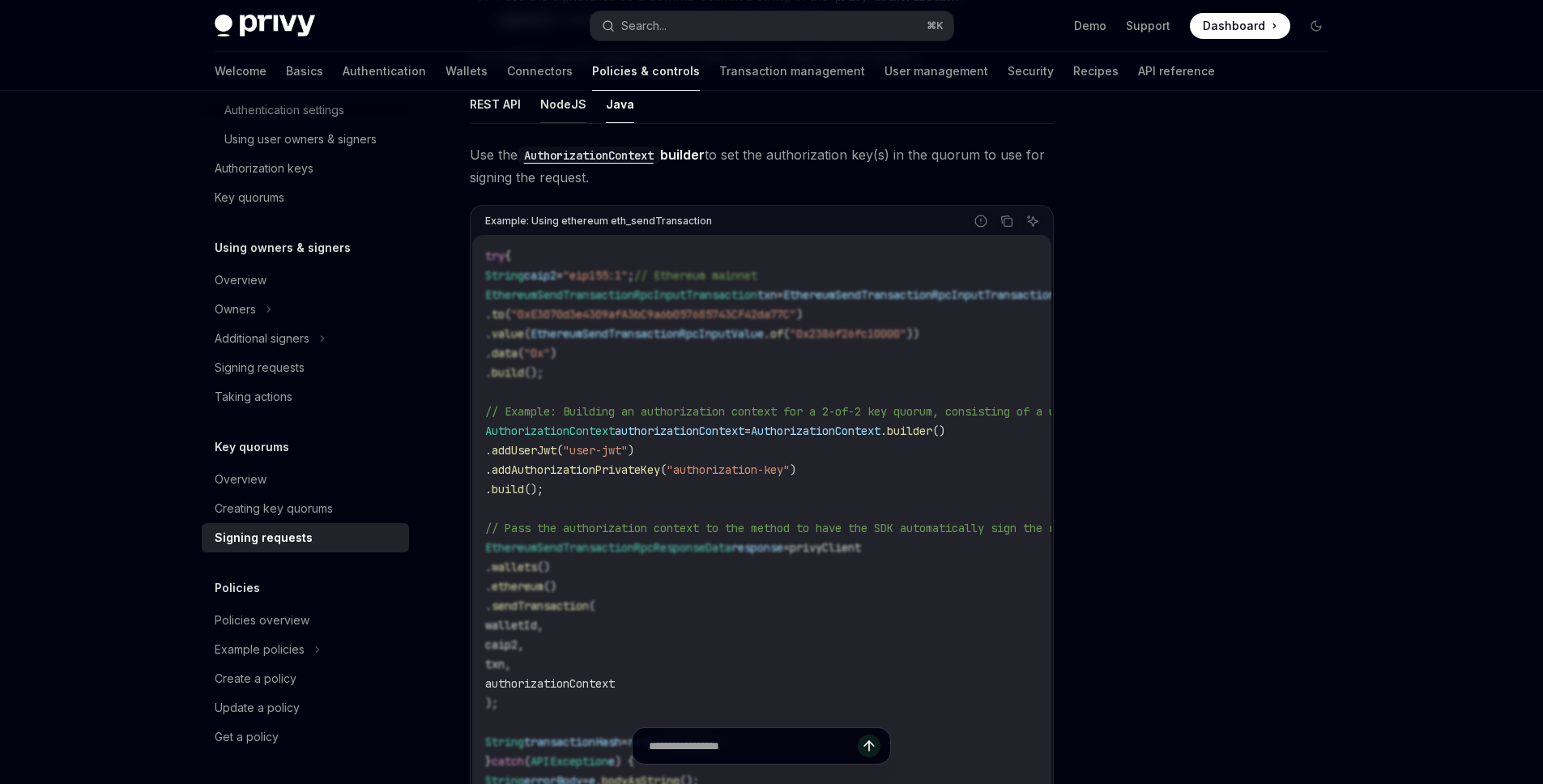
click at [563, 107] on button "NodeJS" at bounding box center [563, 104] width 46 height 38
type textarea "*"
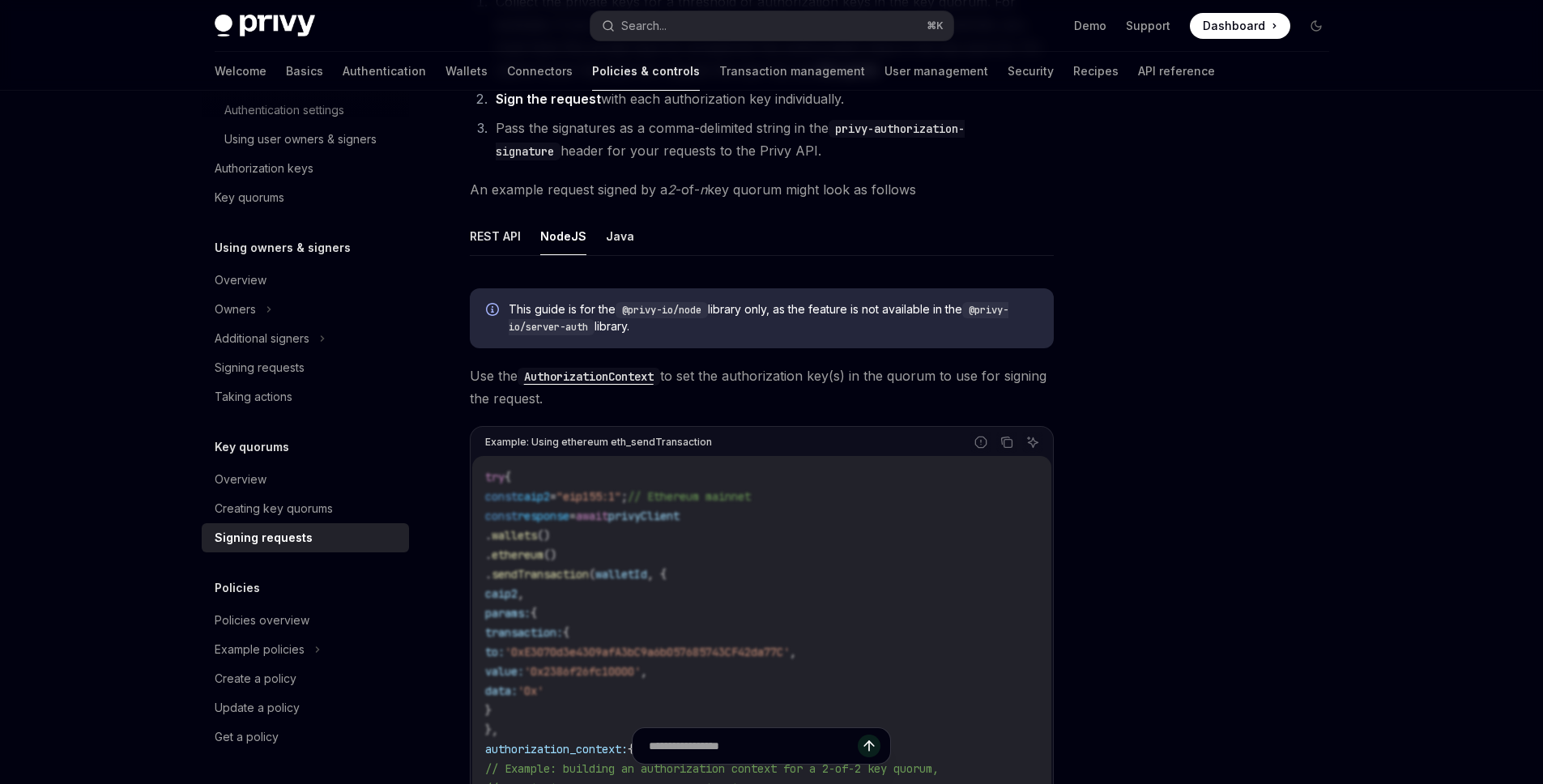
scroll to position [402, 0]
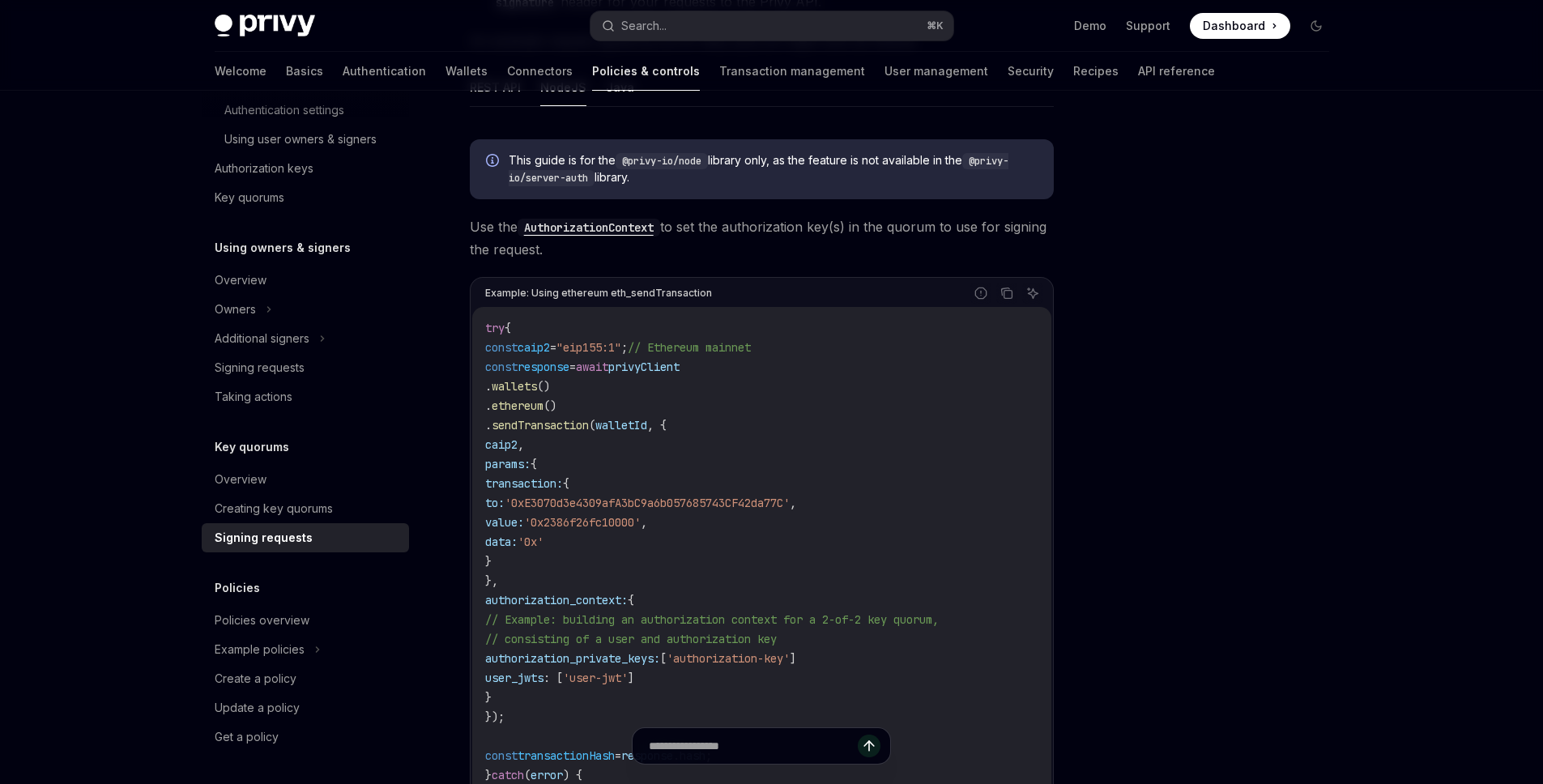
click at [820, 541] on code "try { const caip2 = "eip155:1" ; // Ethereum mainnet const response = await pri…" at bounding box center [762, 570] width 554 height 505
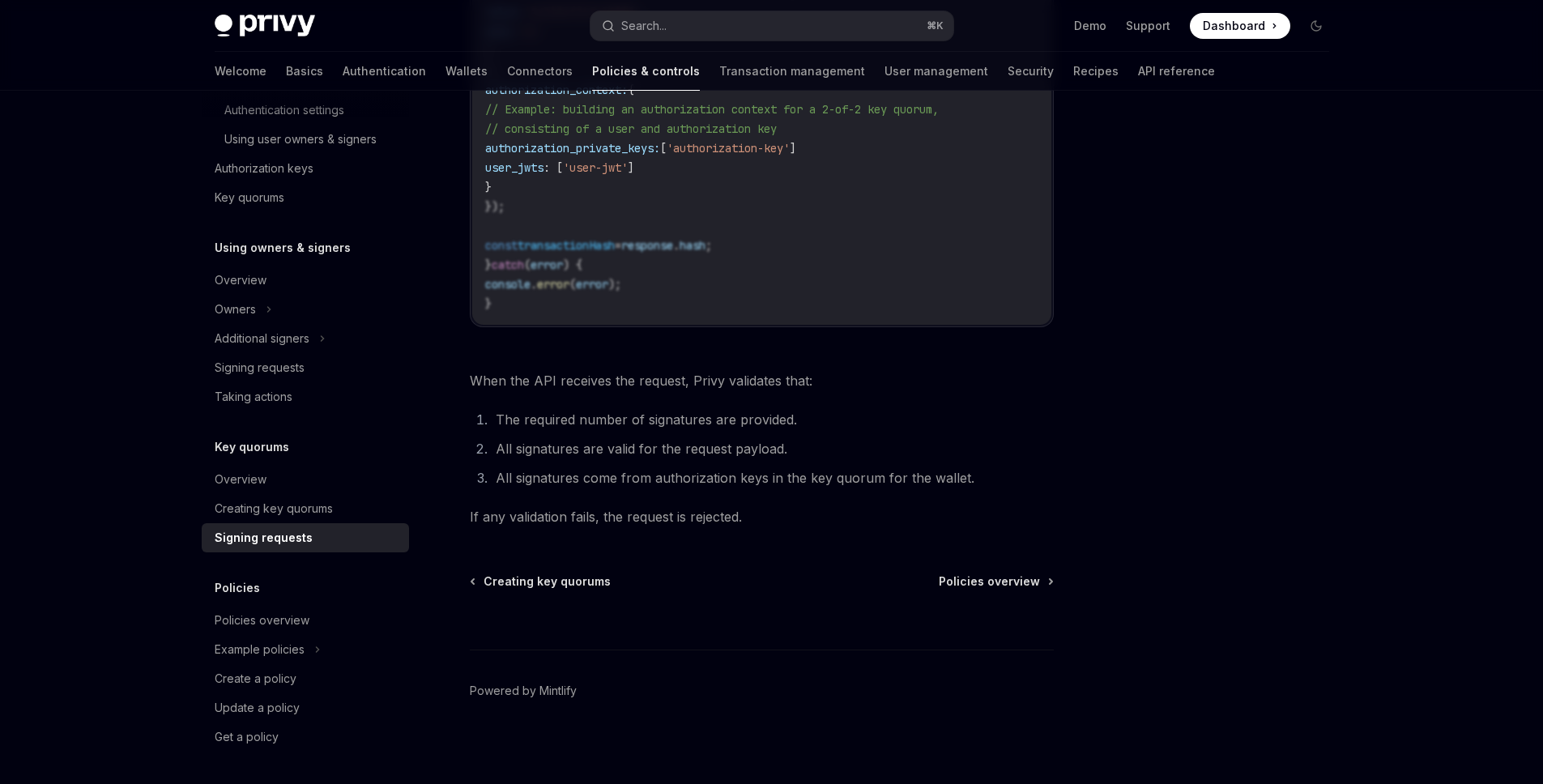
scroll to position [917, 0]
click at [691, 197] on code "try { const caip2 = "eip155:1" ; // Ethereum mainnet const response = await pri…" at bounding box center [762, 56] width 554 height 505
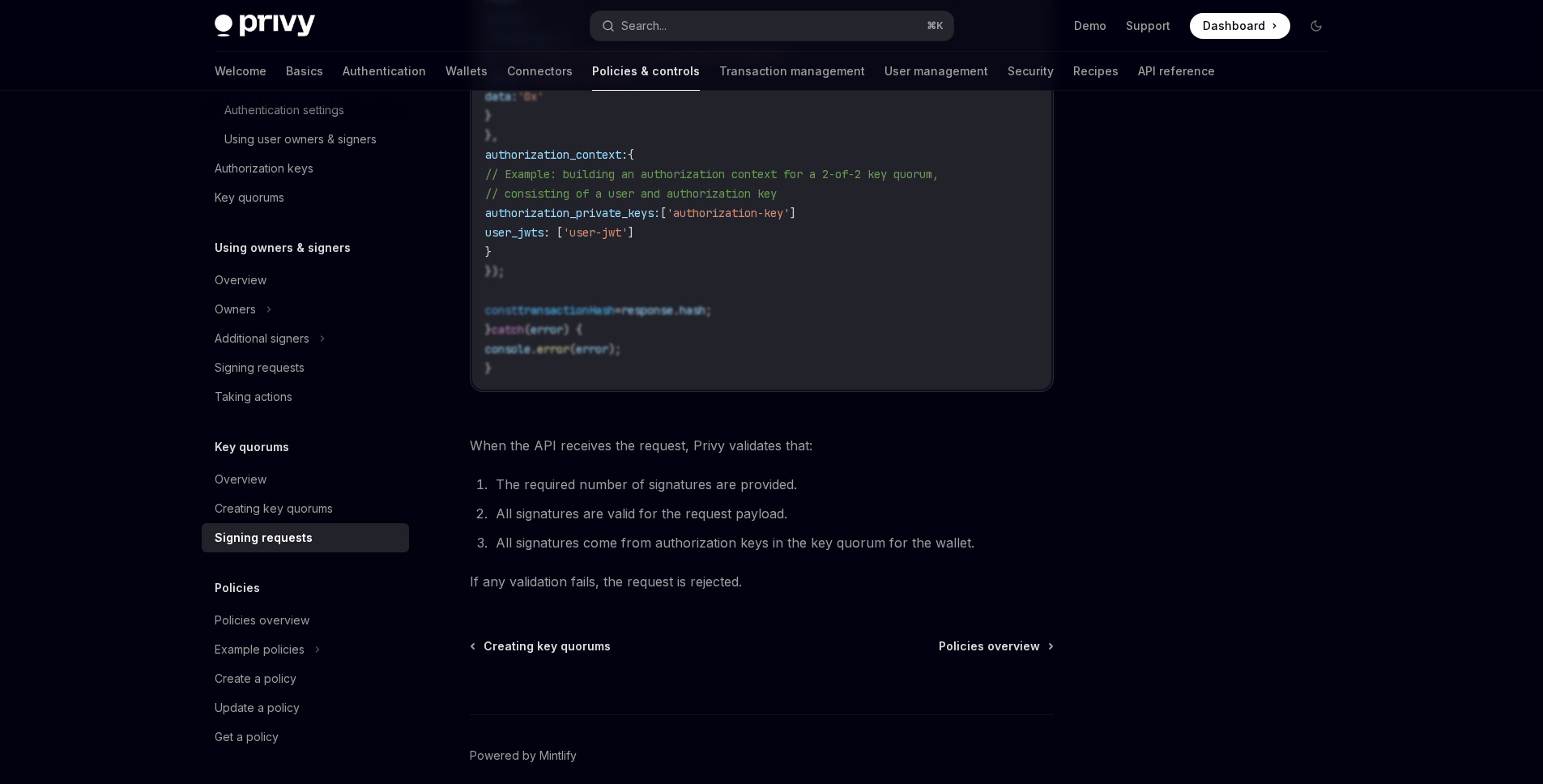
scroll to position [923, 0]
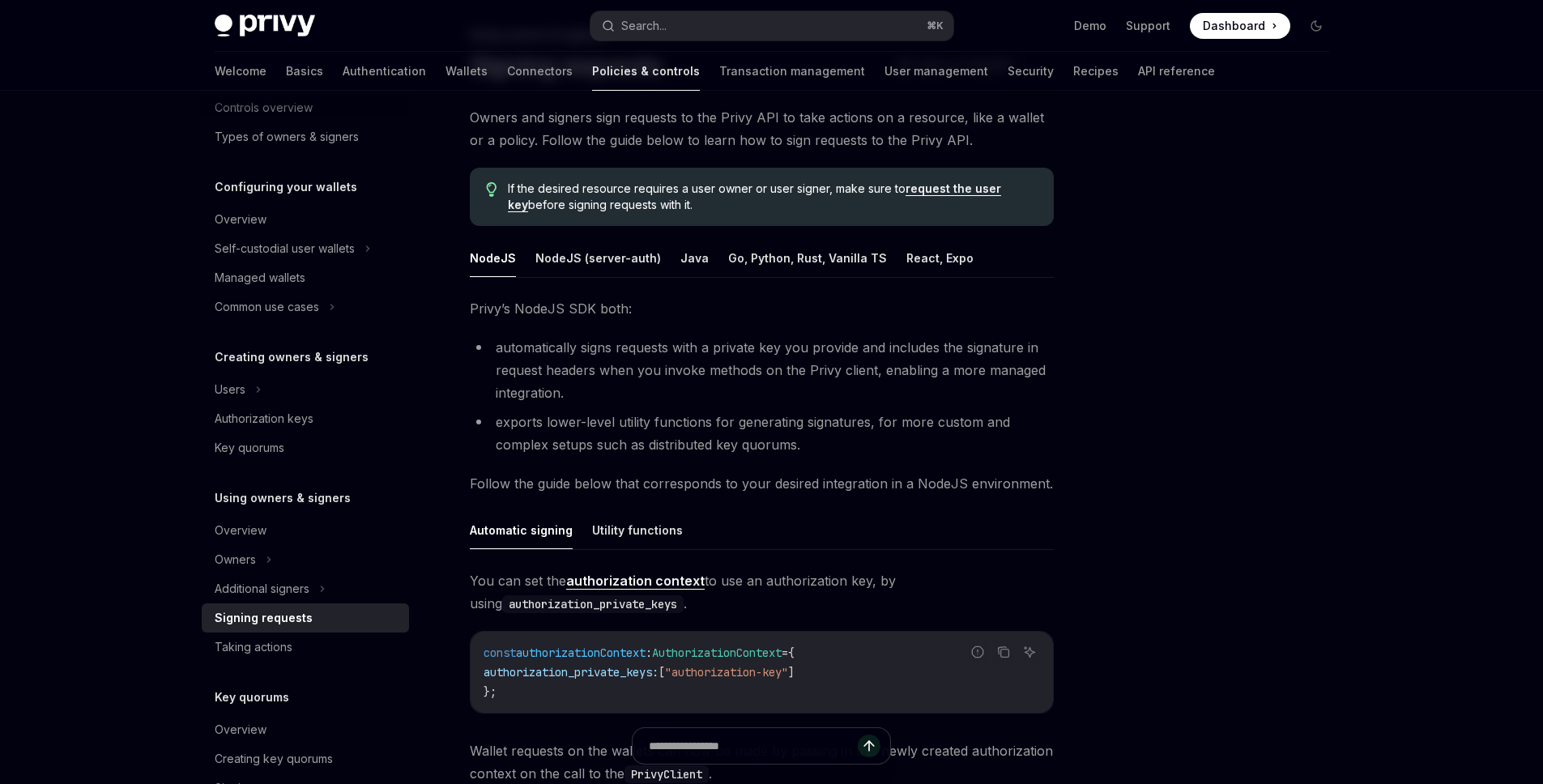
scroll to position [126, 0]
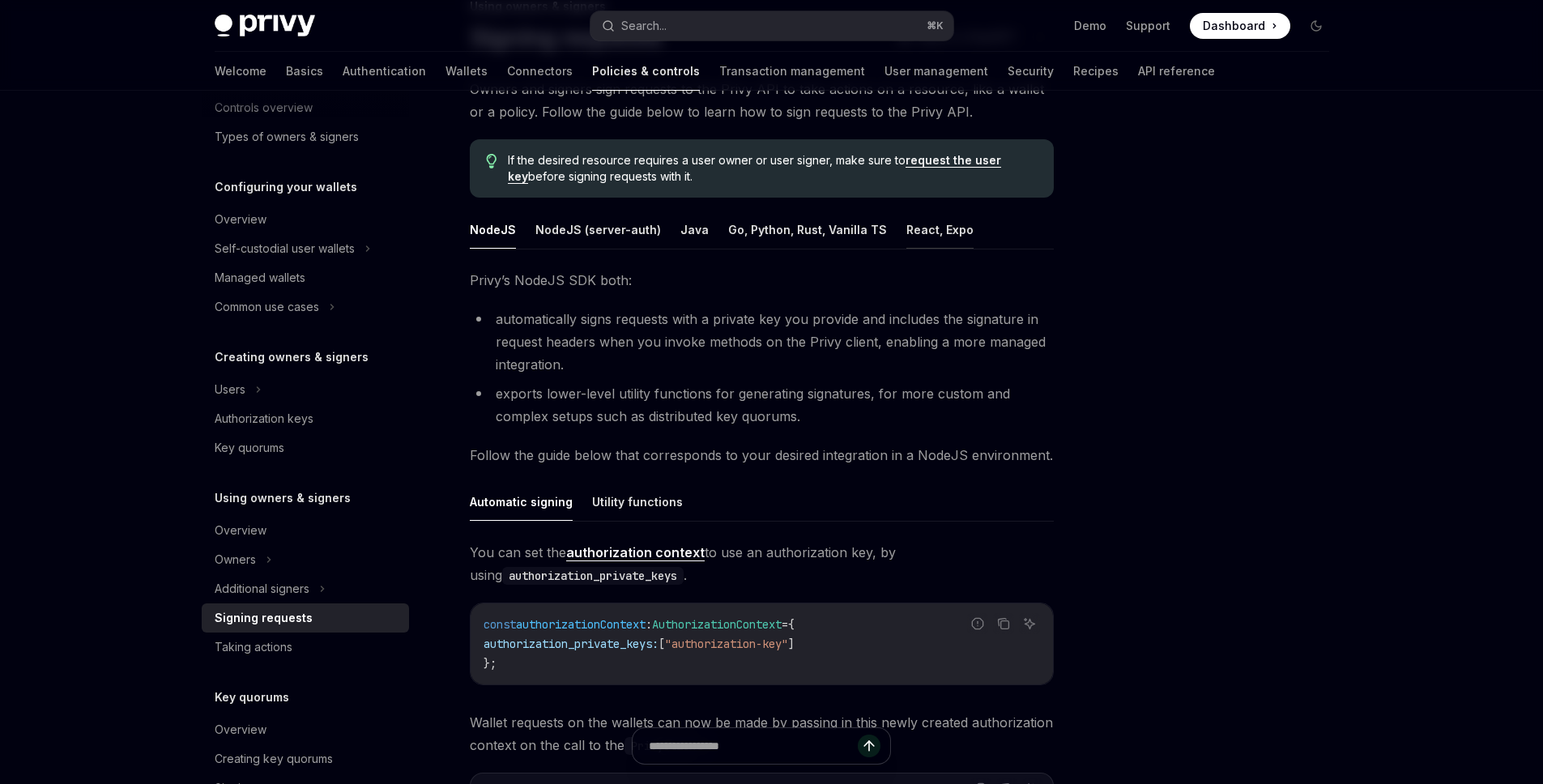
click at [907, 226] on button "React, Expo" at bounding box center [940, 230] width 67 height 38
type textarea "*"
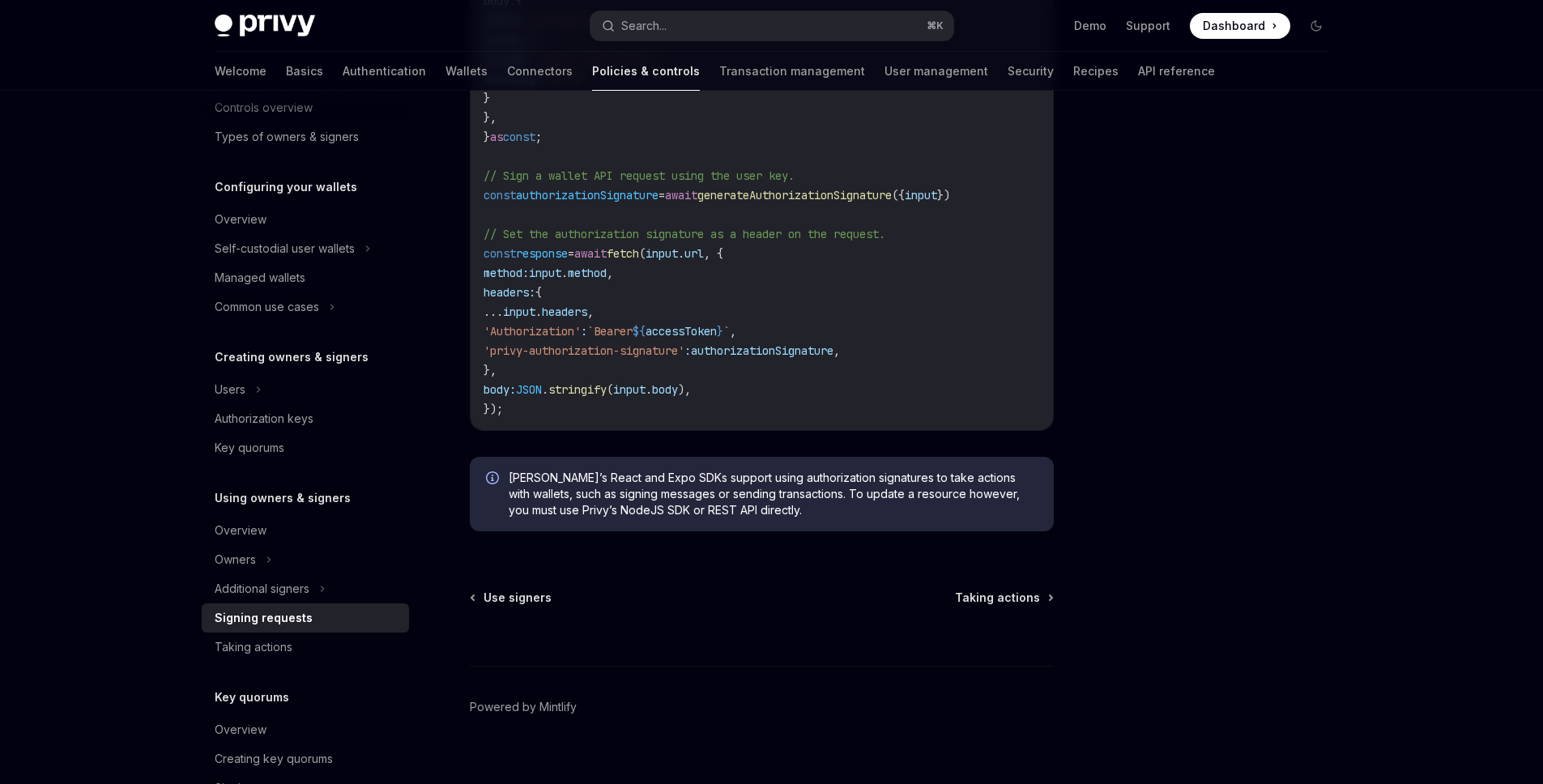
scroll to position [908, 0]
